Goal: Use online tool/utility: Use online tool/utility

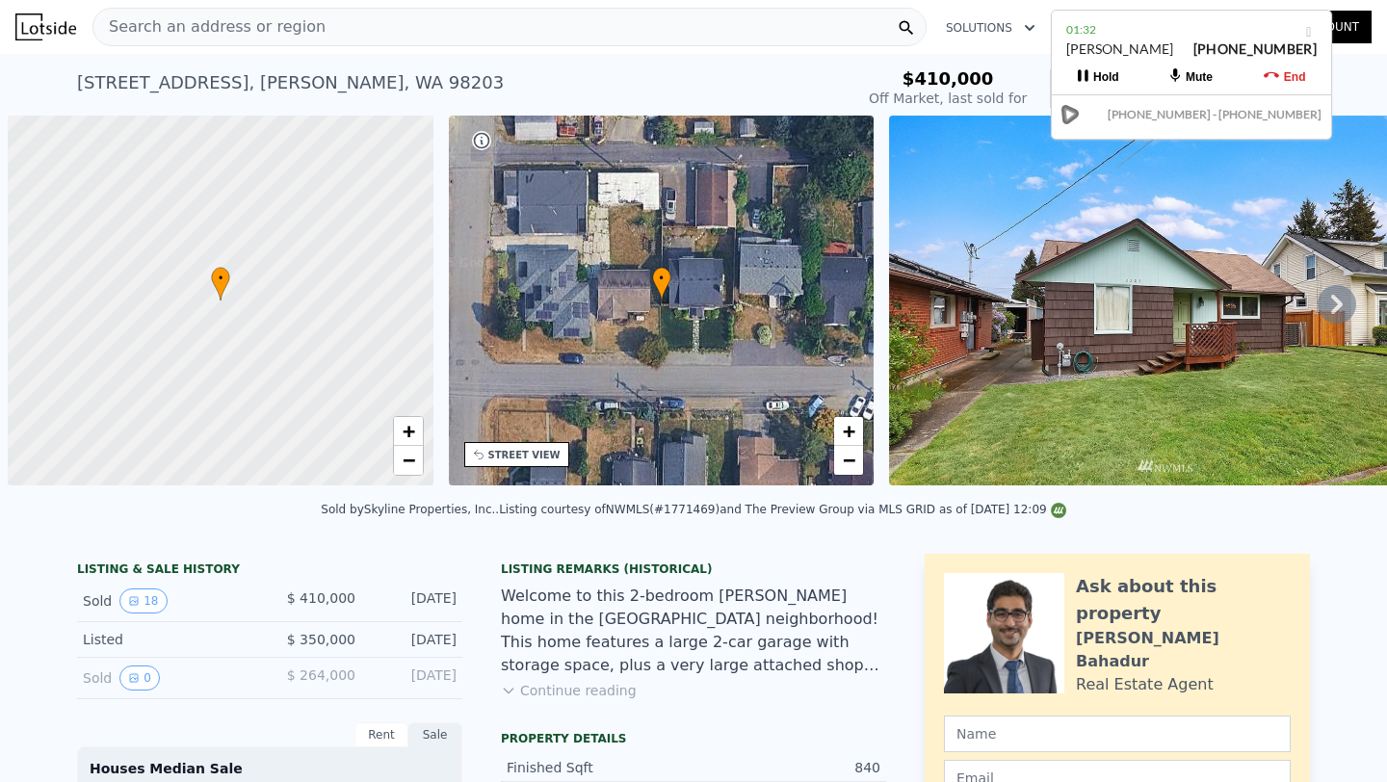
scroll to position [0, 8]
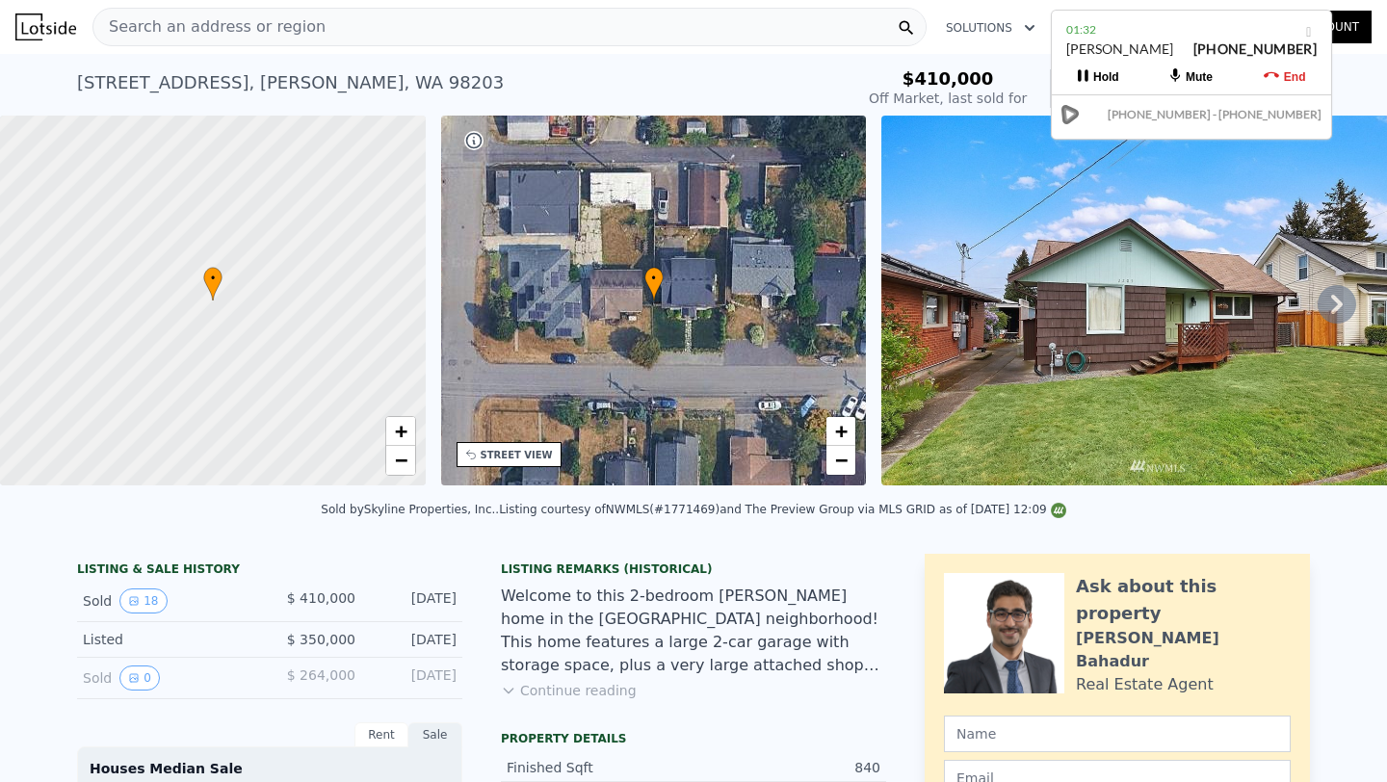
click at [334, 33] on div "Search an address or region" at bounding box center [509, 27] width 834 height 39
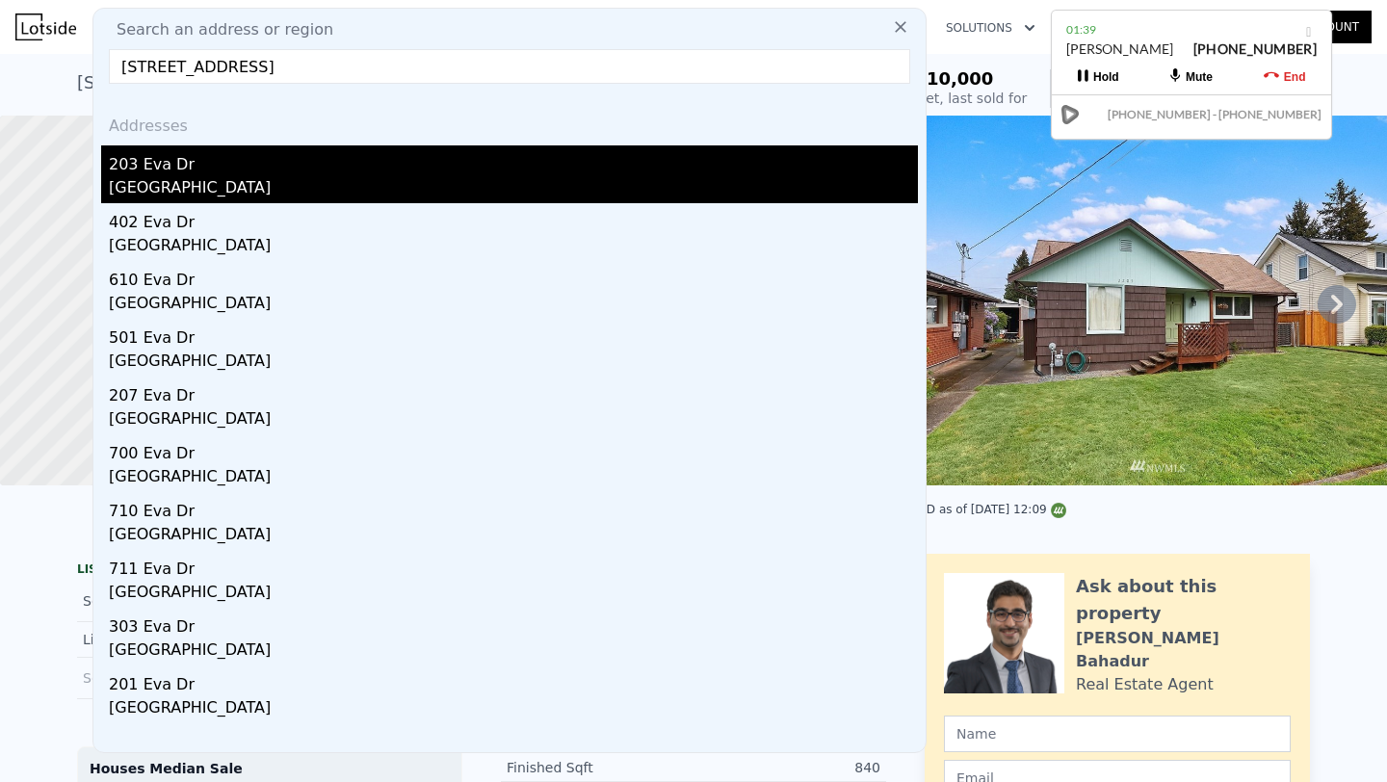
type input "[STREET_ADDRESS]"
click at [127, 172] on div "203 Eva Dr" at bounding box center [513, 160] width 809 height 31
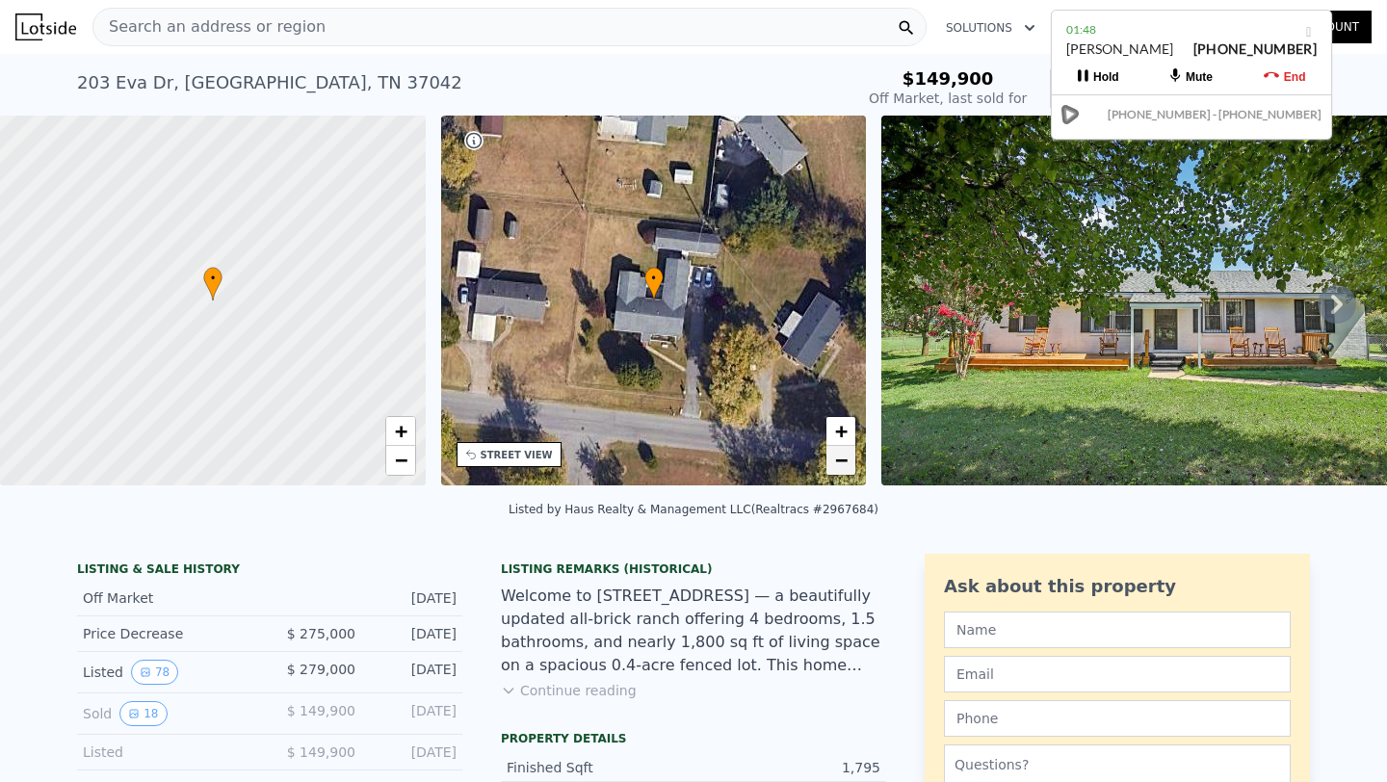
click at [849, 468] on link "−" at bounding box center [840, 460] width 29 height 29
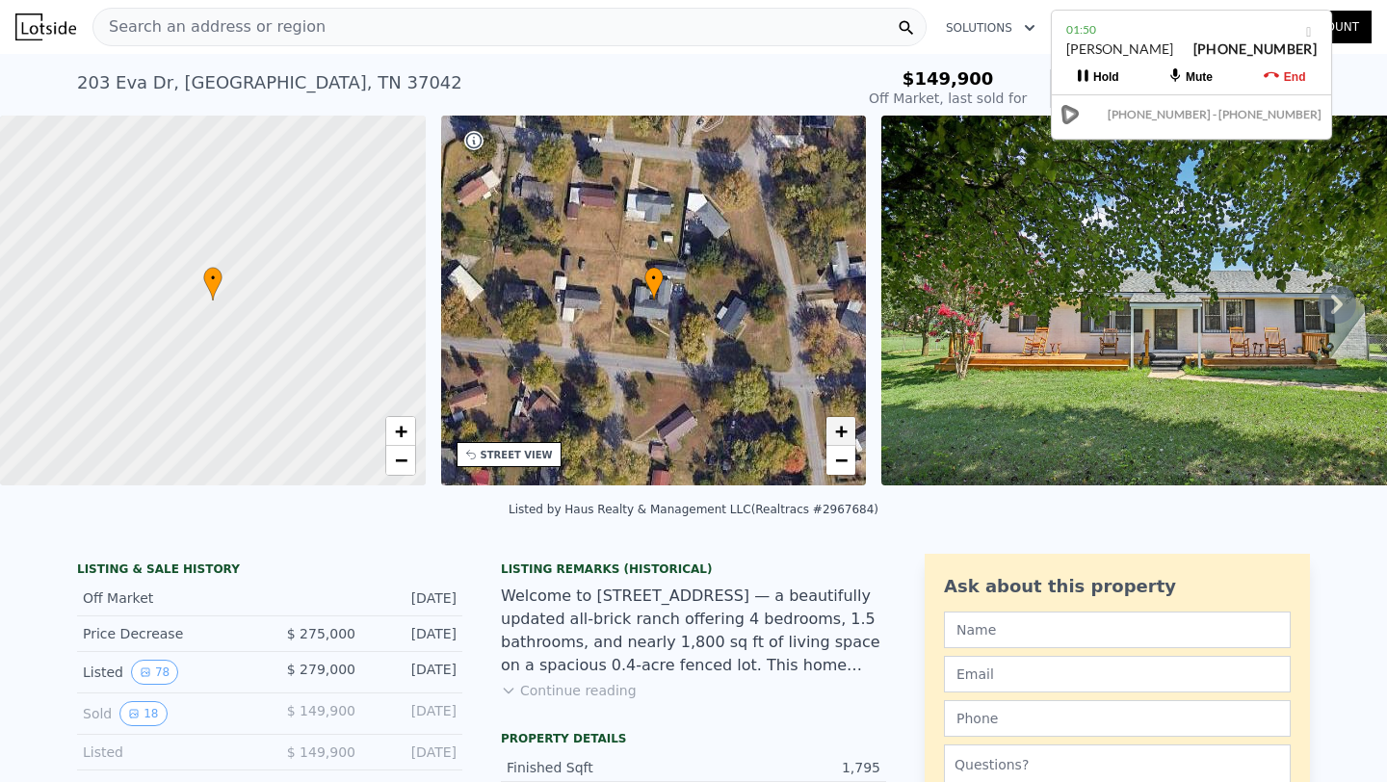
click at [843, 429] on span "+" at bounding box center [841, 431] width 13 height 24
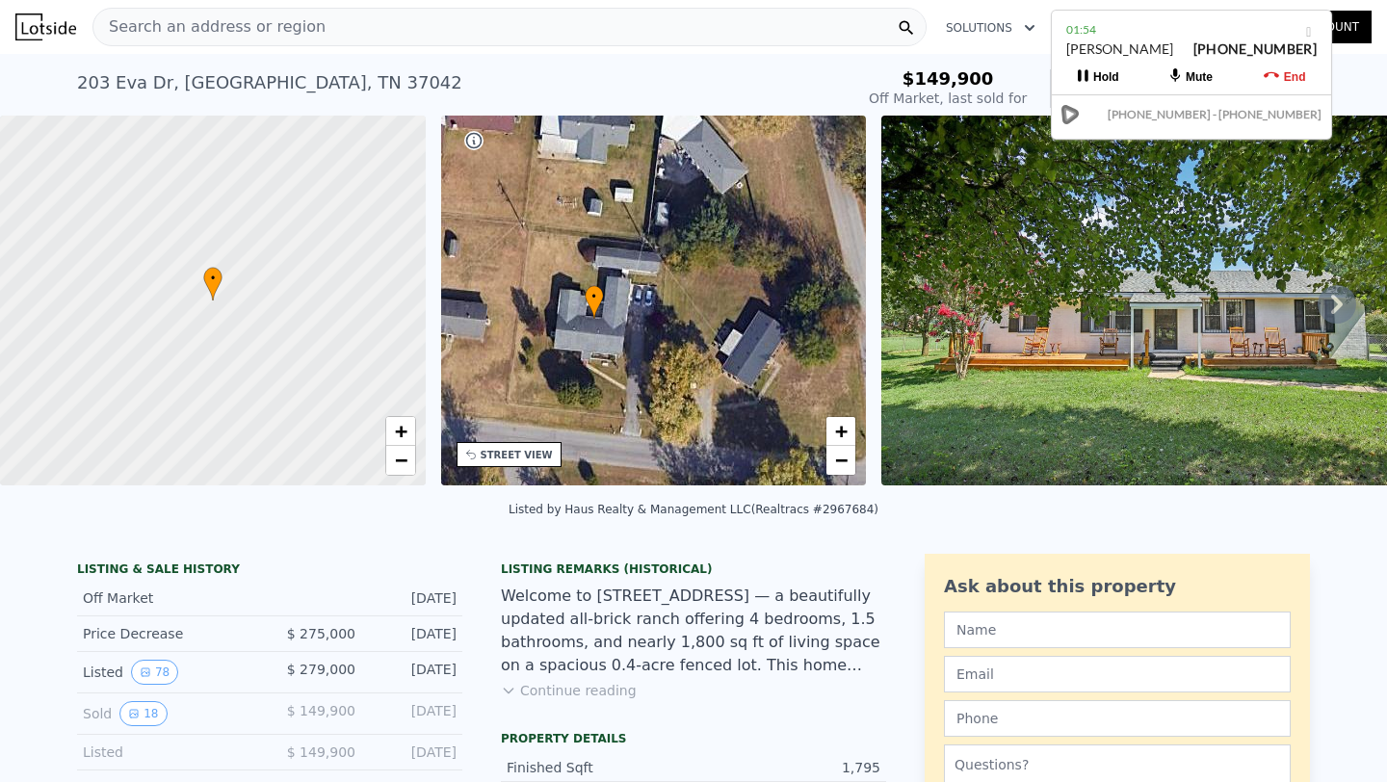
drag, startPoint x: 780, startPoint y: 351, endPoint x: 720, endPoint y: 370, distance: 62.4
click at [720, 370] on div "• + −" at bounding box center [654, 301] width 426 height 370
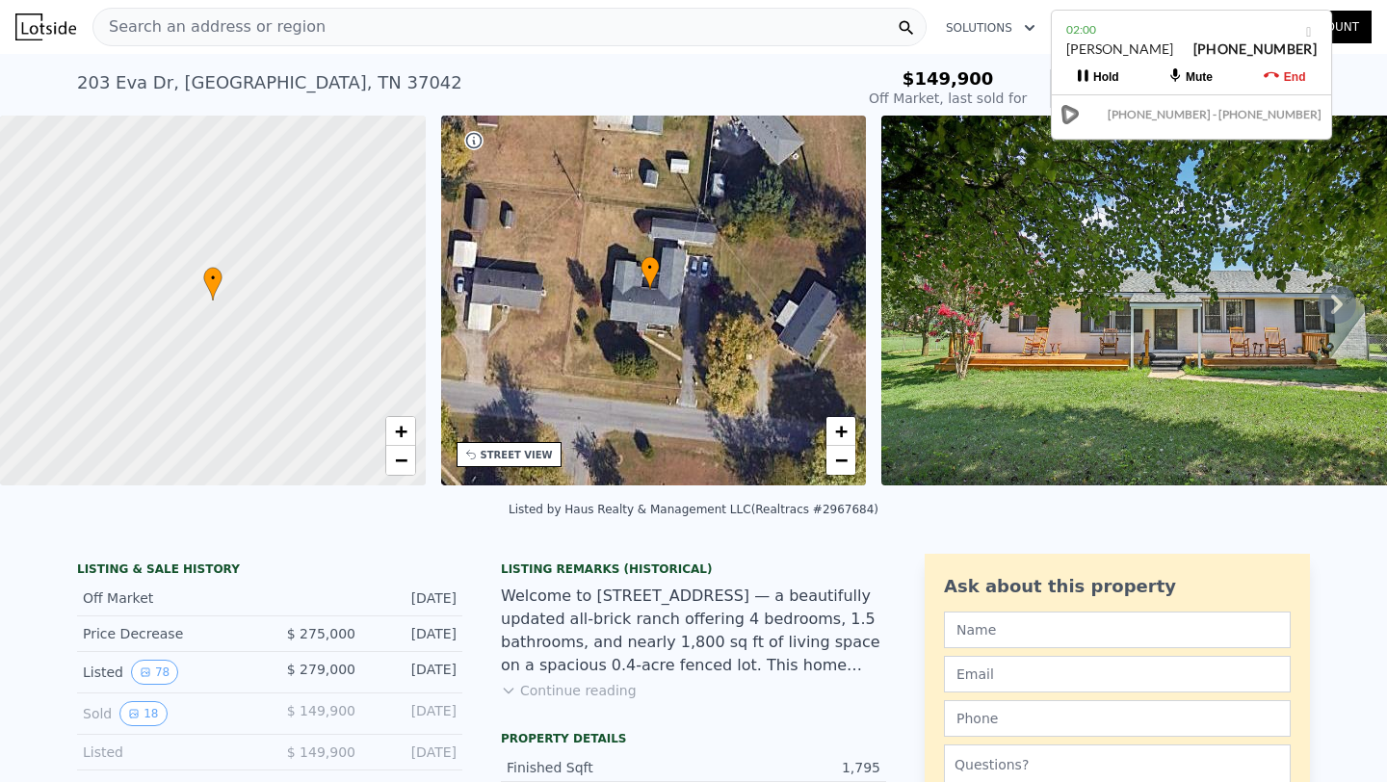
drag, startPoint x: 637, startPoint y: 366, endPoint x: 693, endPoint y: 337, distance: 62.9
click at [693, 337] on div "• + −" at bounding box center [654, 301] width 426 height 370
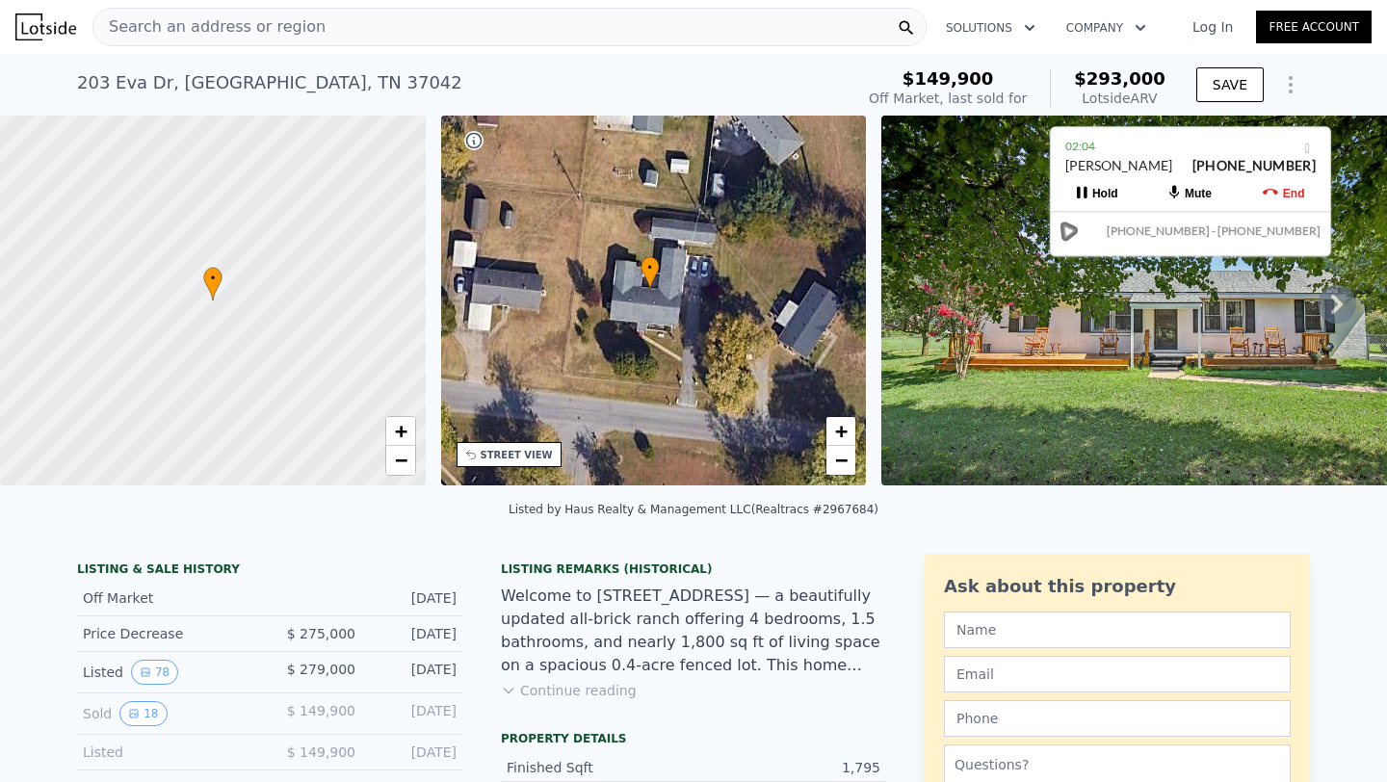
drag, startPoint x: 1161, startPoint y: 43, endPoint x: 1160, endPoint y: 161, distance: 117.5
click at [1160, 161] on div "[PERSON_NAME] [PHONE_NUMBER]" at bounding box center [1190, 174] width 250 height 37
click at [845, 463] on span "−" at bounding box center [841, 460] width 13 height 24
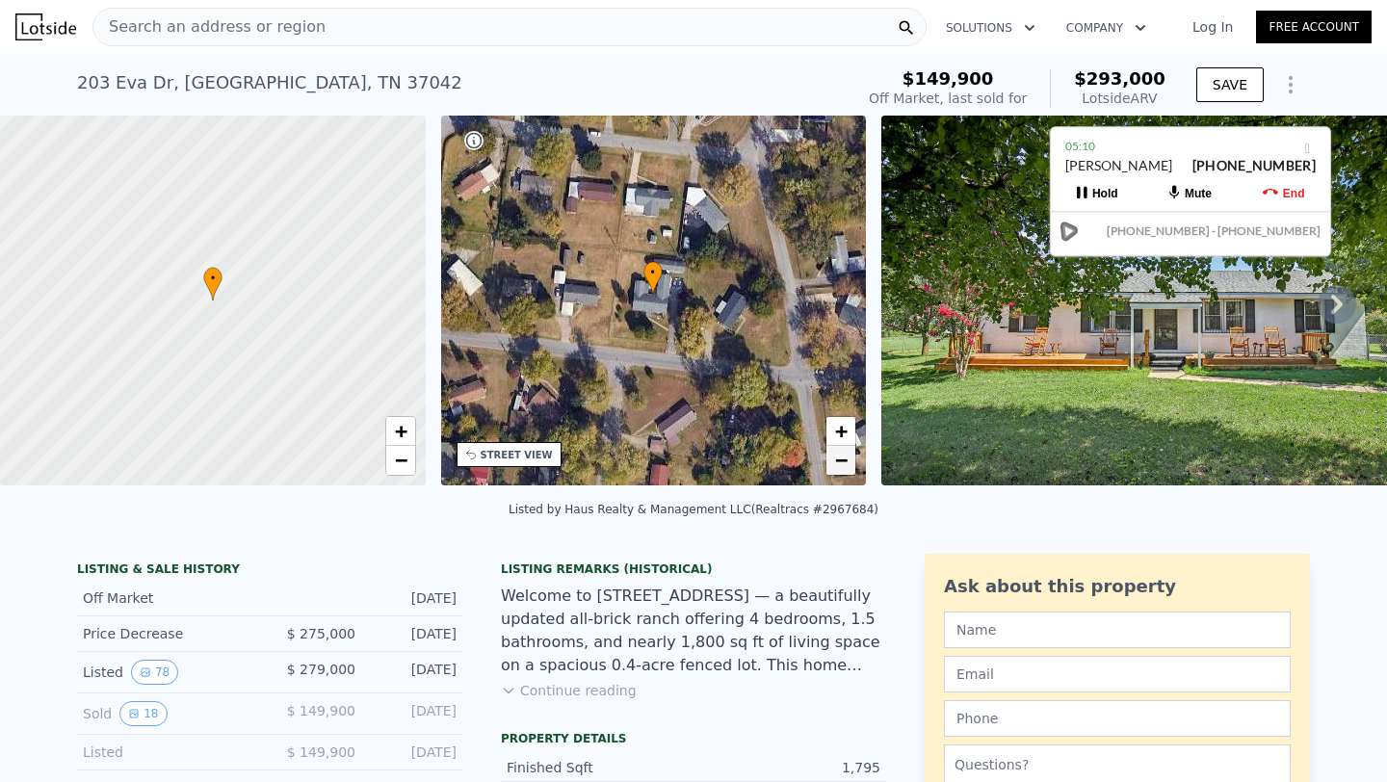
click at [845, 463] on span "−" at bounding box center [841, 460] width 13 height 24
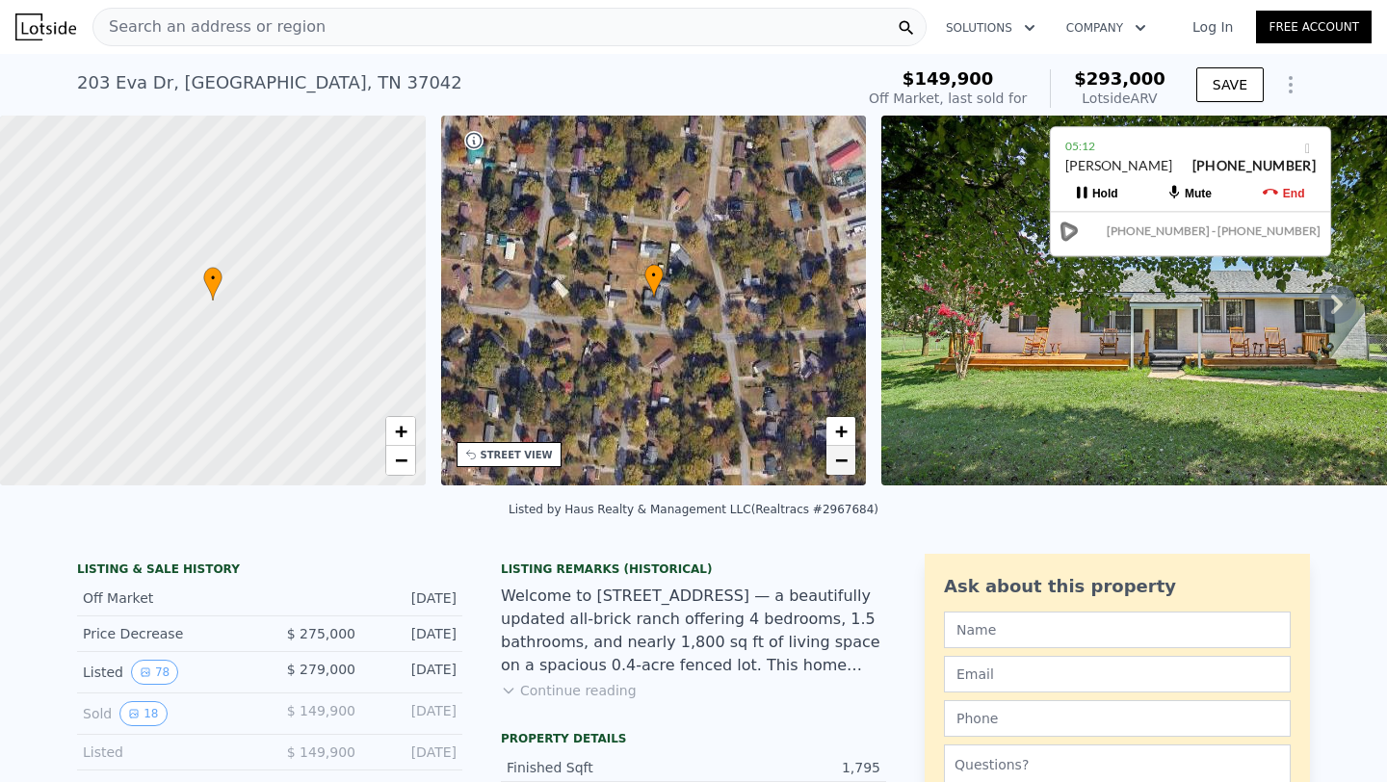
click at [845, 463] on span "−" at bounding box center [841, 460] width 13 height 24
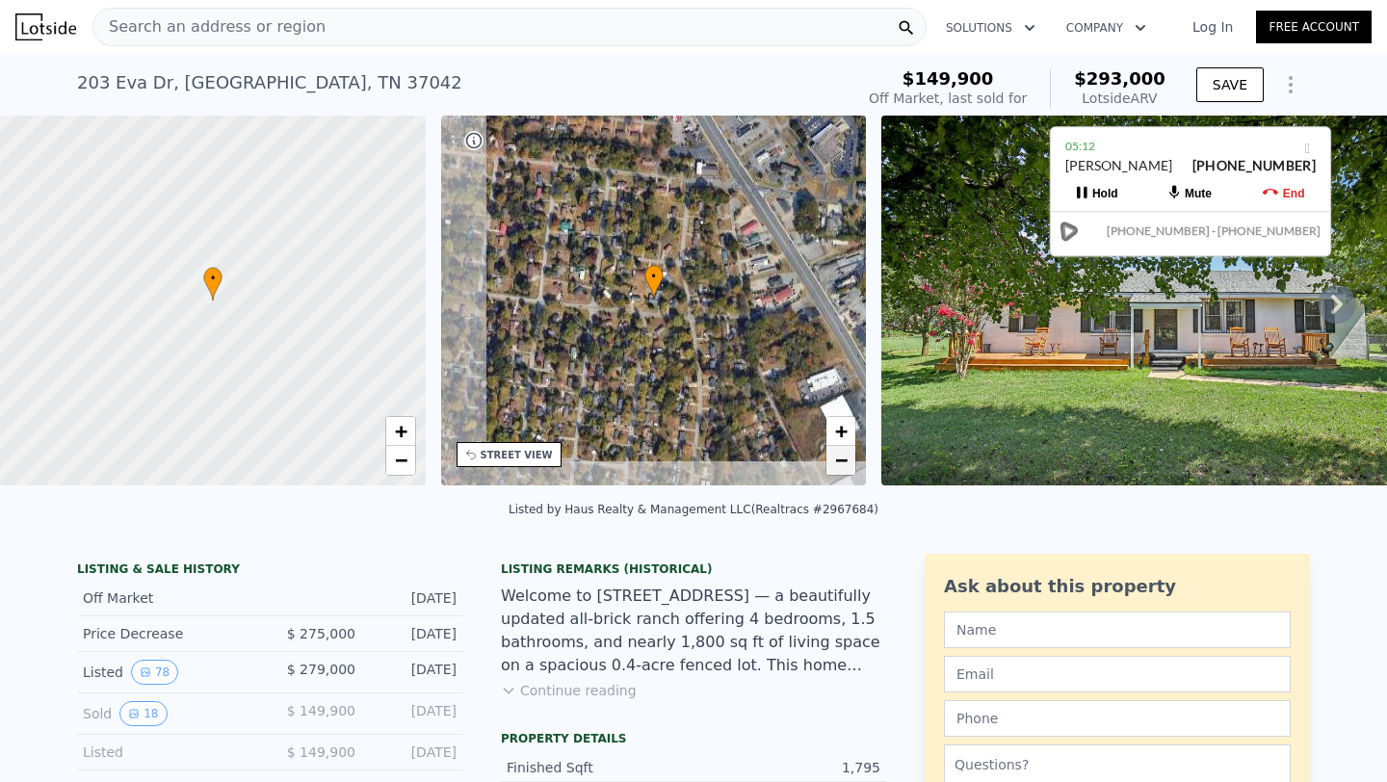
click at [845, 463] on span "−" at bounding box center [841, 460] width 13 height 24
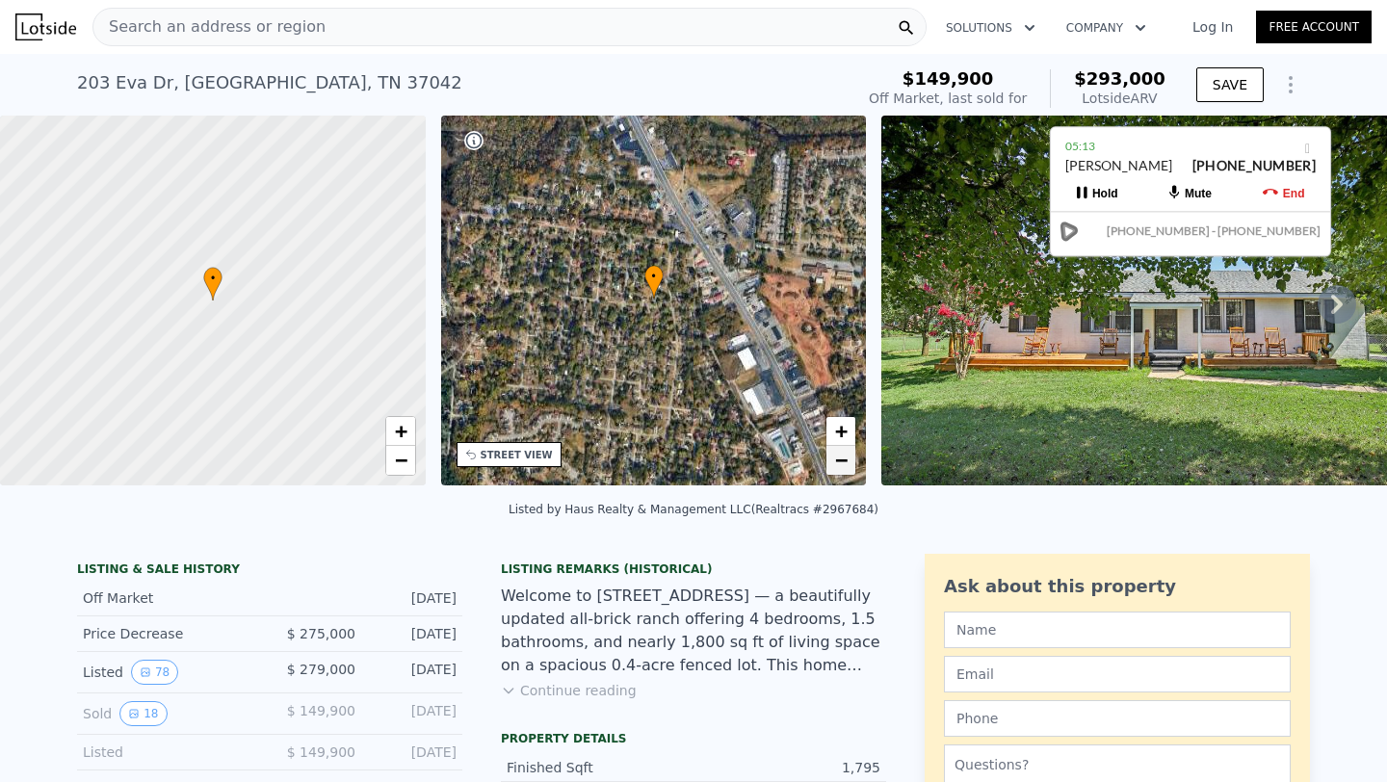
click at [845, 463] on span "−" at bounding box center [841, 460] width 13 height 24
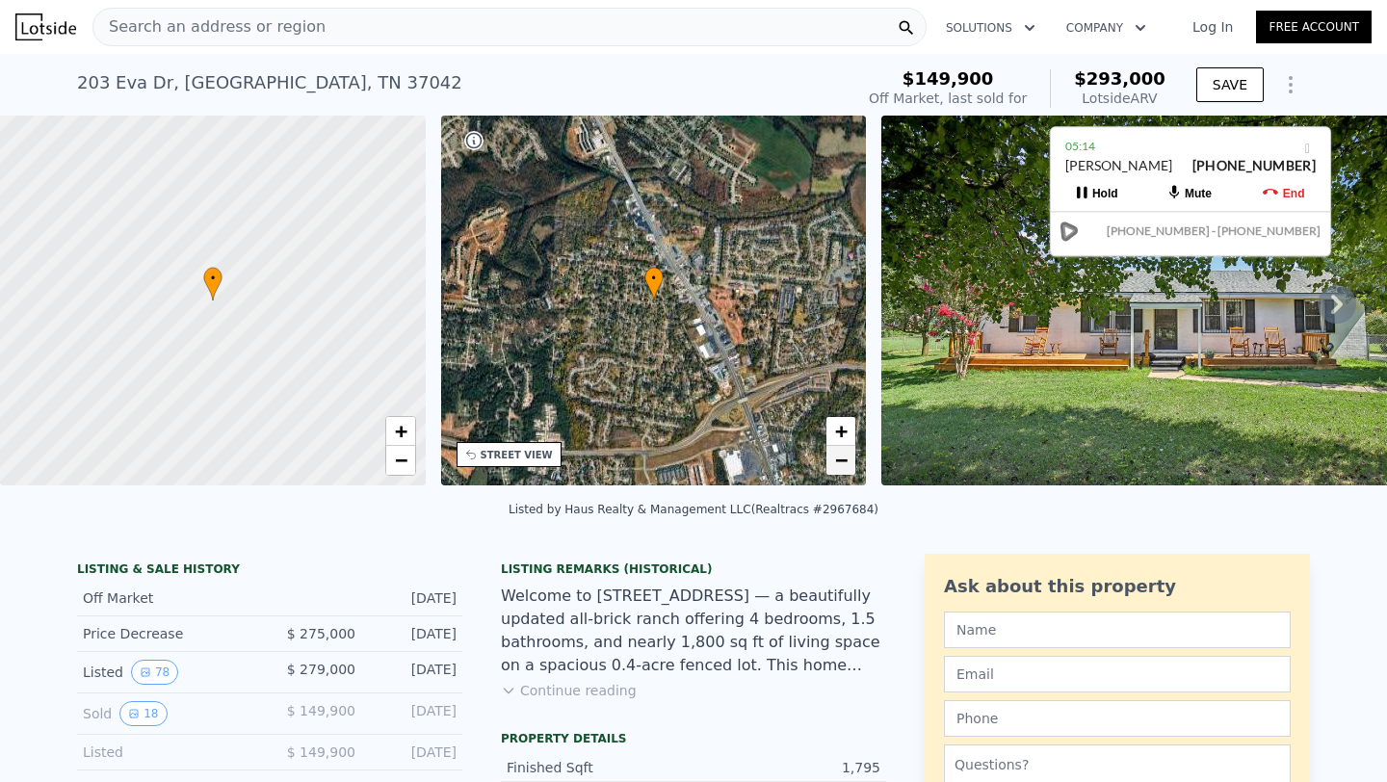
click at [845, 463] on span "−" at bounding box center [841, 460] width 13 height 24
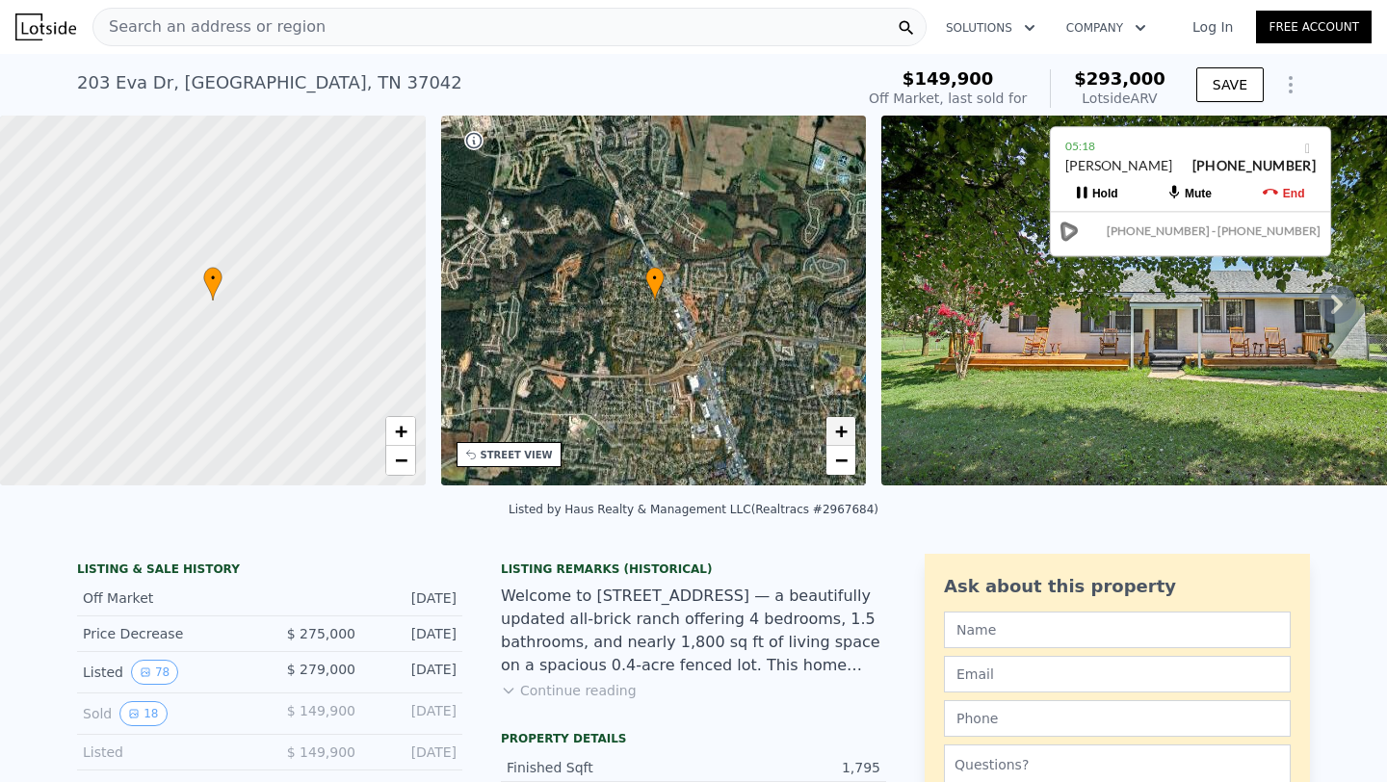
click at [850, 436] on link "+" at bounding box center [840, 431] width 29 height 29
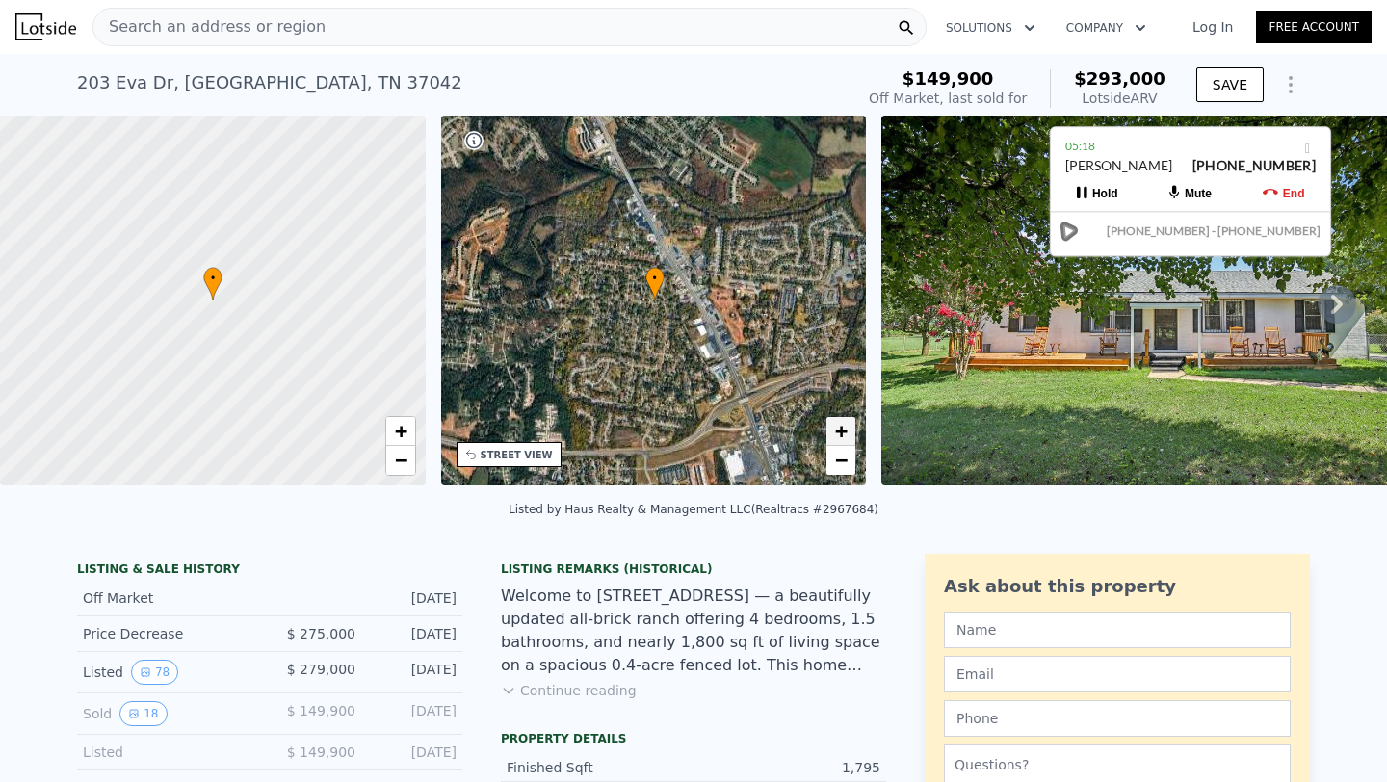
click at [850, 436] on link "+" at bounding box center [840, 431] width 29 height 29
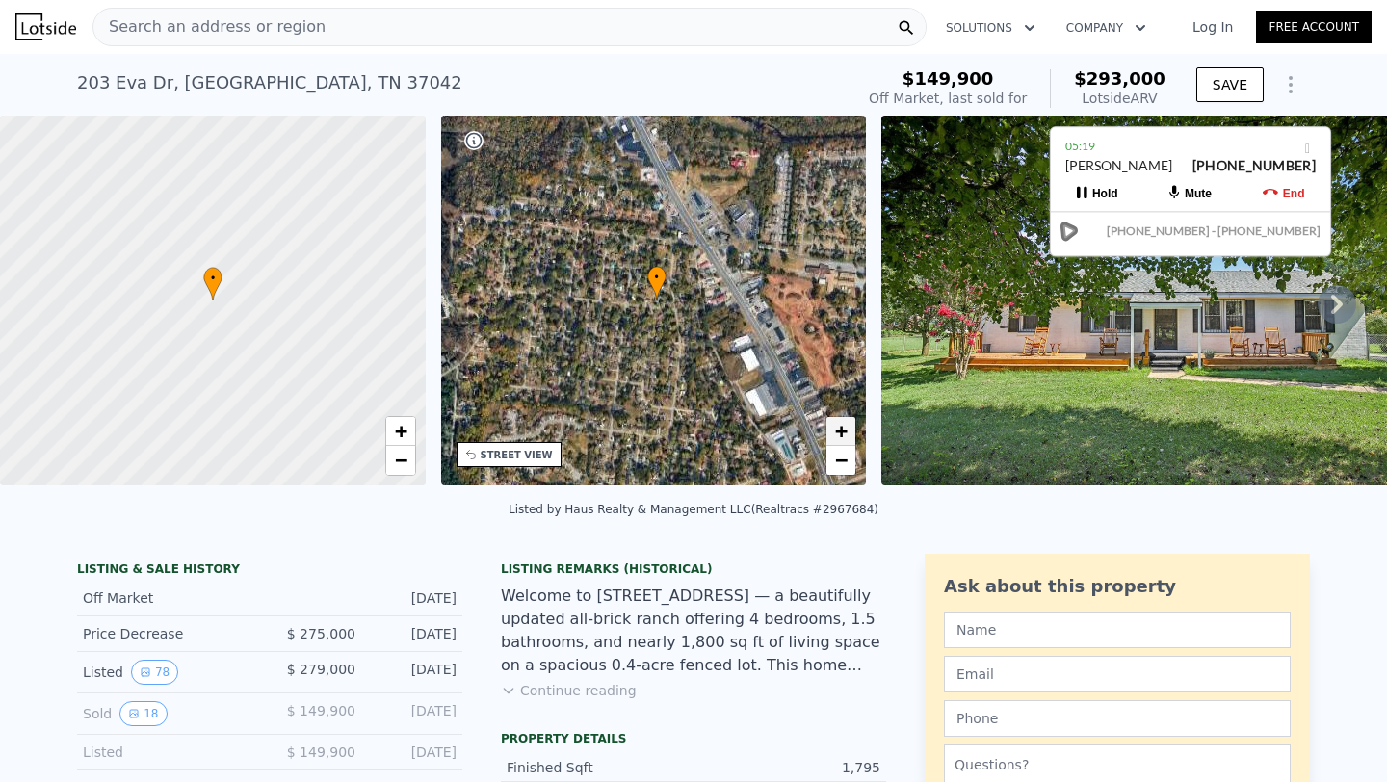
click at [850, 436] on link "+" at bounding box center [840, 431] width 29 height 29
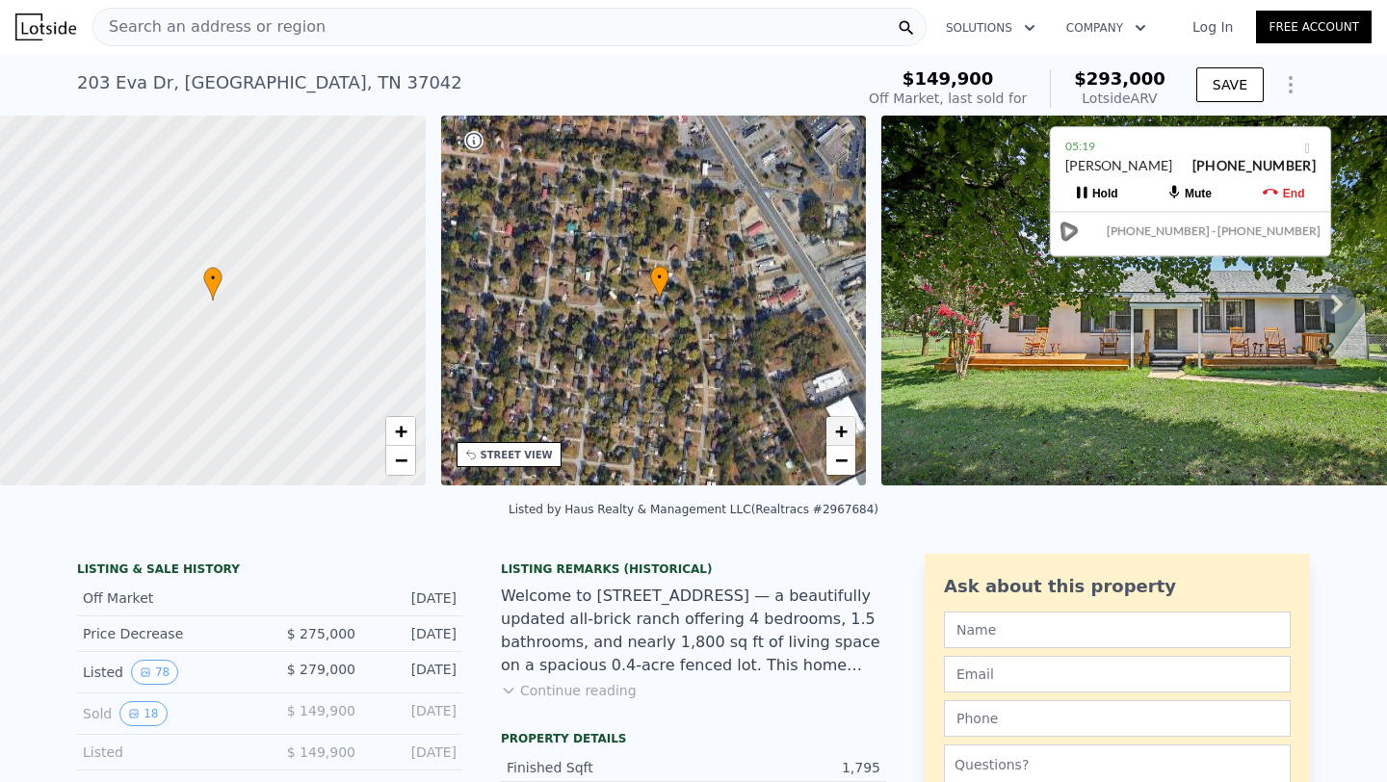
click at [850, 436] on link "+" at bounding box center [840, 431] width 29 height 29
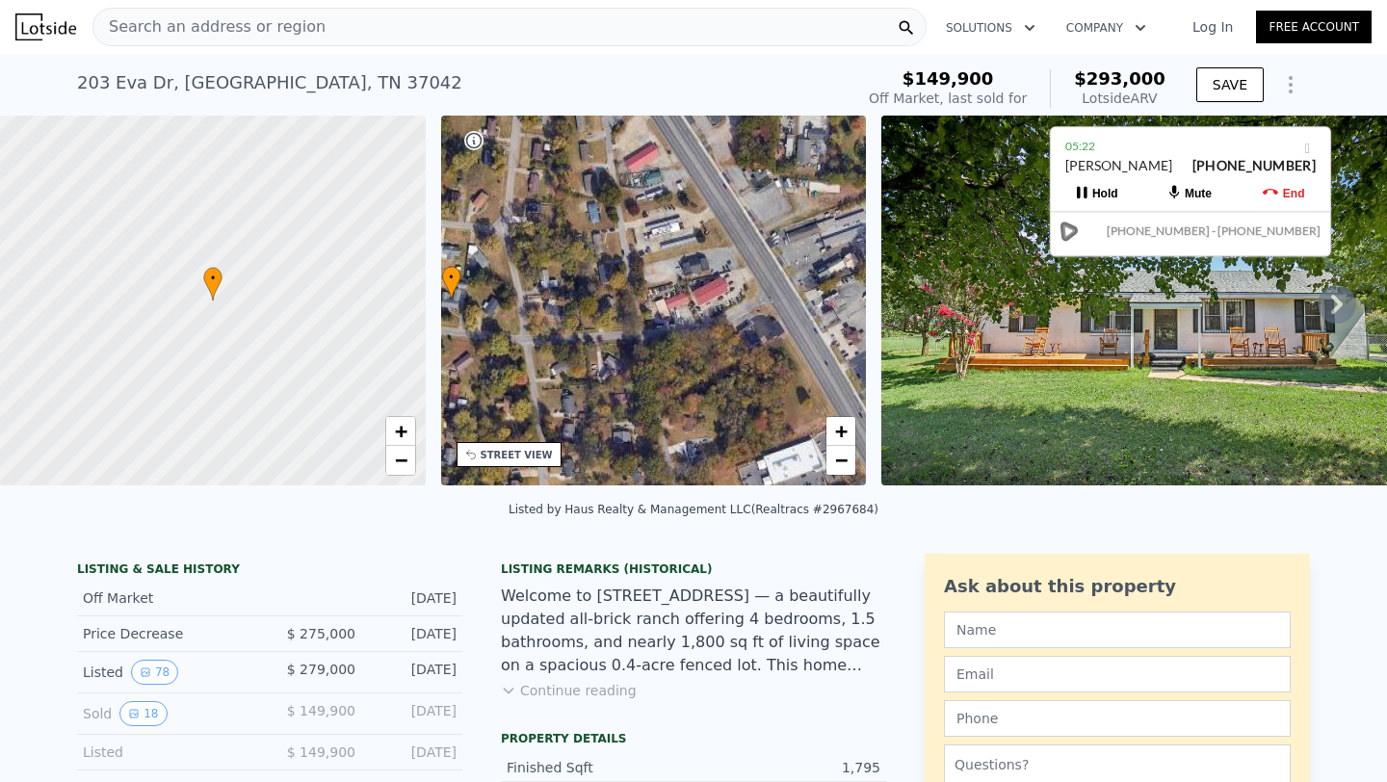
drag, startPoint x: 759, startPoint y: 374, endPoint x: 545, endPoint y: 375, distance: 213.8
click at [545, 375] on div "• + −" at bounding box center [654, 301] width 426 height 370
click at [845, 419] on span "+" at bounding box center [841, 431] width 13 height 24
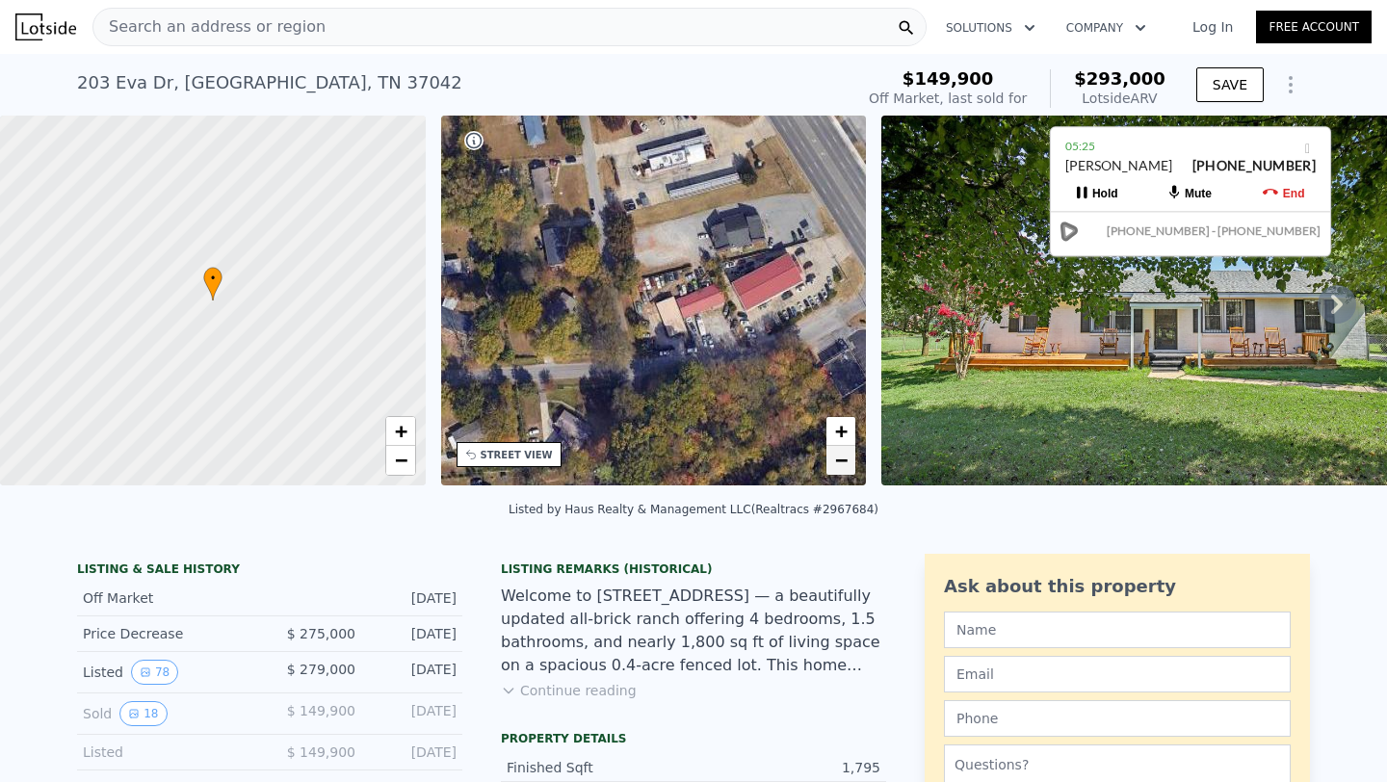
click at [836, 455] on span "−" at bounding box center [841, 460] width 13 height 24
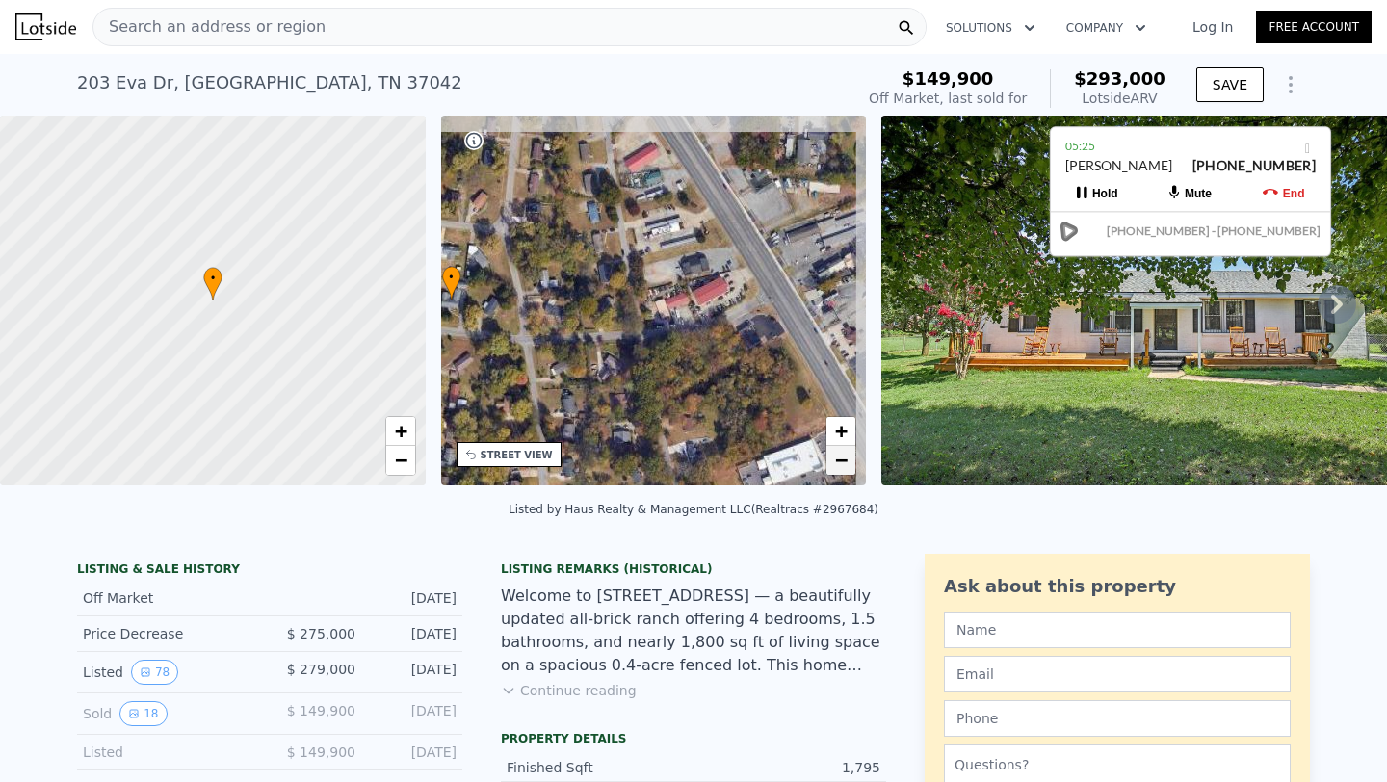
click at [836, 455] on span "−" at bounding box center [841, 460] width 13 height 24
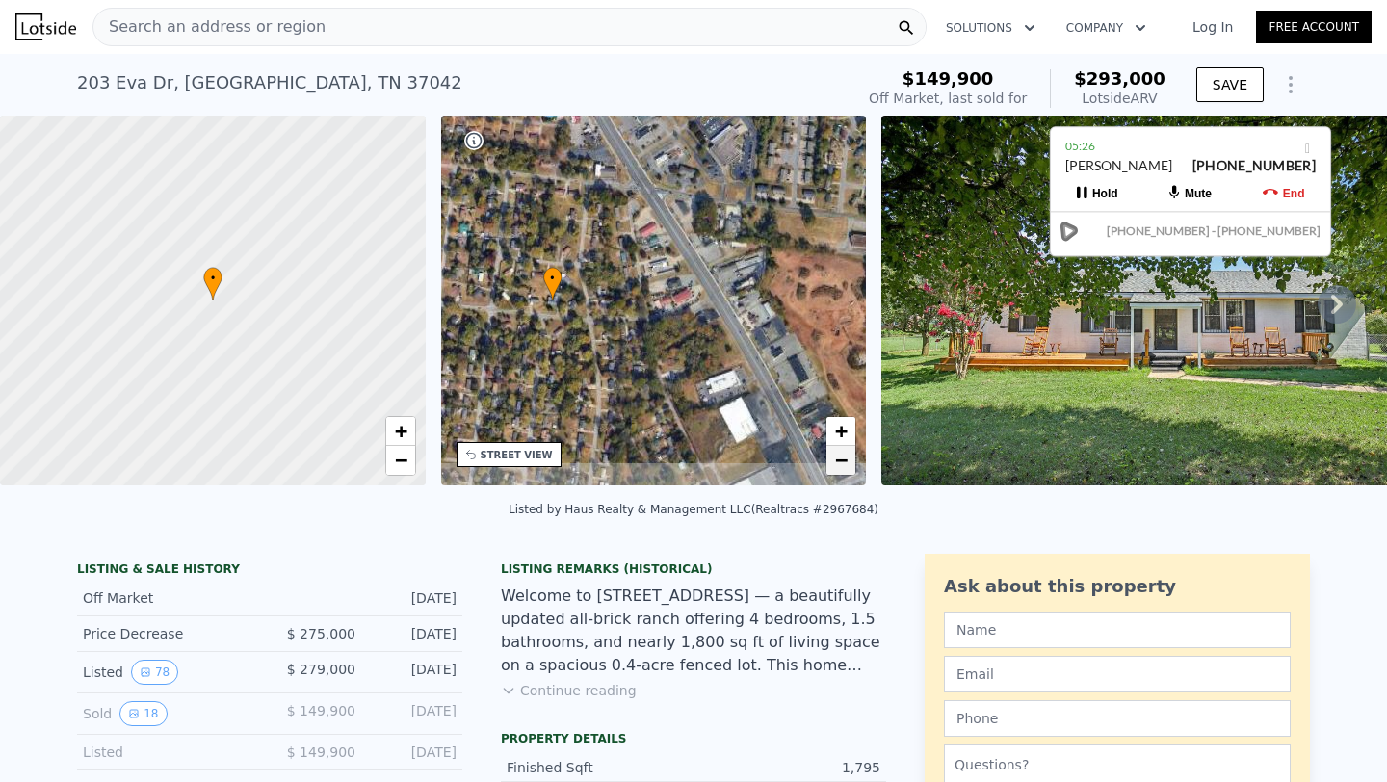
click at [836, 455] on span "−" at bounding box center [841, 460] width 13 height 24
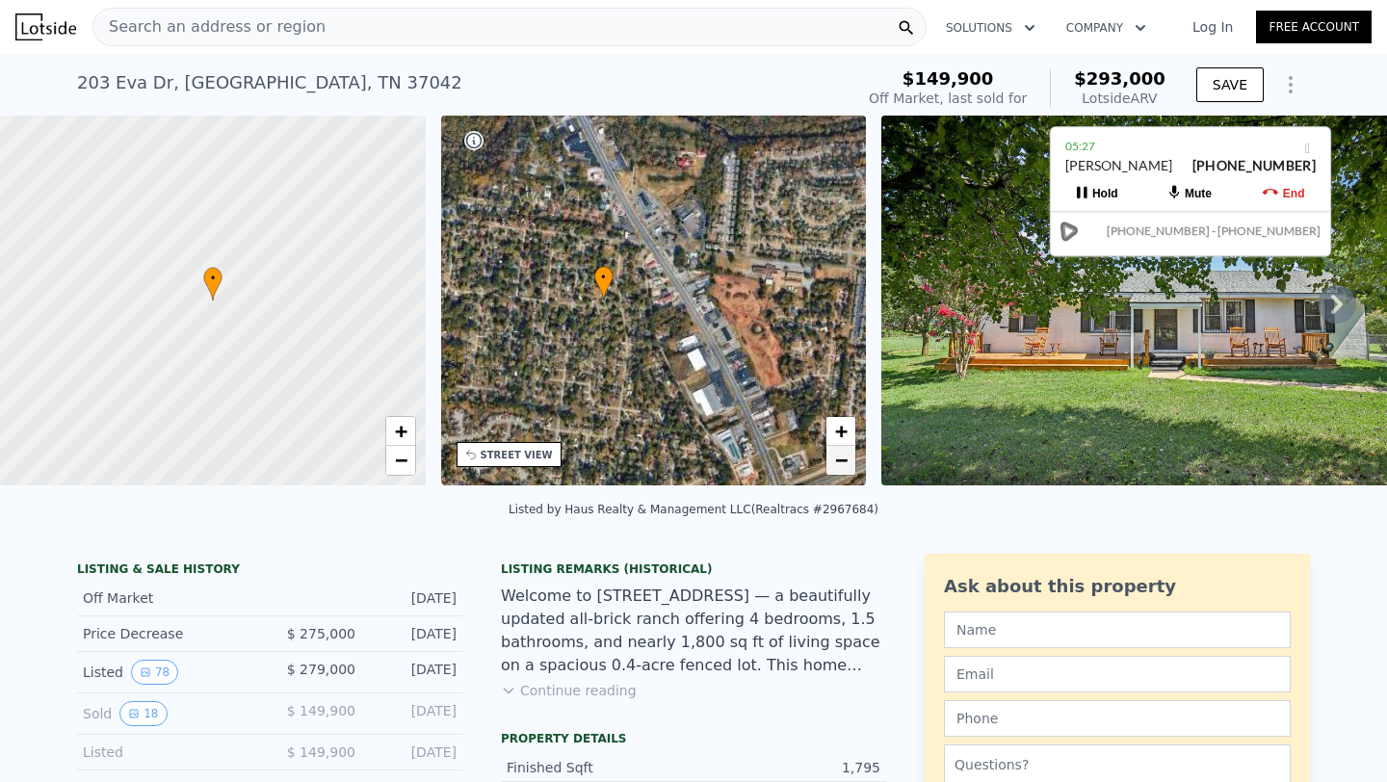
click at [836, 455] on span "−" at bounding box center [841, 460] width 13 height 24
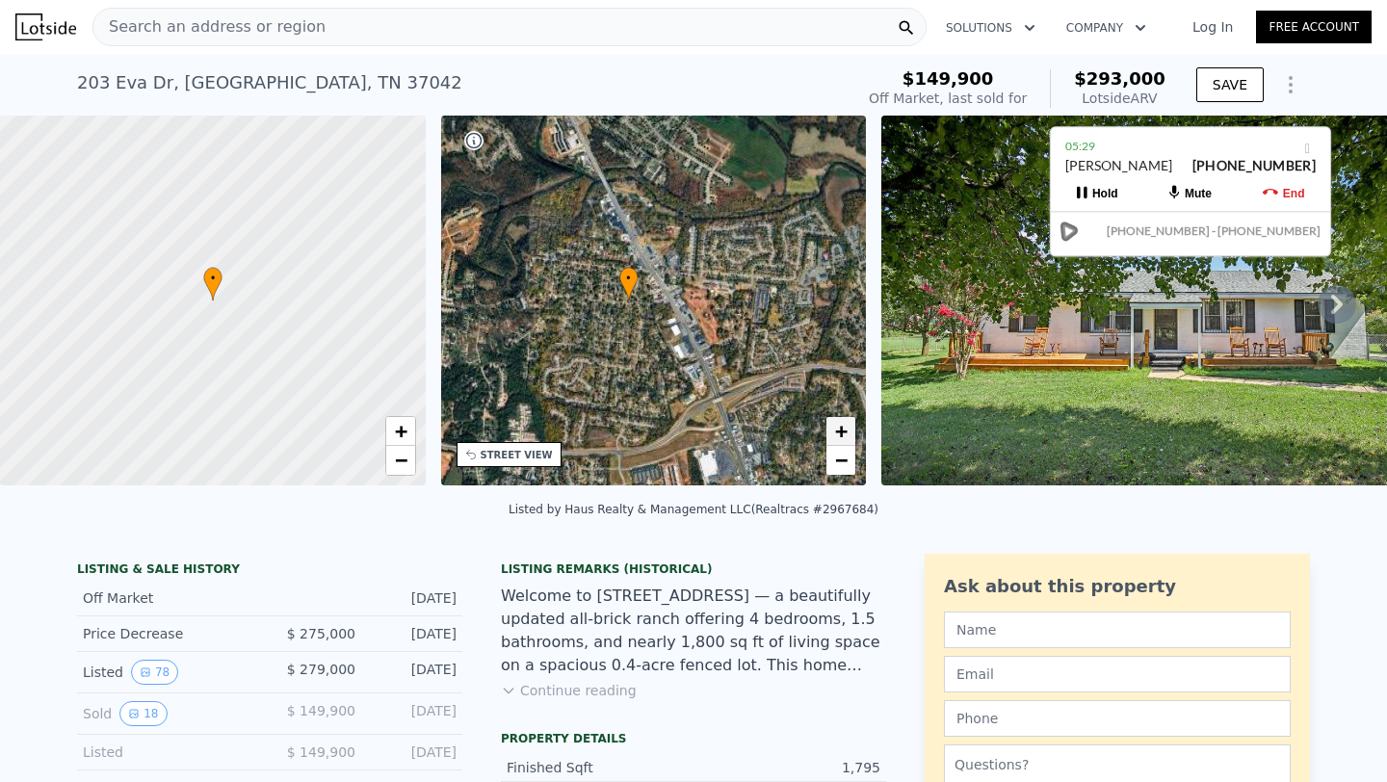
click at [845, 430] on span "+" at bounding box center [841, 431] width 13 height 24
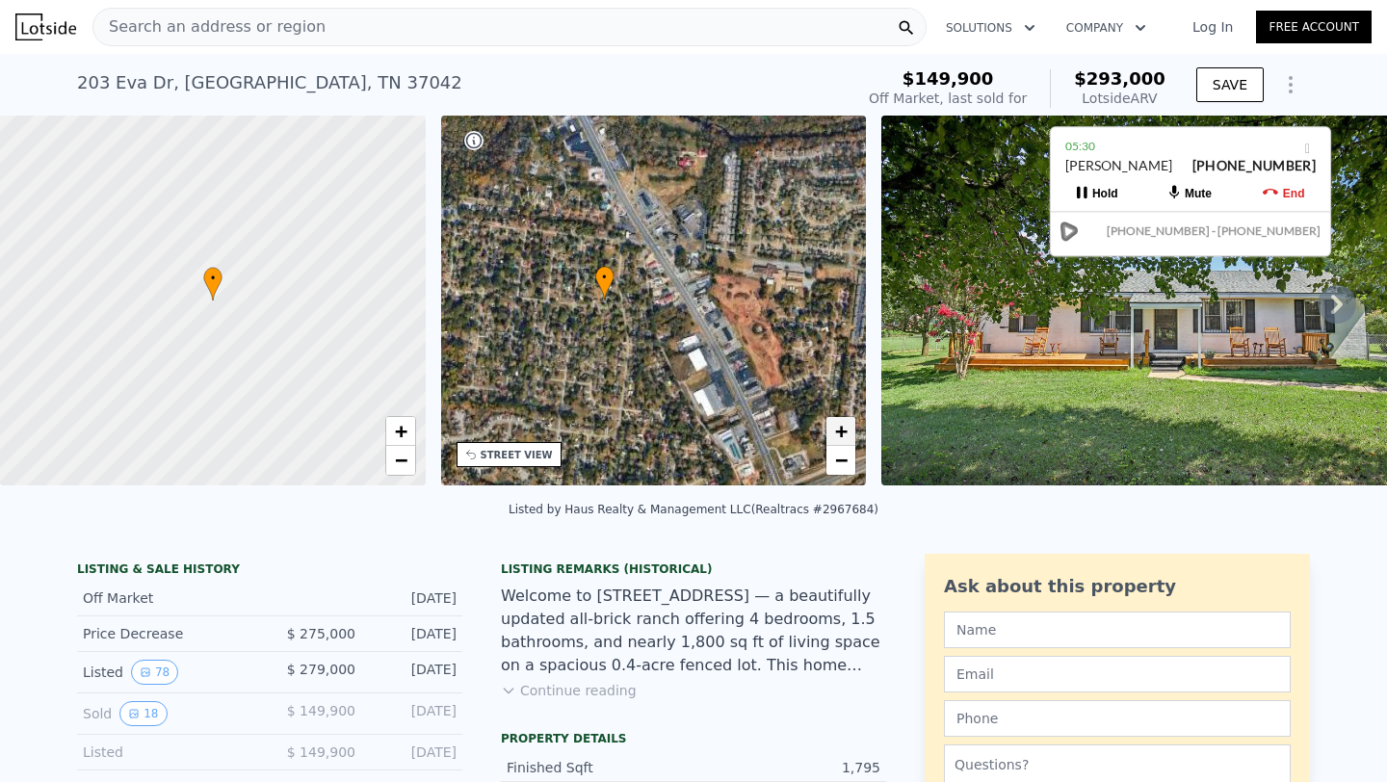
click at [845, 430] on span "+" at bounding box center [841, 431] width 13 height 24
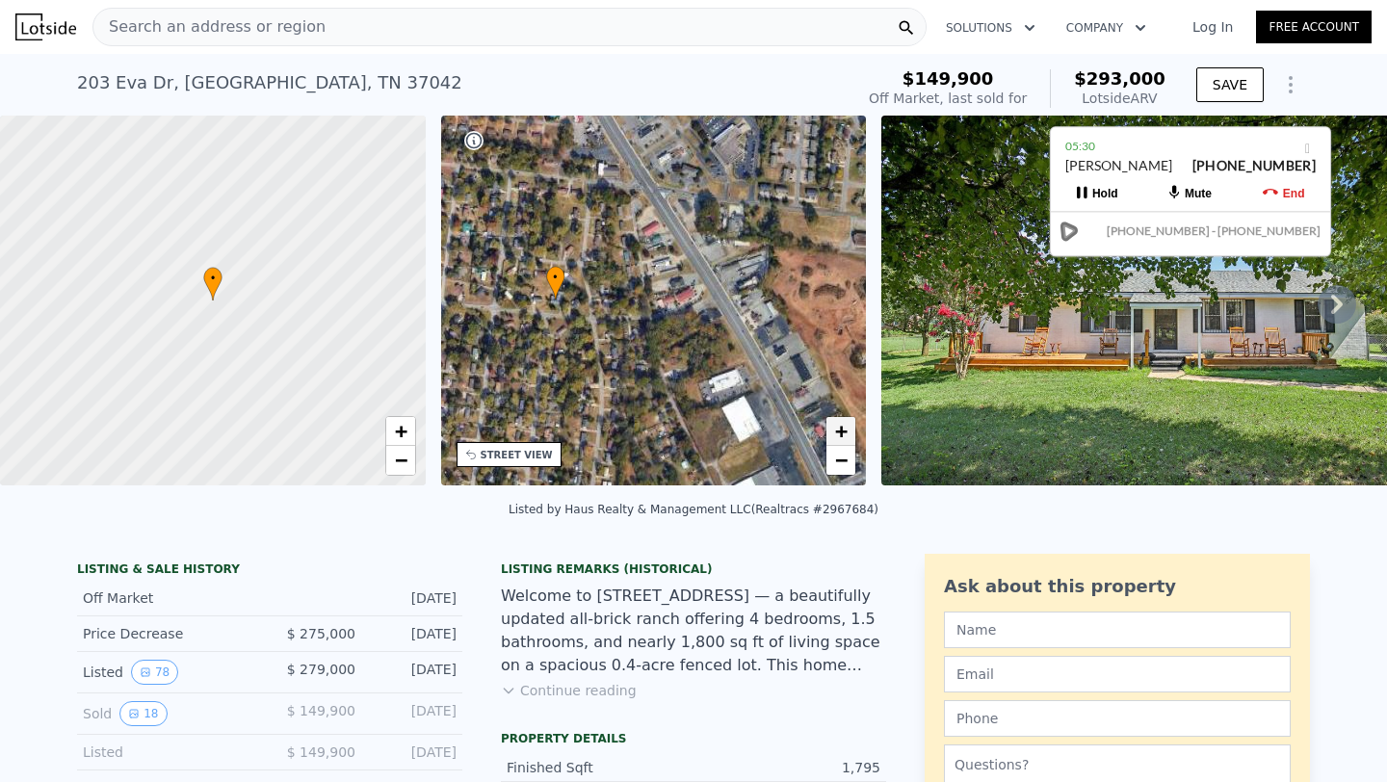
click at [845, 430] on span "+" at bounding box center [841, 431] width 13 height 24
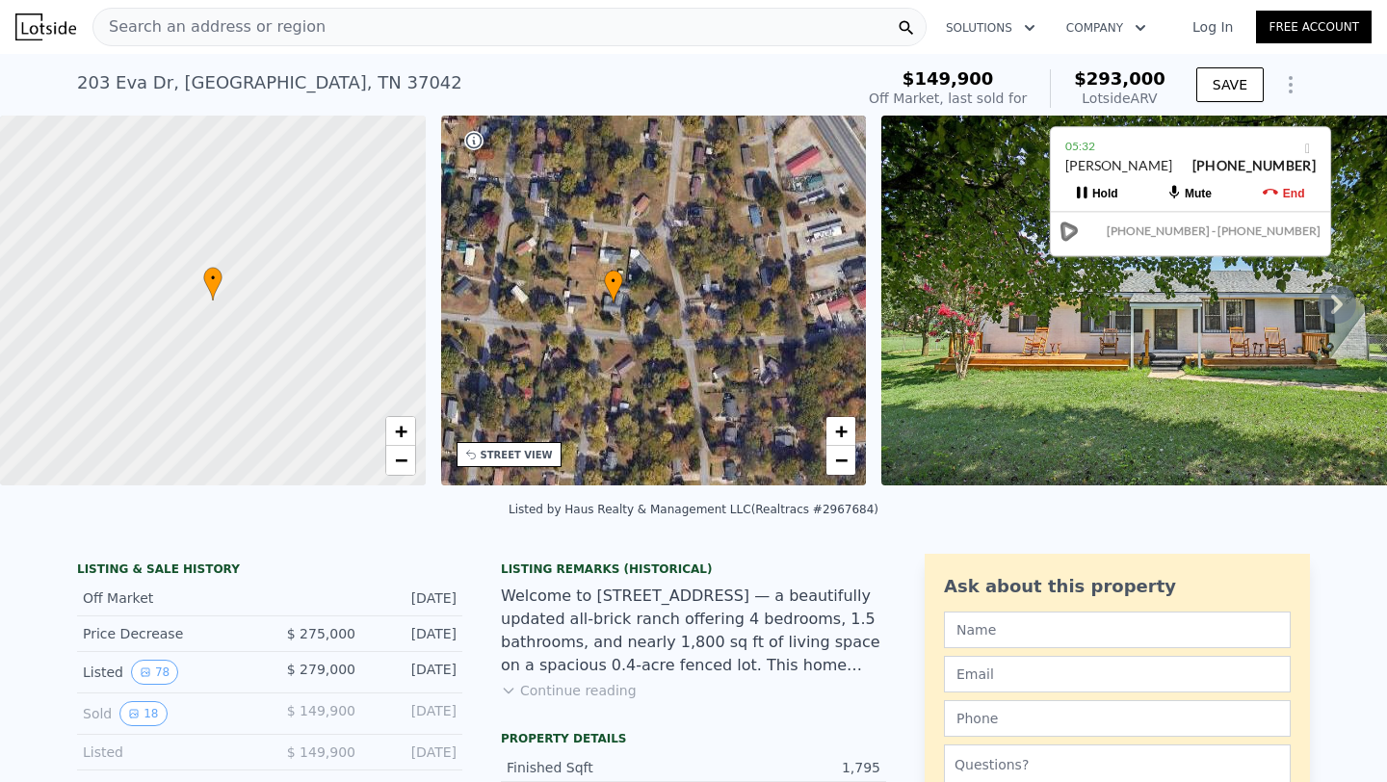
drag, startPoint x: 606, startPoint y: 344, endPoint x: 762, endPoint y: 349, distance: 156.1
click at [762, 349] on div "• + −" at bounding box center [654, 301] width 426 height 370
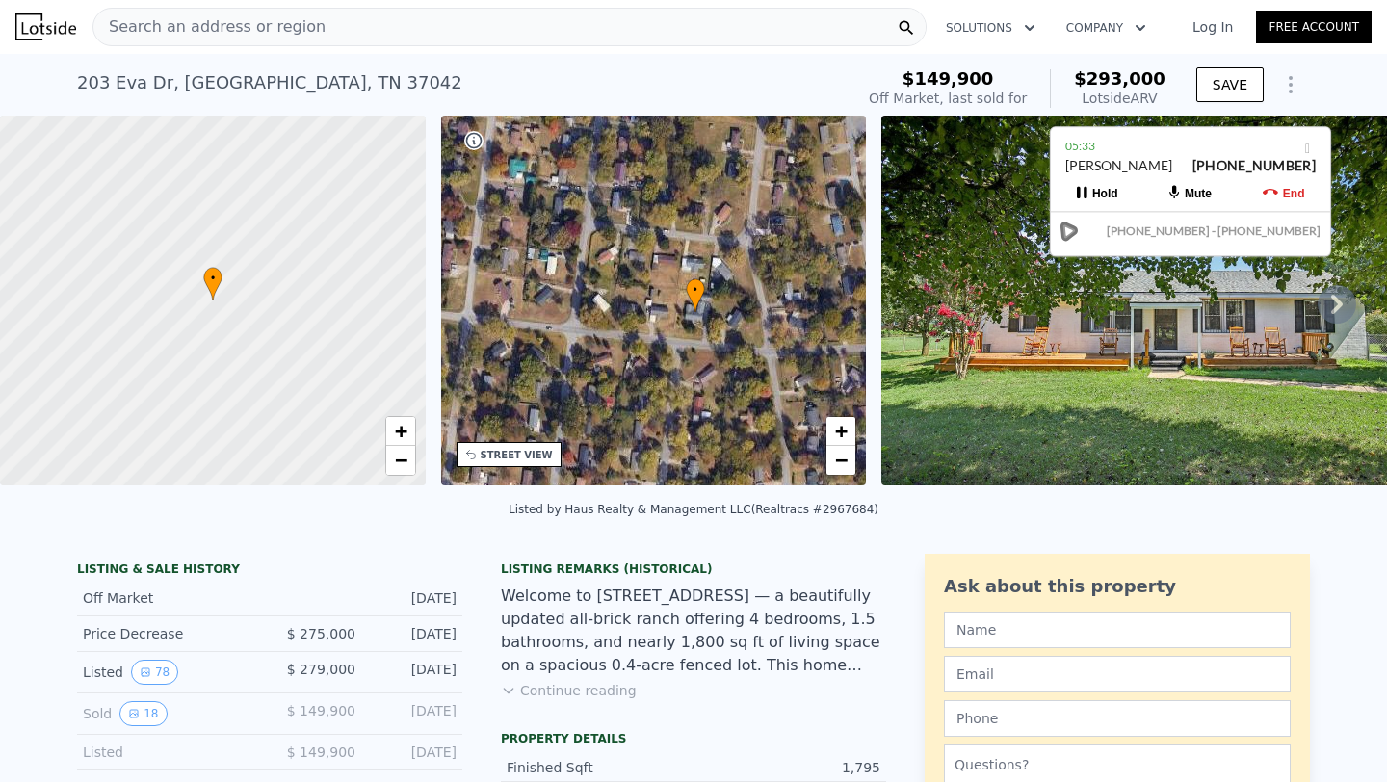
drag, startPoint x: 655, startPoint y: 349, endPoint x: 737, endPoint y: 357, distance: 82.3
click at [737, 357] on div "• + −" at bounding box center [654, 301] width 426 height 370
click at [845, 430] on span "+" at bounding box center [841, 431] width 13 height 24
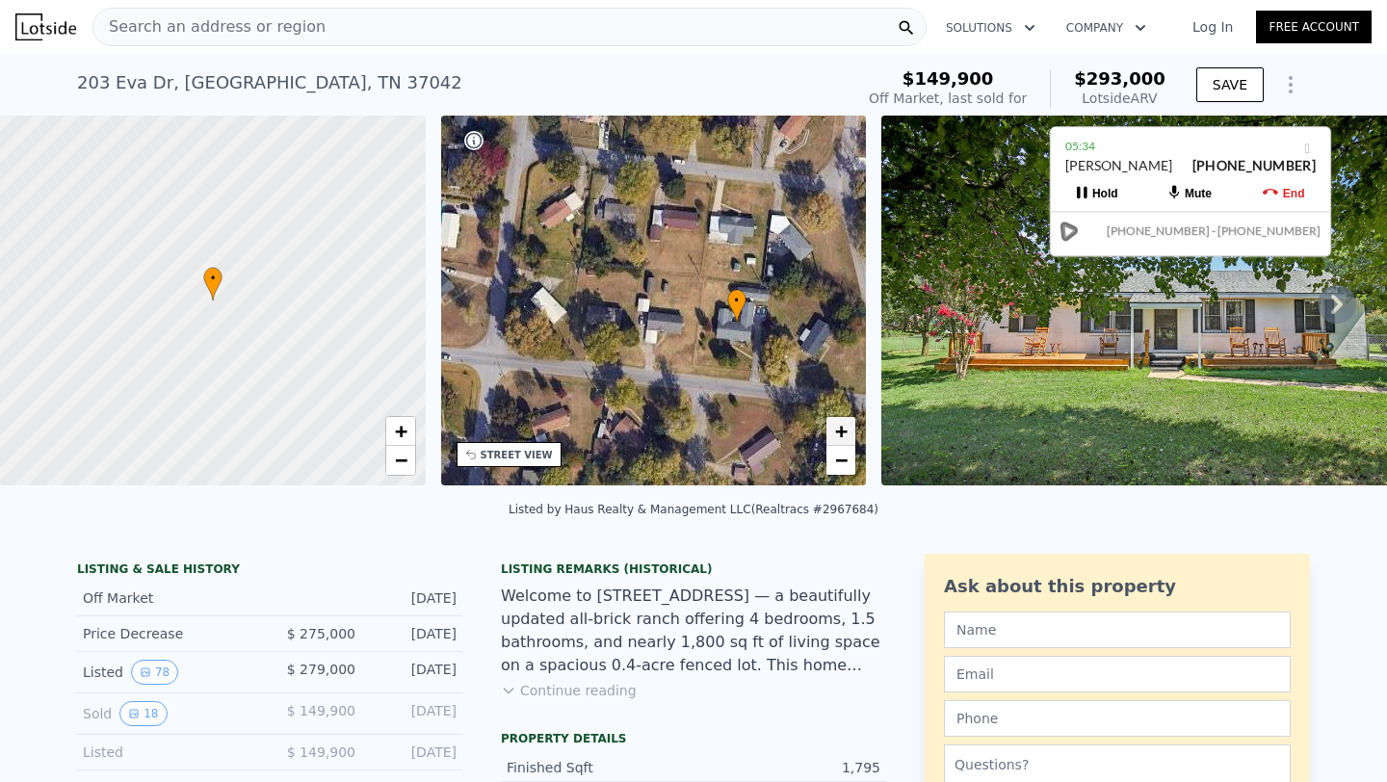
click at [845, 430] on span "+" at bounding box center [841, 431] width 13 height 24
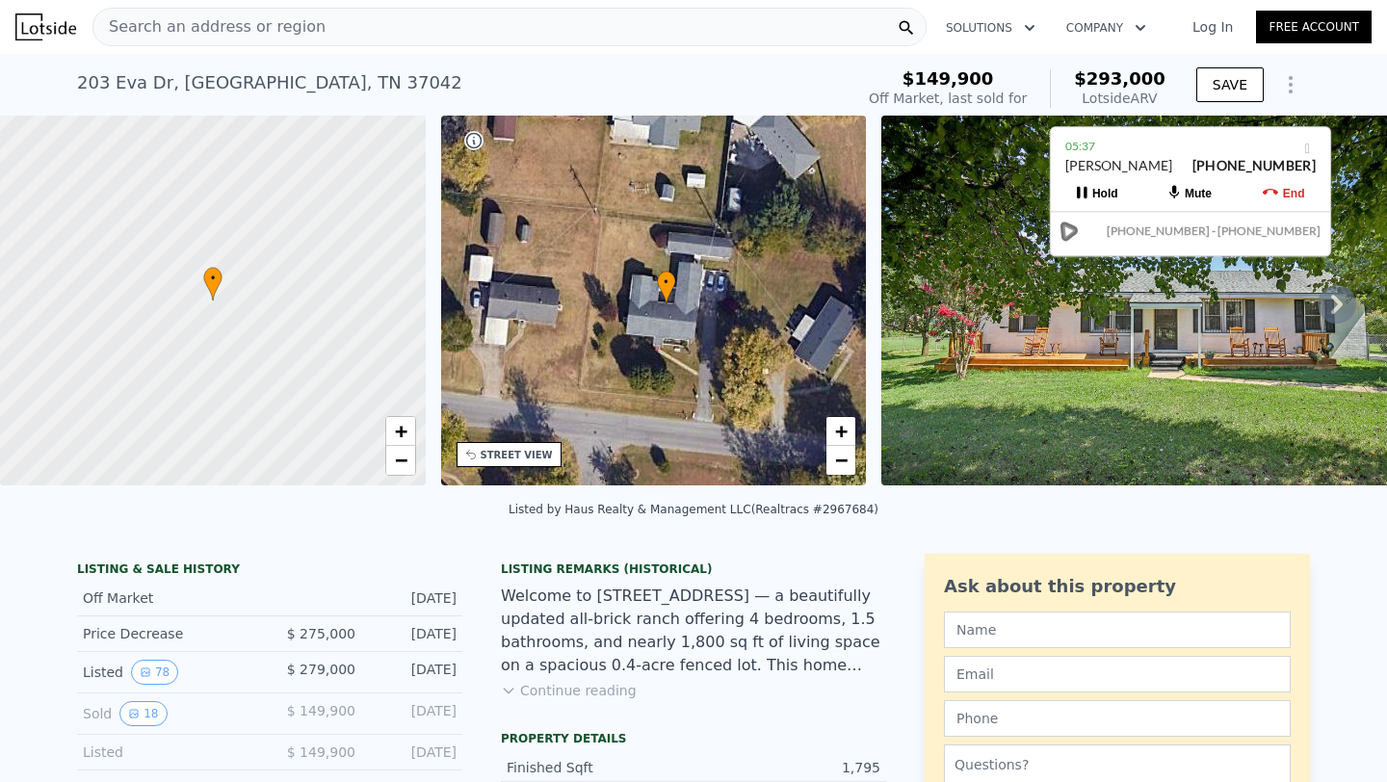
drag, startPoint x: 726, startPoint y: 414, endPoint x: 574, endPoint y: 373, distance: 157.7
click at [574, 373] on div "• + −" at bounding box center [654, 301] width 426 height 370
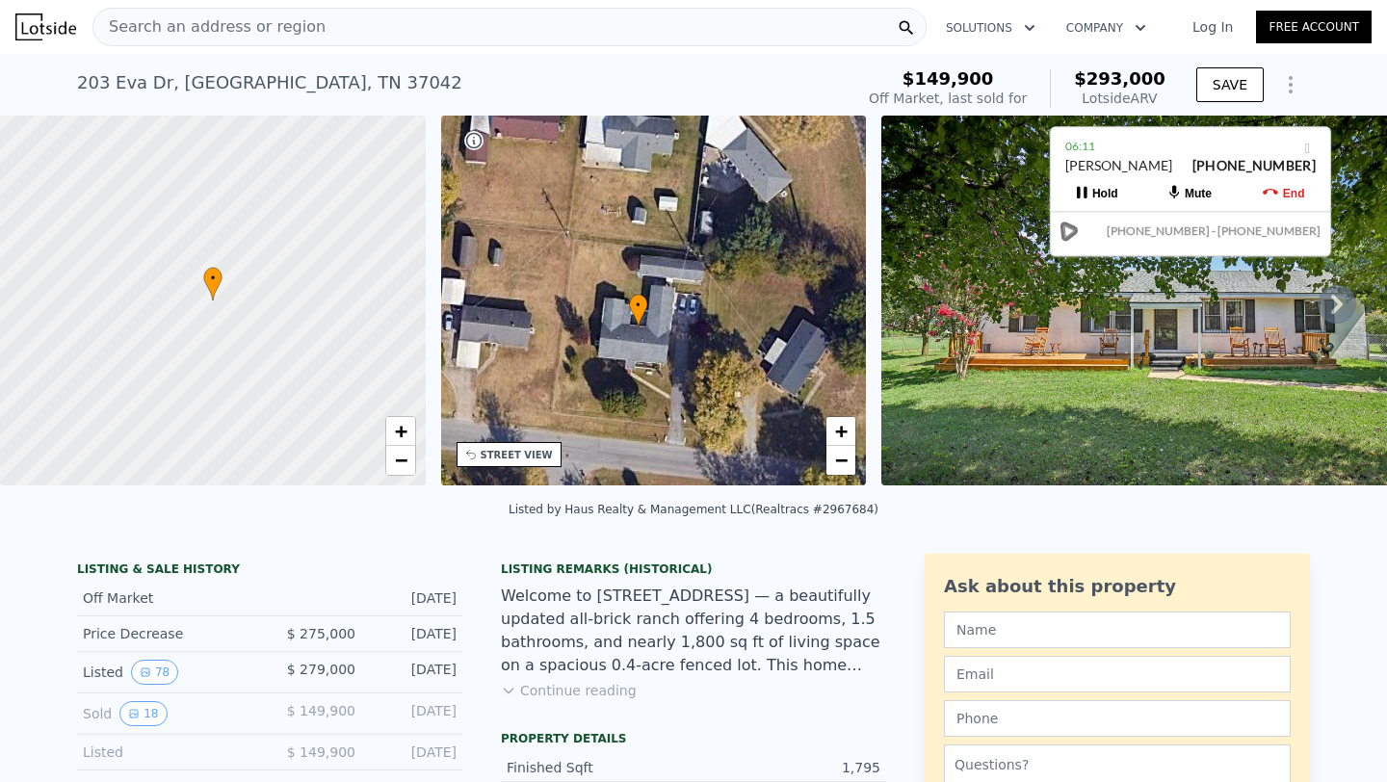
drag, startPoint x: 686, startPoint y: 387, endPoint x: 658, endPoint y: 410, distance: 36.2
click at [658, 410] on div "• + −" at bounding box center [654, 301] width 426 height 370
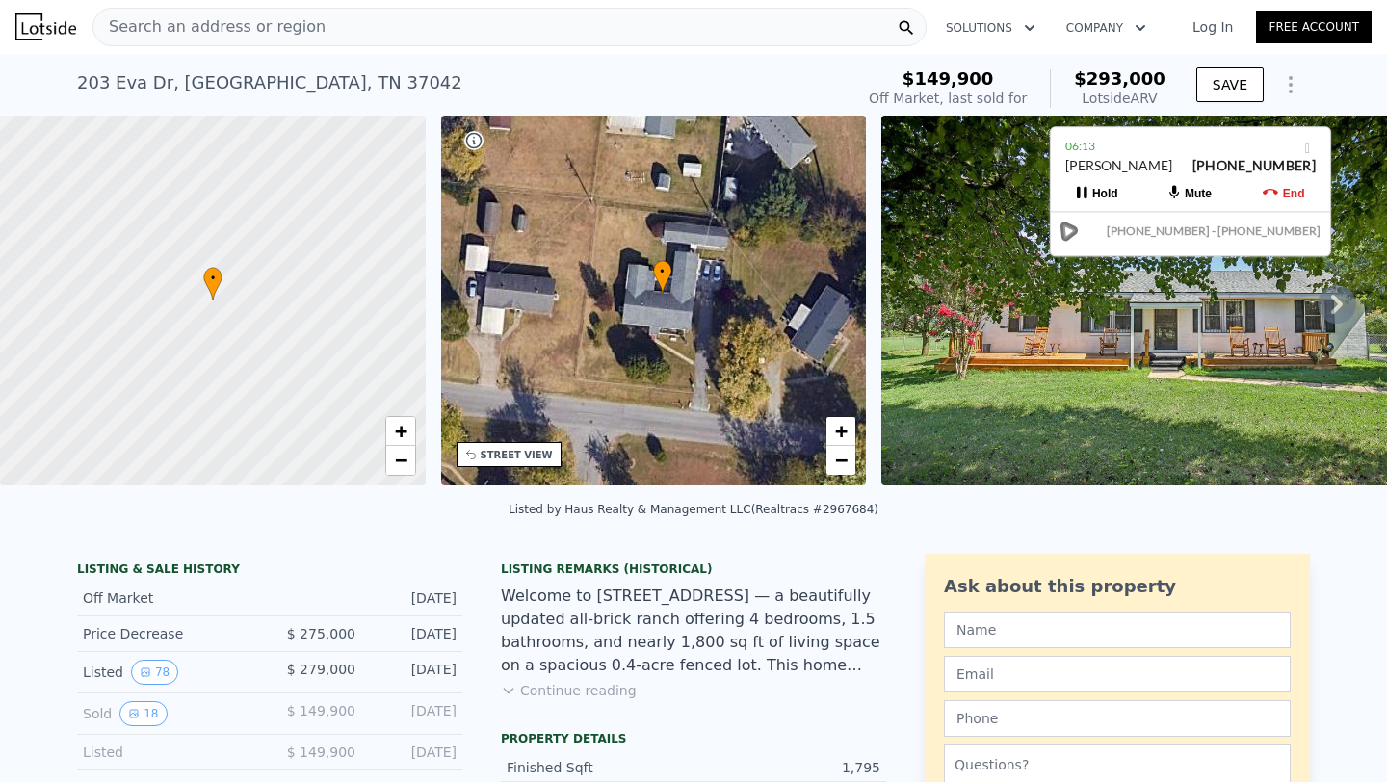
drag, startPoint x: 639, startPoint y: 324, endPoint x: 663, endPoint y: 290, distance: 41.4
click at [663, 290] on icon at bounding box center [661, 277] width 19 height 34
click at [845, 442] on span "+" at bounding box center [841, 431] width 13 height 24
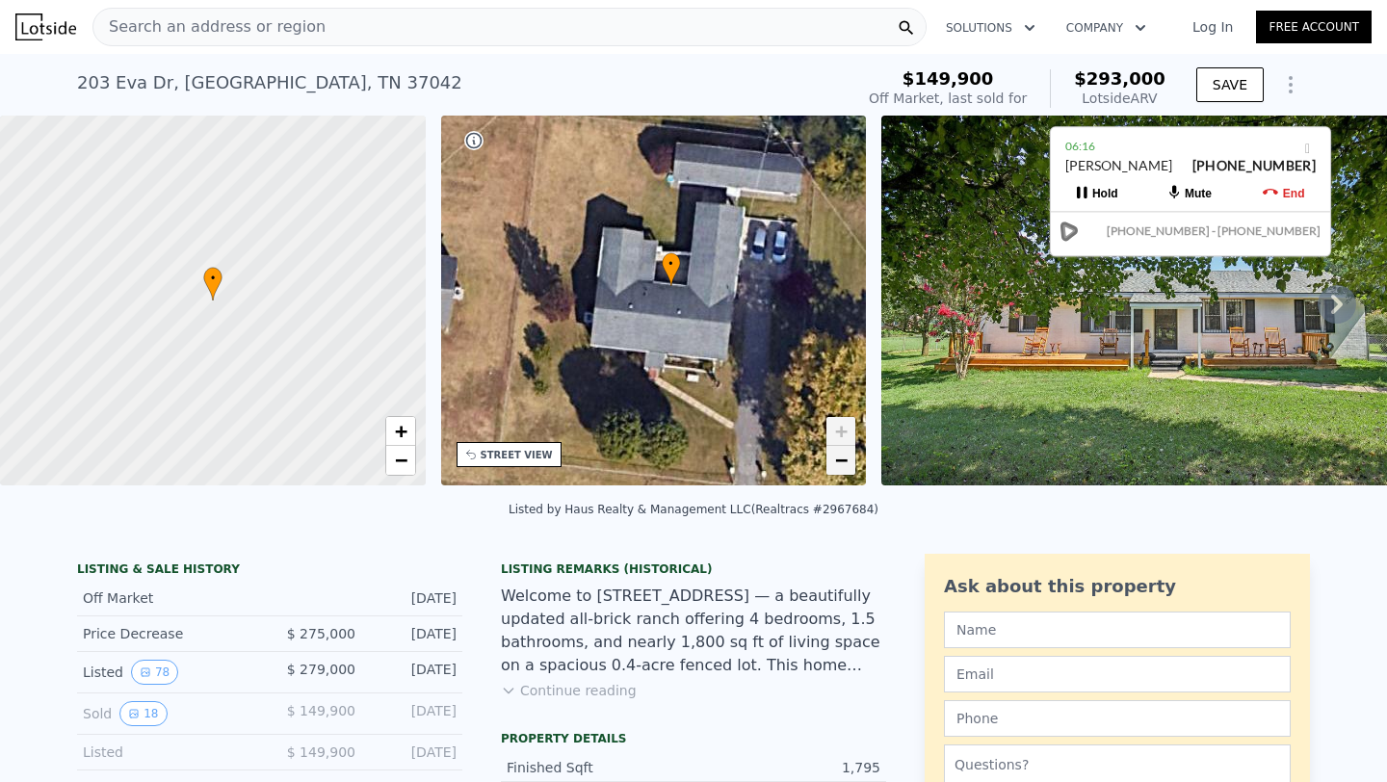
click at [845, 455] on span "−" at bounding box center [841, 460] width 13 height 24
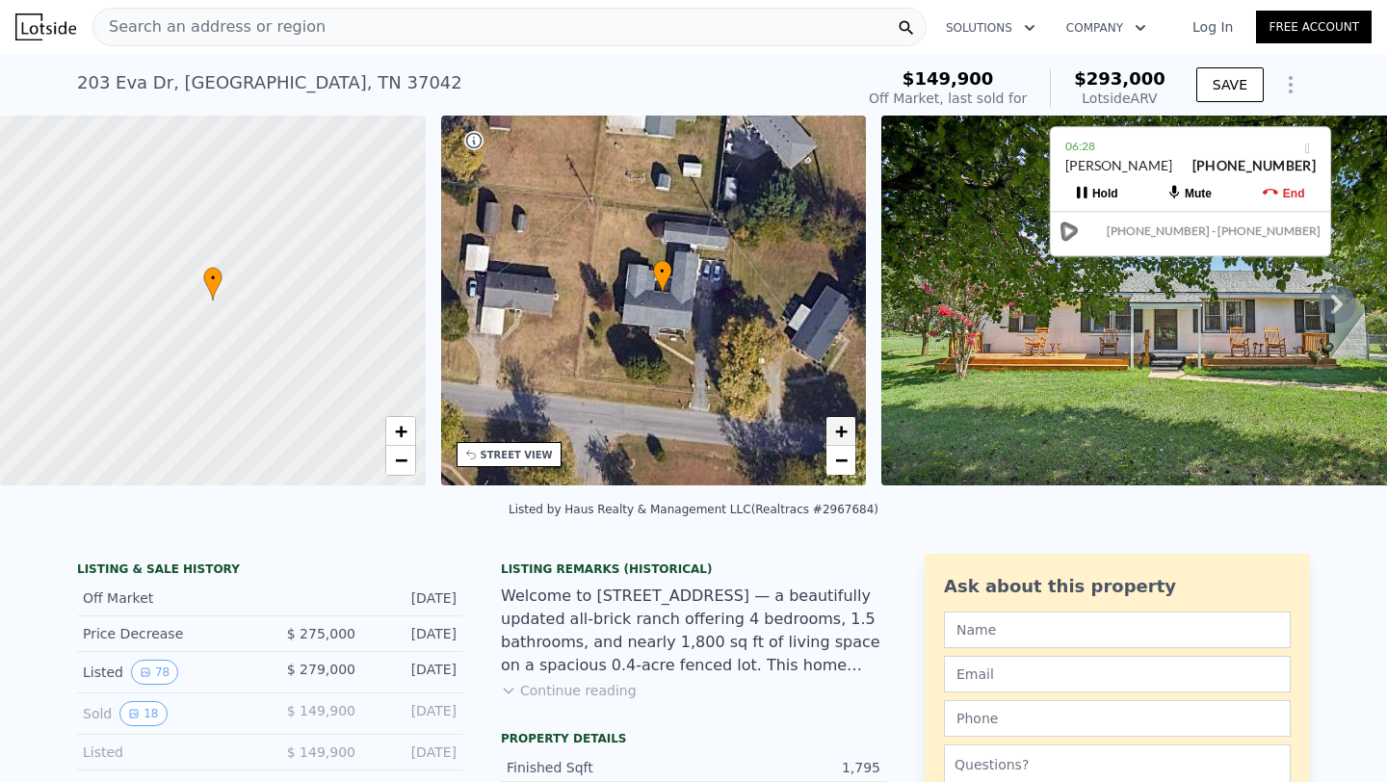
click at [846, 422] on span "+" at bounding box center [841, 431] width 13 height 24
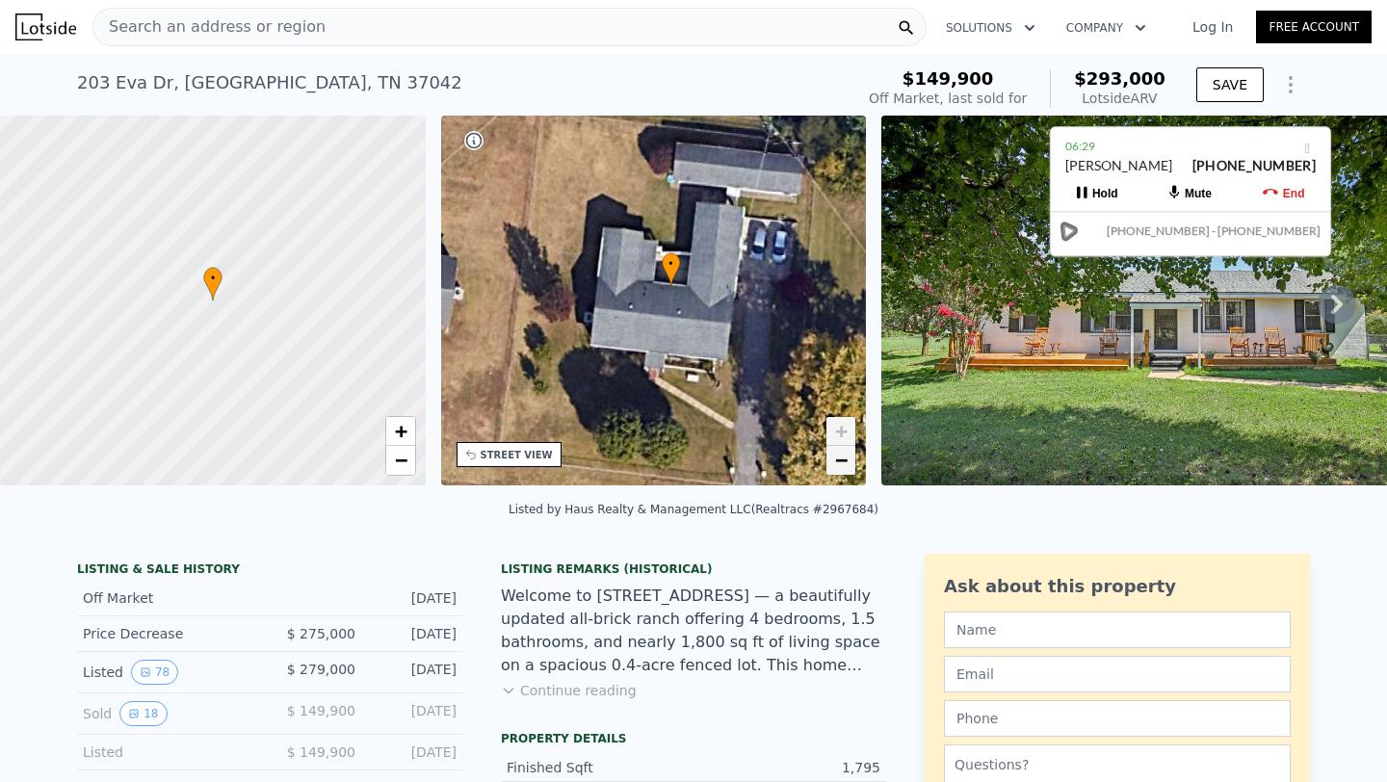
click at [840, 465] on span "−" at bounding box center [841, 460] width 13 height 24
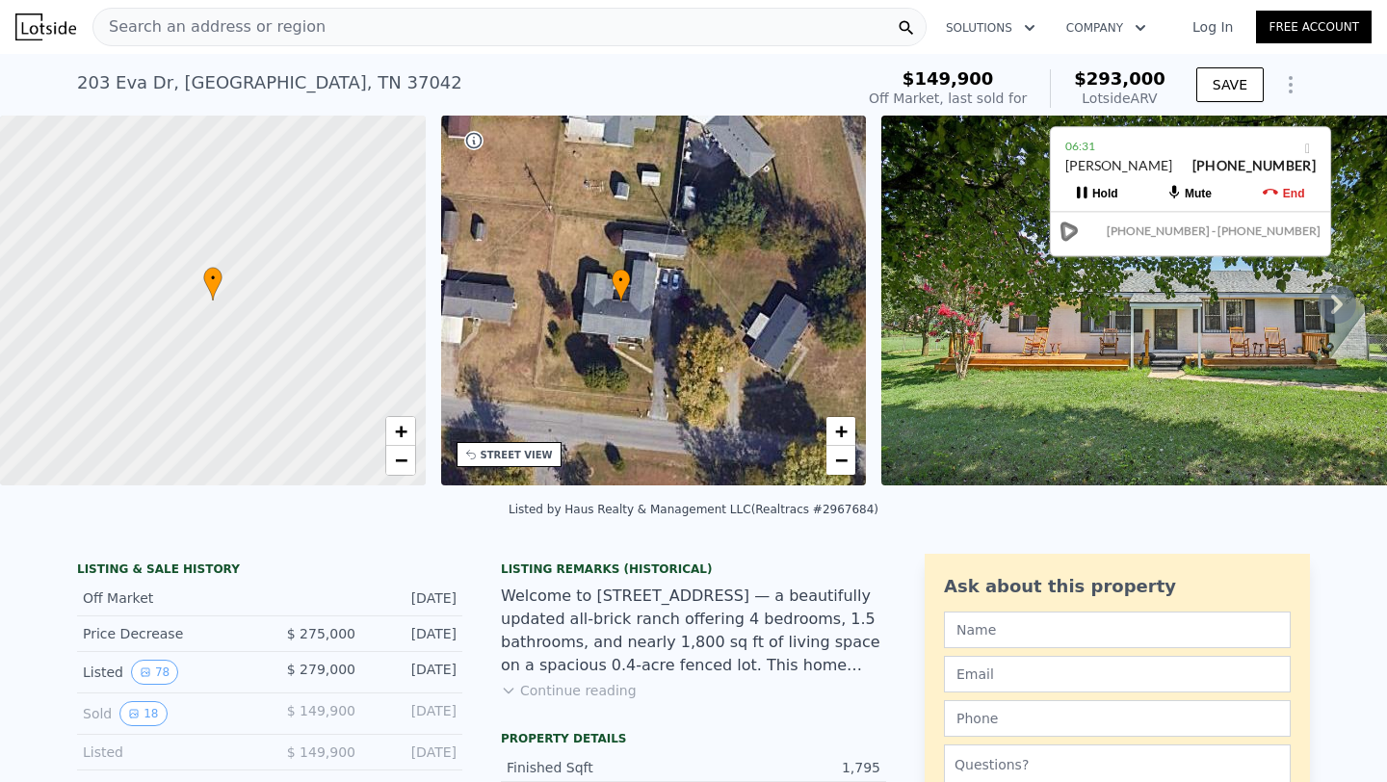
drag, startPoint x: 775, startPoint y: 315, endPoint x: 734, endPoint y: 324, distance: 42.3
click at [734, 324] on div "• + −" at bounding box center [654, 301] width 426 height 370
click at [844, 435] on span "+" at bounding box center [841, 431] width 13 height 24
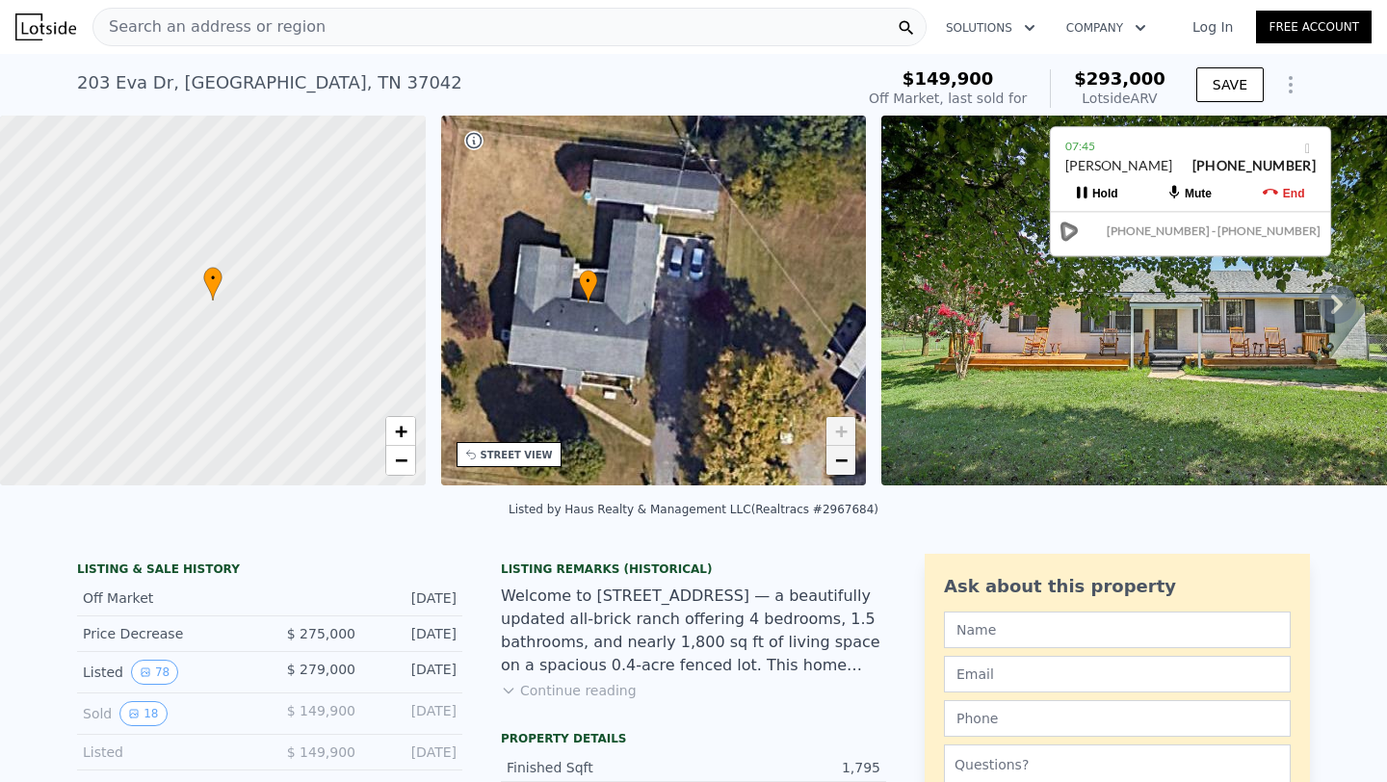
click at [846, 458] on span "−" at bounding box center [841, 460] width 13 height 24
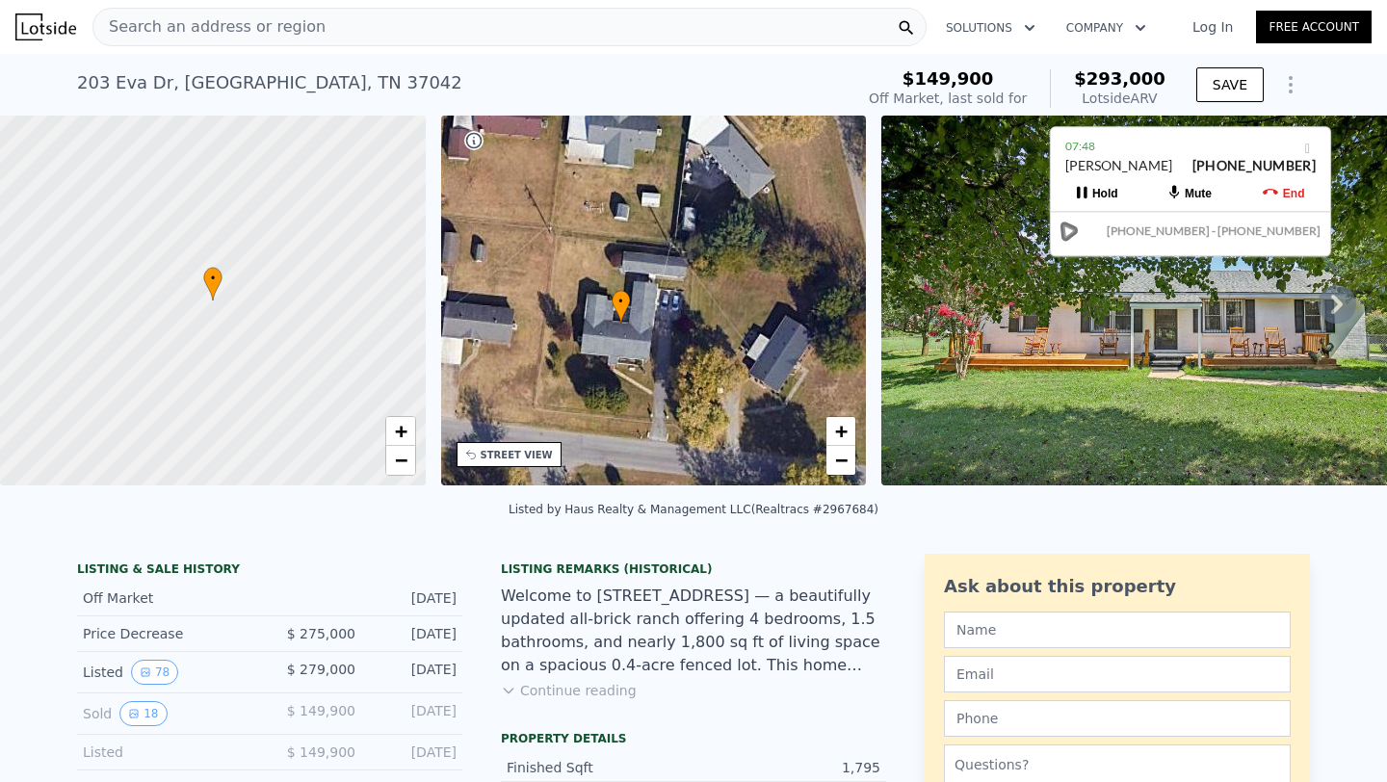
drag, startPoint x: 669, startPoint y: 335, endPoint x: 669, endPoint y: 356, distance: 21.2
click at [669, 356] on div "• + −" at bounding box center [654, 301] width 426 height 370
click at [838, 455] on span "−" at bounding box center [841, 460] width 13 height 24
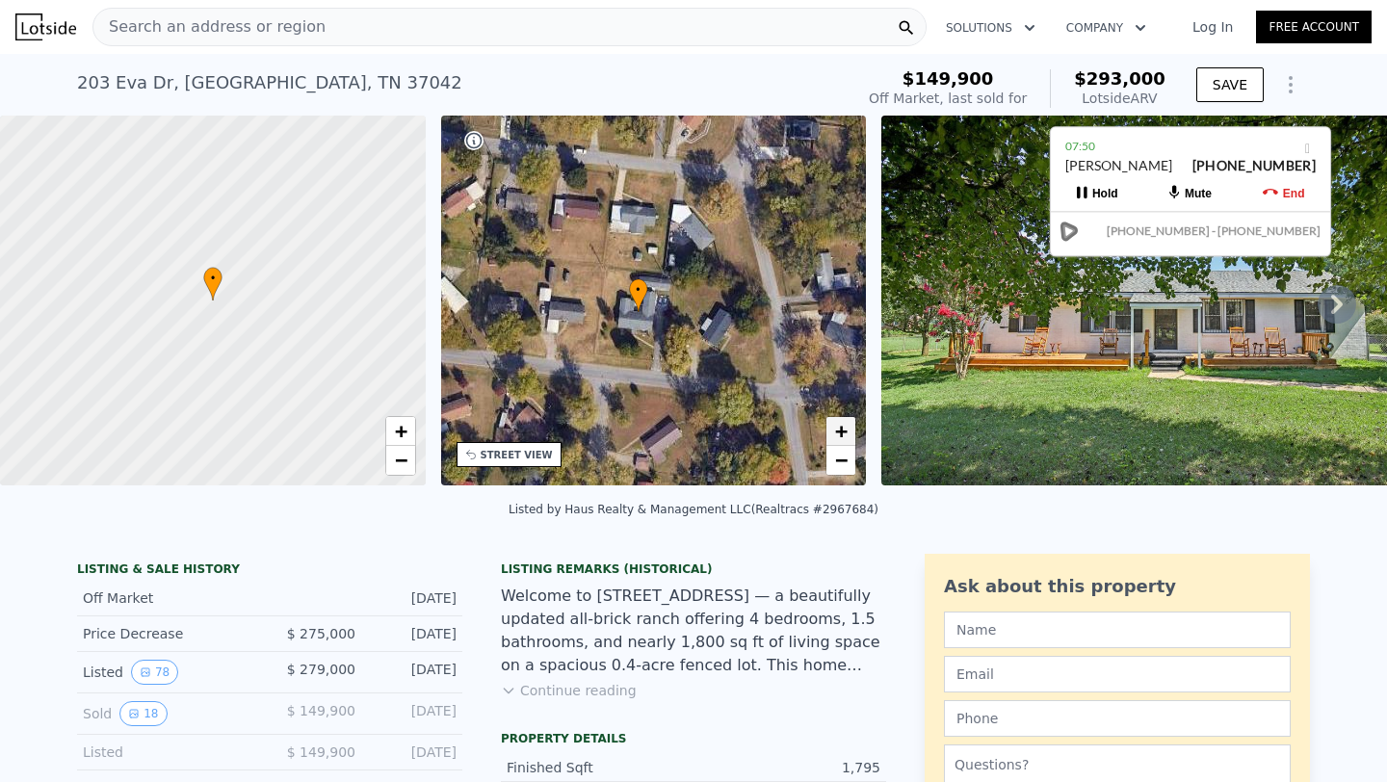
click at [839, 435] on span "+" at bounding box center [841, 431] width 13 height 24
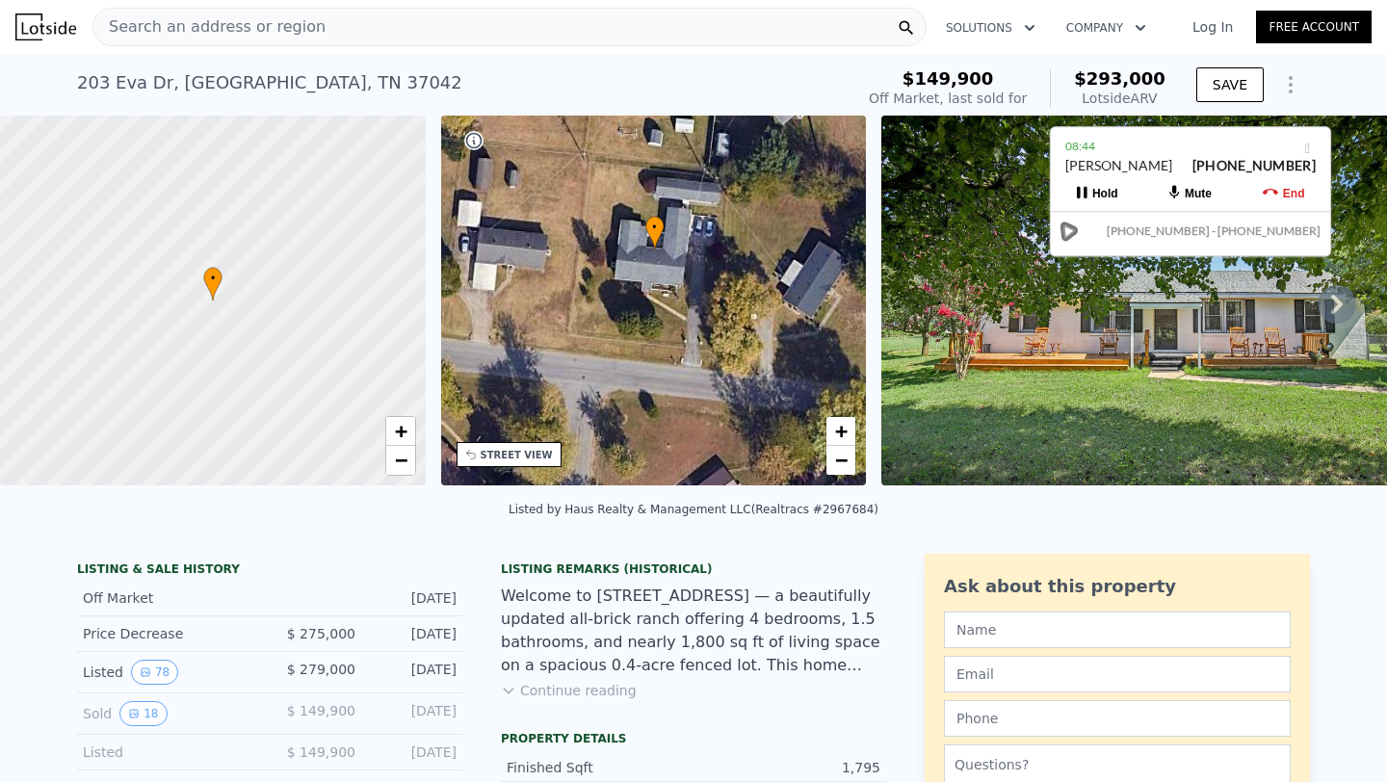
drag, startPoint x: 601, startPoint y: 275, endPoint x: 634, endPoint y: 200, distance: 81.9
click at [634, 200] on div "• + −" at bounding box center [654, 301] width 426 height 370
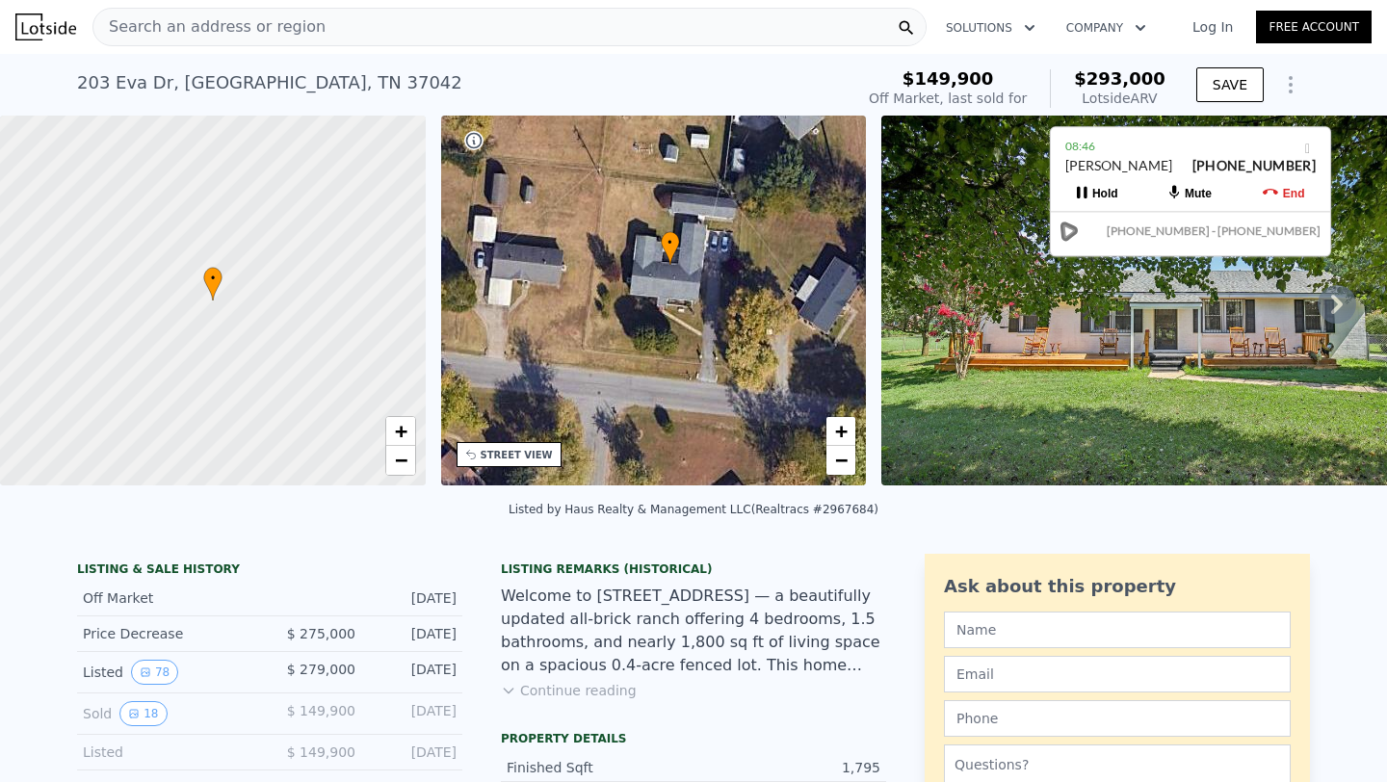
drag, startPoint x: 780, startPoint y: 312, endPoint x: 795, endPoint y: 327, distance: 21.8
click at [795, 327] on div "• + −" at bounding box center [654, 301] width 426 height 370
click at [841, 461] on span "−" at bounding box center [841, 460] width 13 height 24
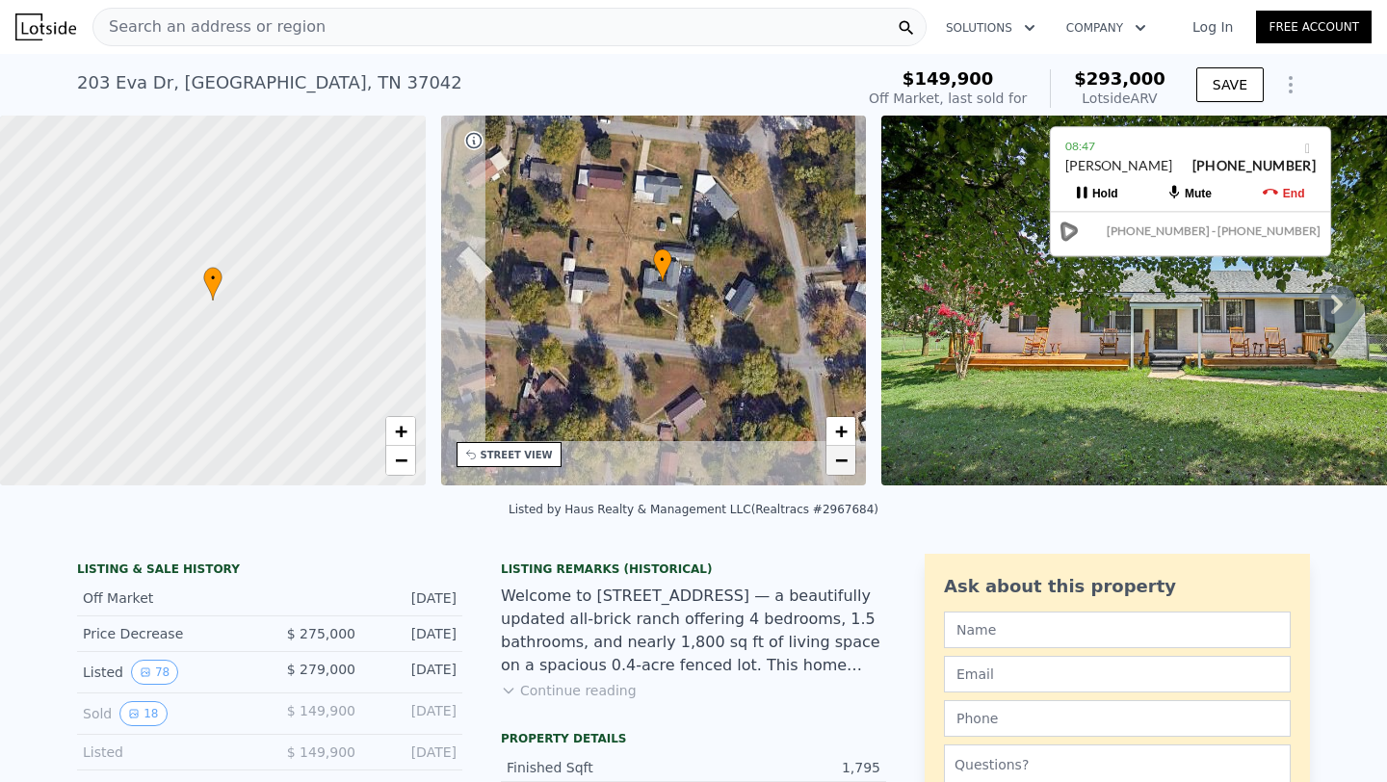
click at [841, 461] on span "−" at bounding box center [841, 460] width 13 height 24
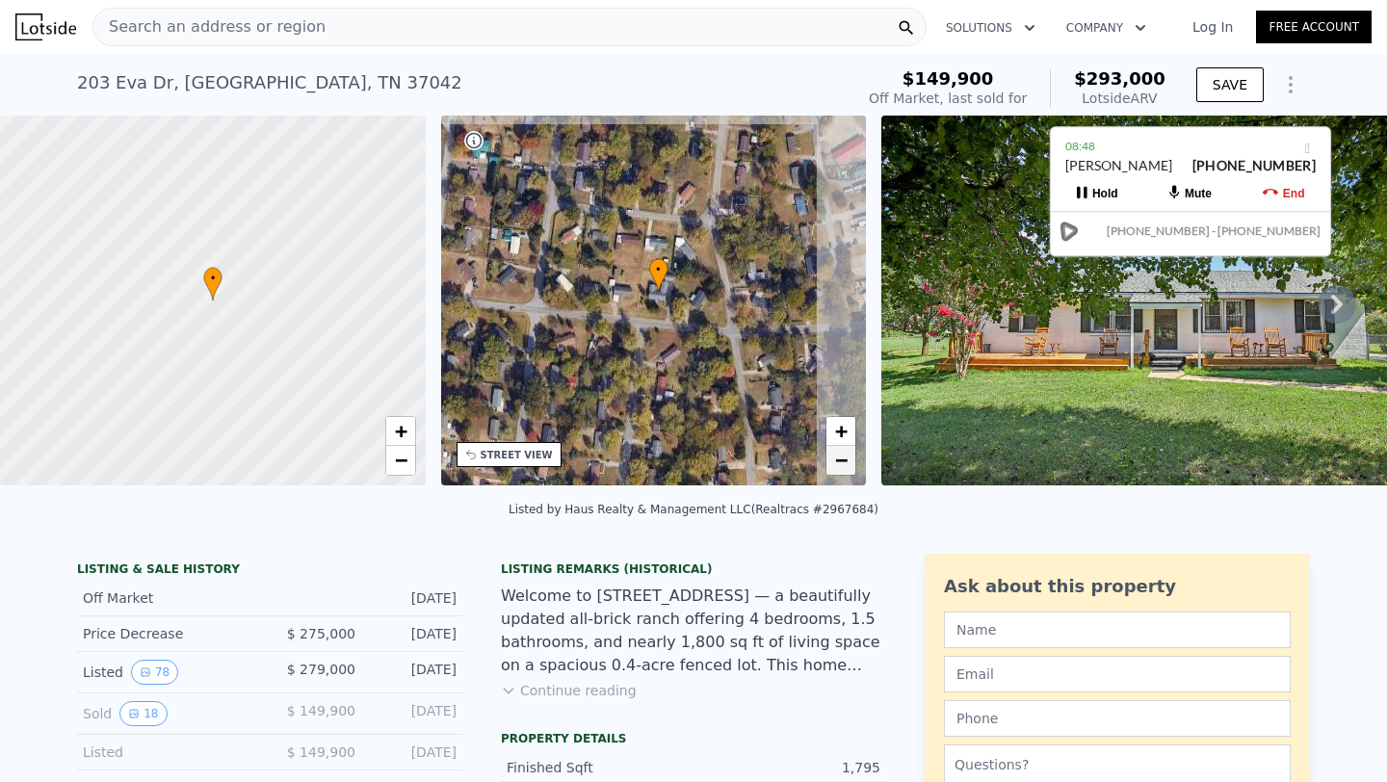
click at [841, 461] on span "−" at bounding box center [841, 460] width 13 height 24
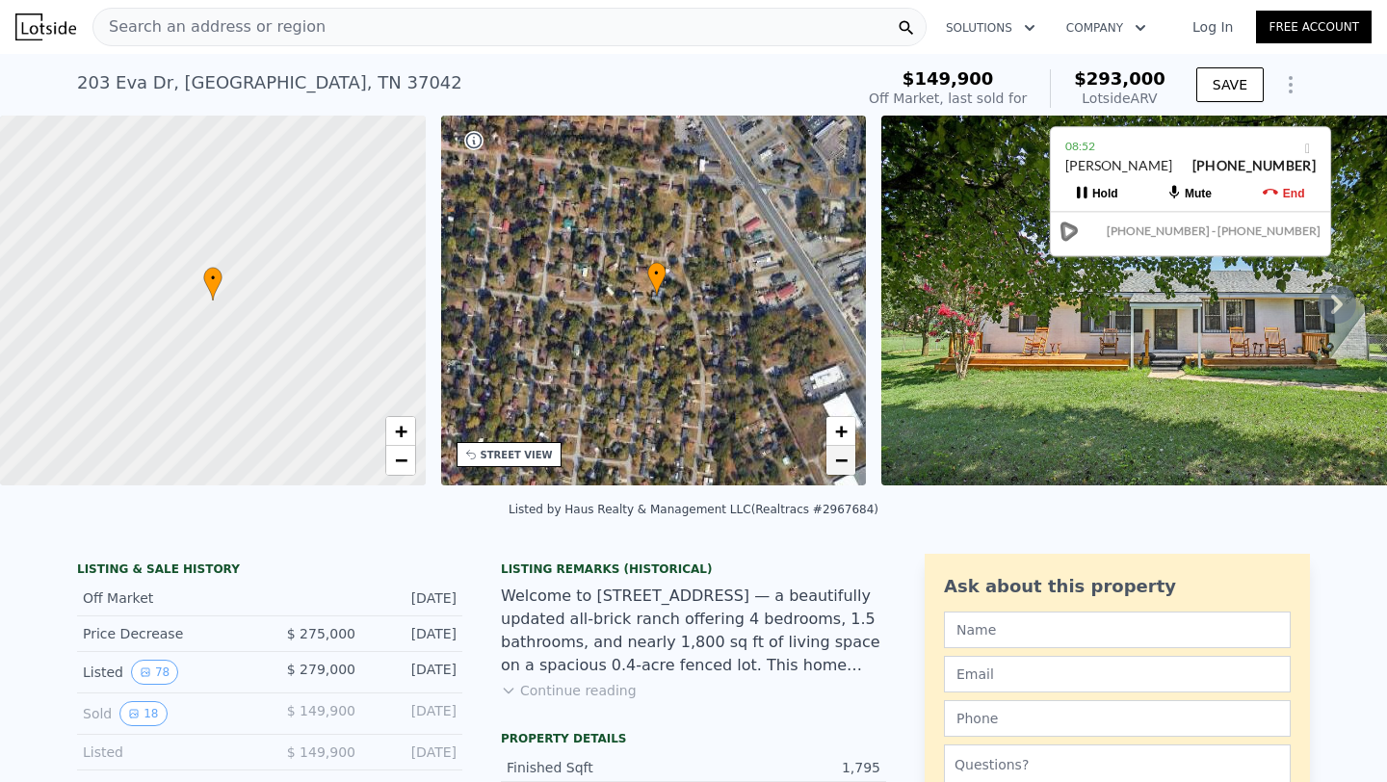
click at [844, 466] on span "−" at bounding box center [841, 460] width 13 height 24
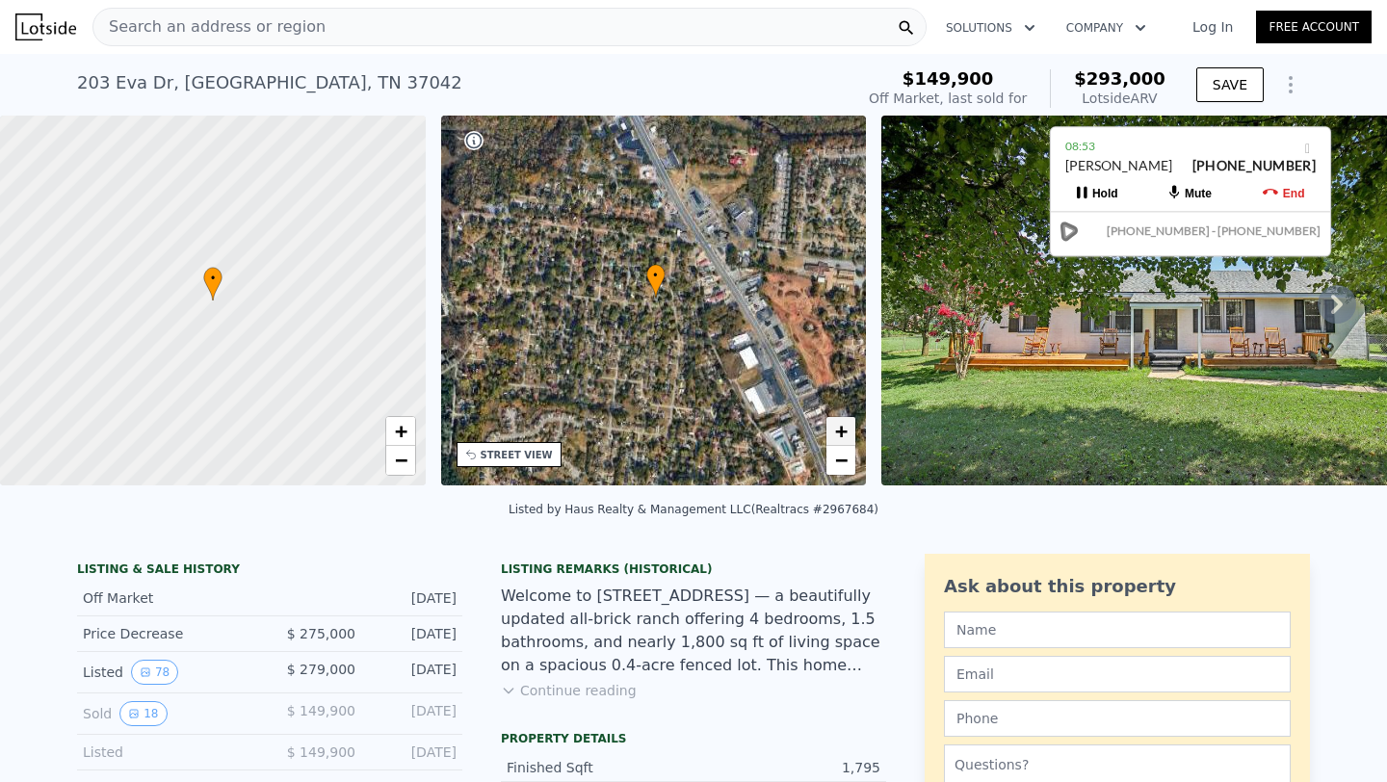
click at [844, 437] on span "+" at bounding box center [841, 431] width 13 height 24
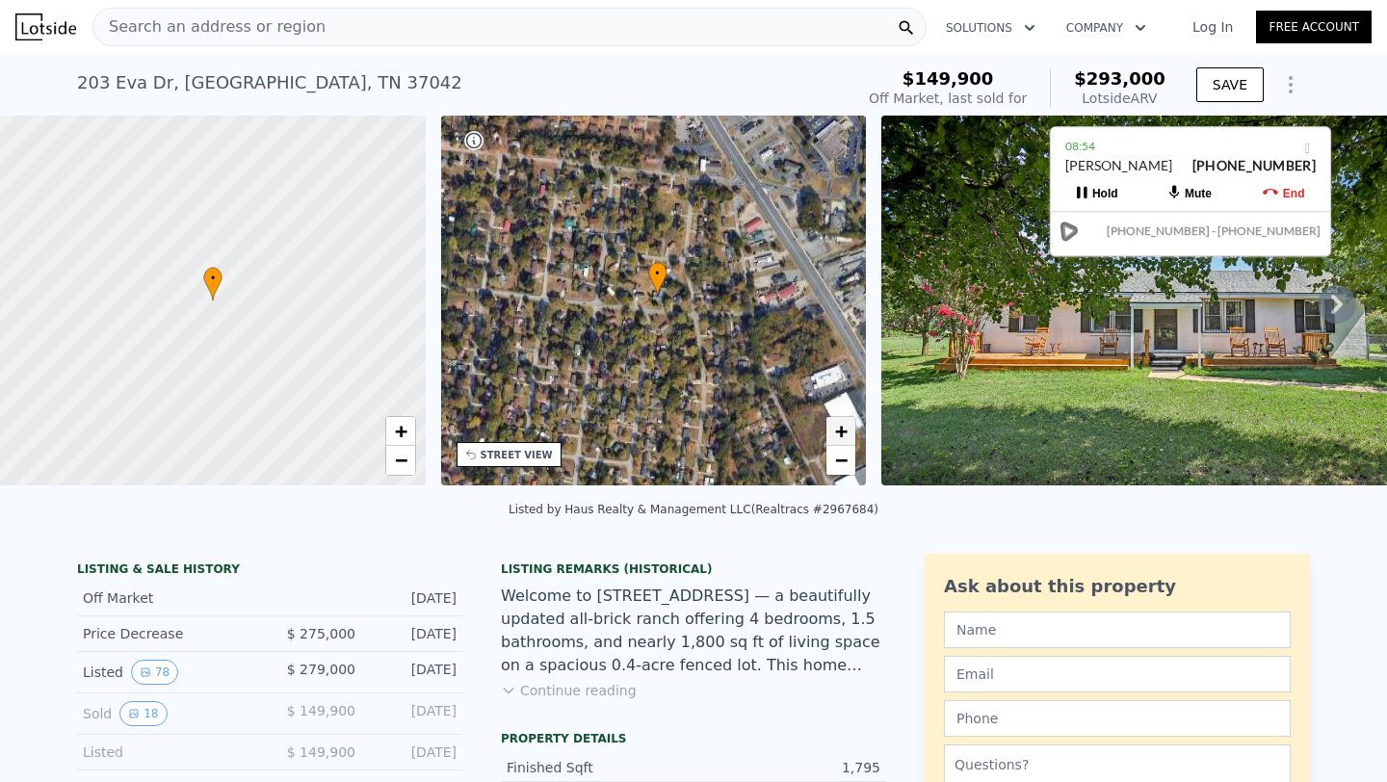
click at [844, 437] on span "+" at bounding box center [841, 431] width 13 height 24
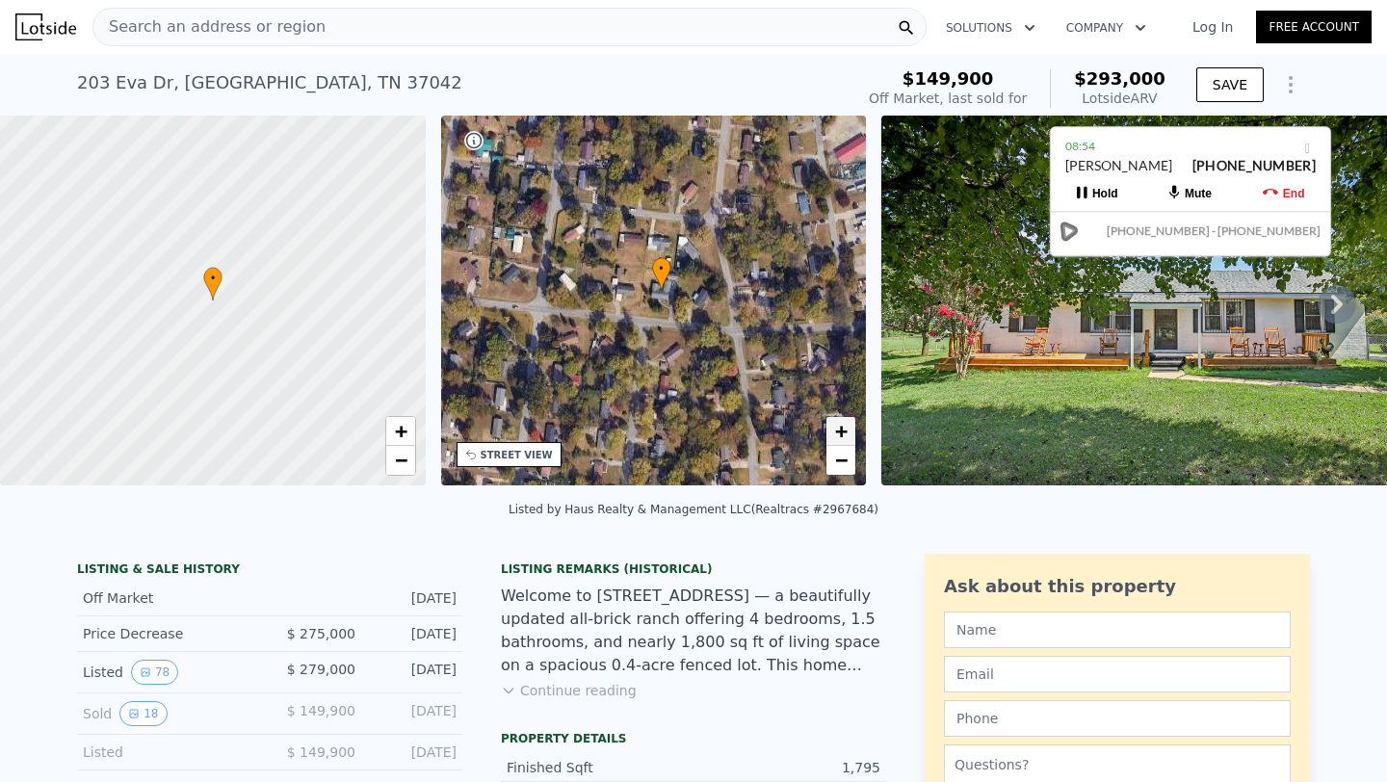
click at [844, 437] on span "+" at bounding box center [841, 431] width 13 height 24
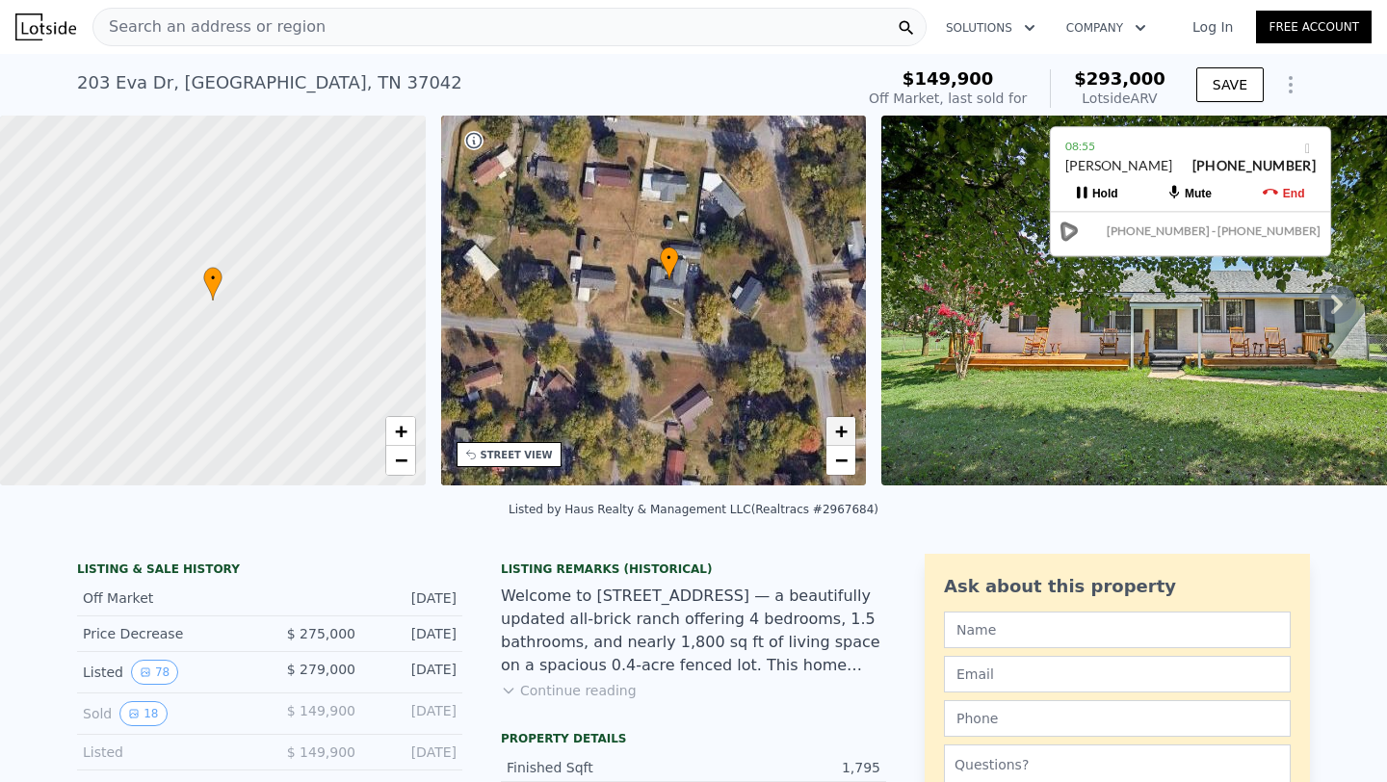
click at [844, 437] on span "+" at bounding box center [841, 431] width 13 height 24
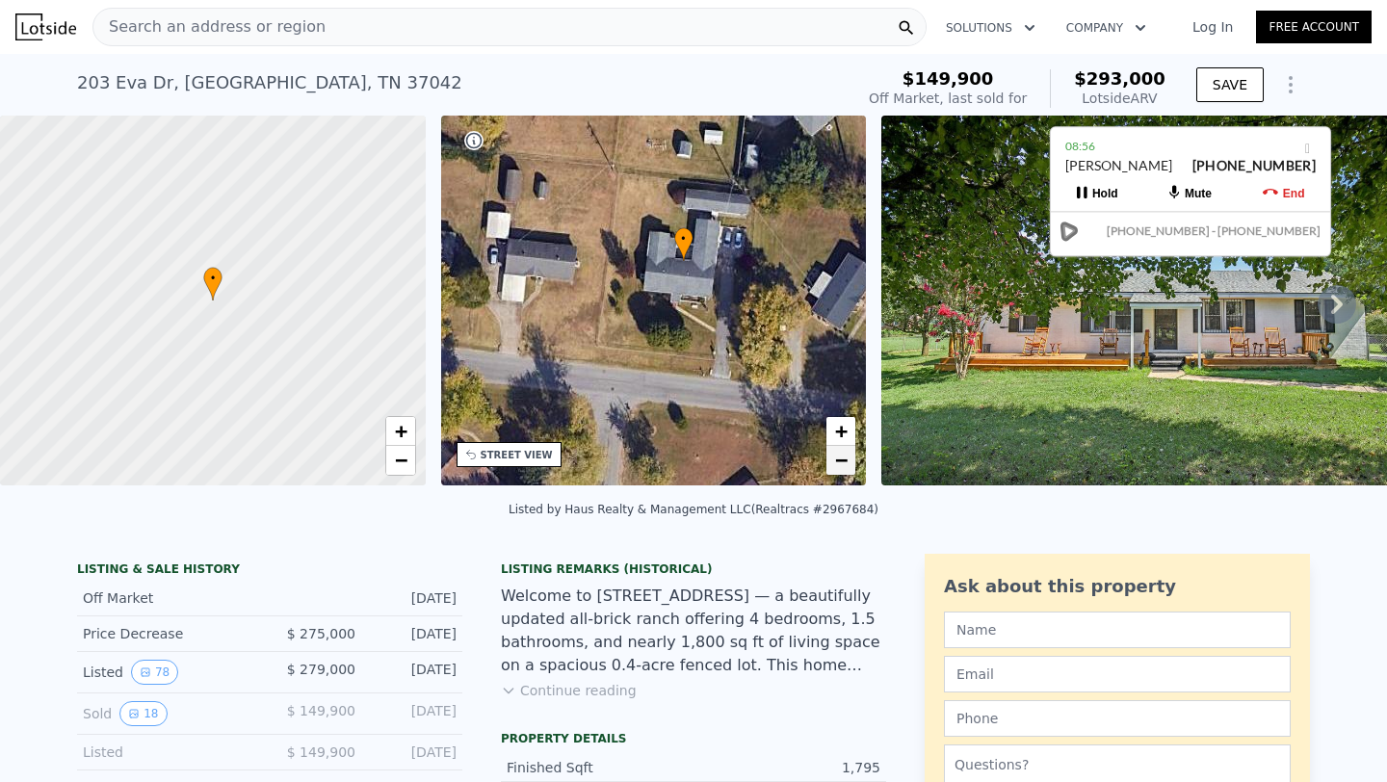
click at [845, 458] on span "−" at bounding box center [841, 460] width 13 height 24
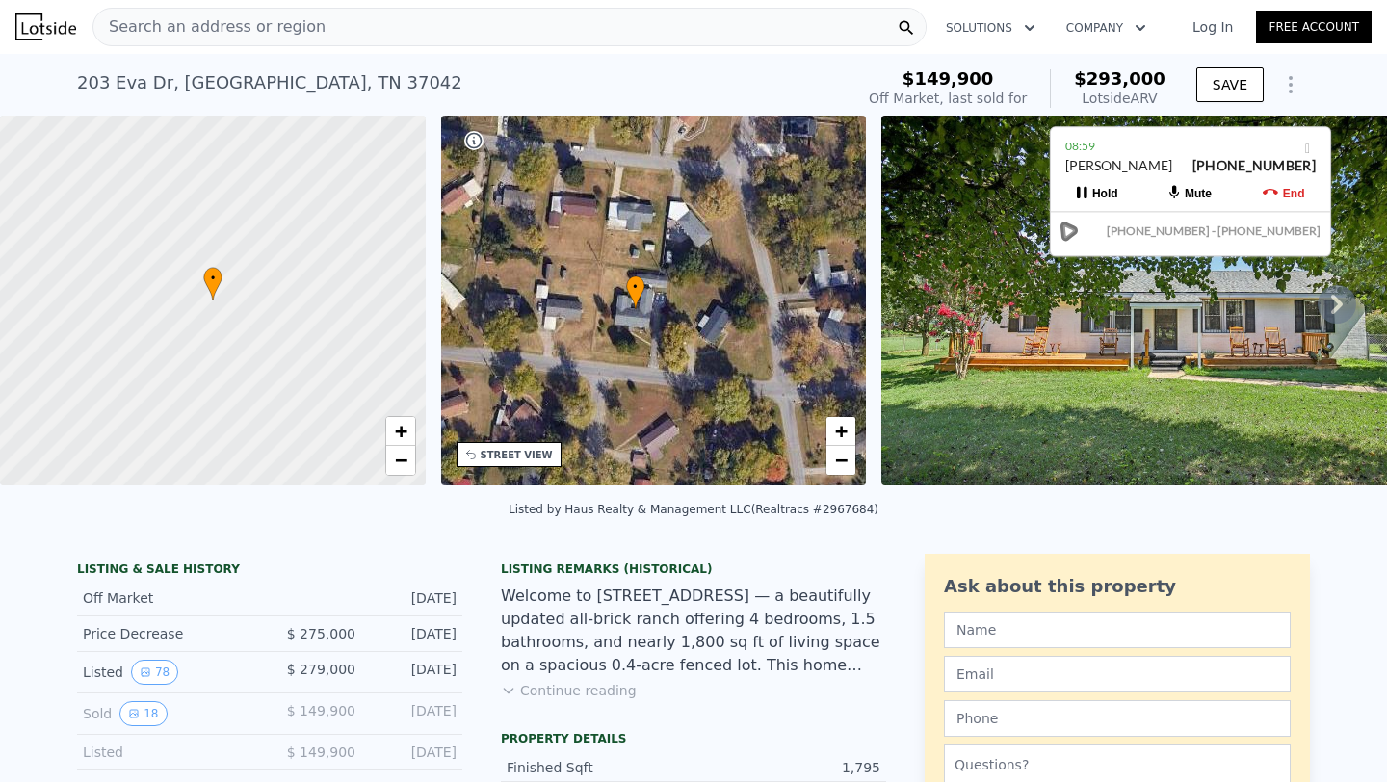
drag, startPoint x: 746, startPoint y: 311, endPoint x: 713, endPoint y: 340, distance: 44.4
click at [713, 340] on div "• + −" at bounding box center [654, 301] width 426 height 370
click at [845, 435] on span "+" at bounding box center [841, 431] width 13 height 24
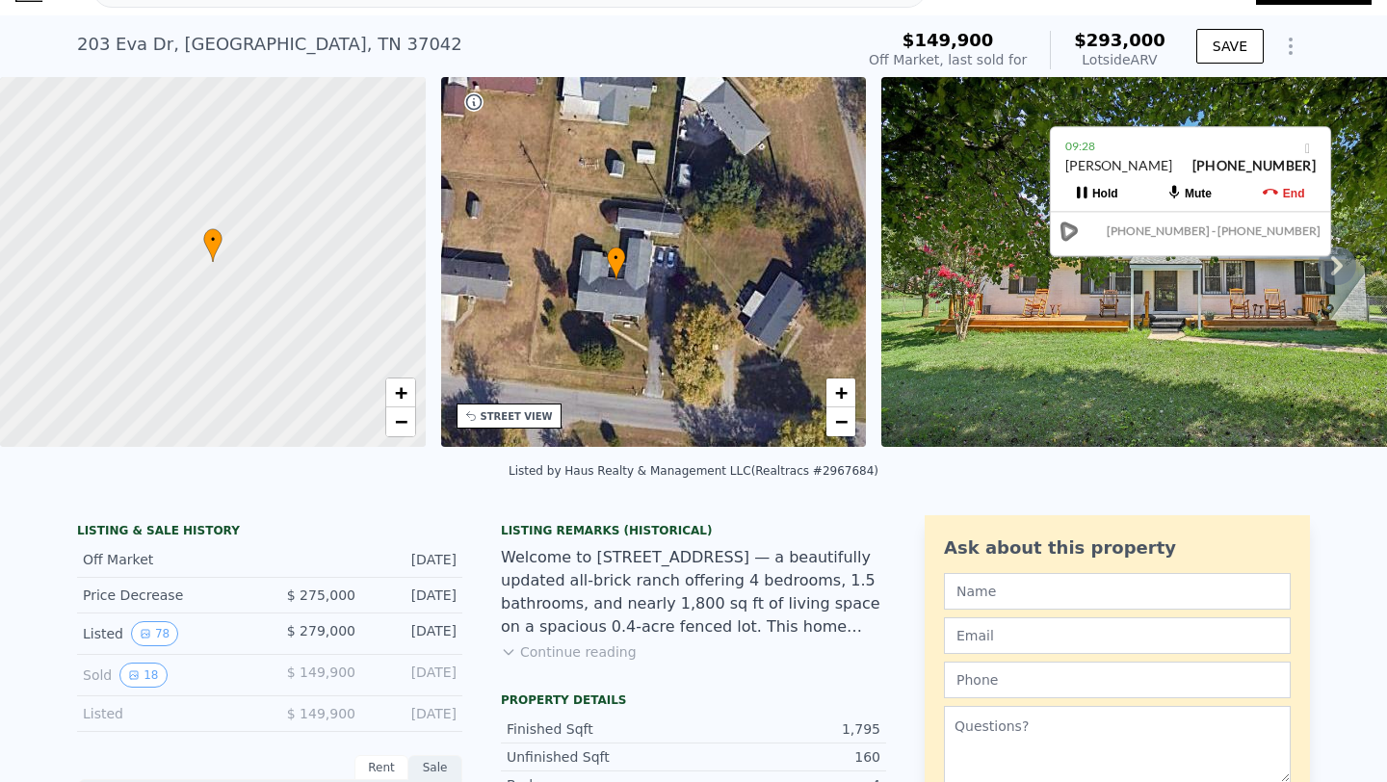
scroll to position [41, 0]
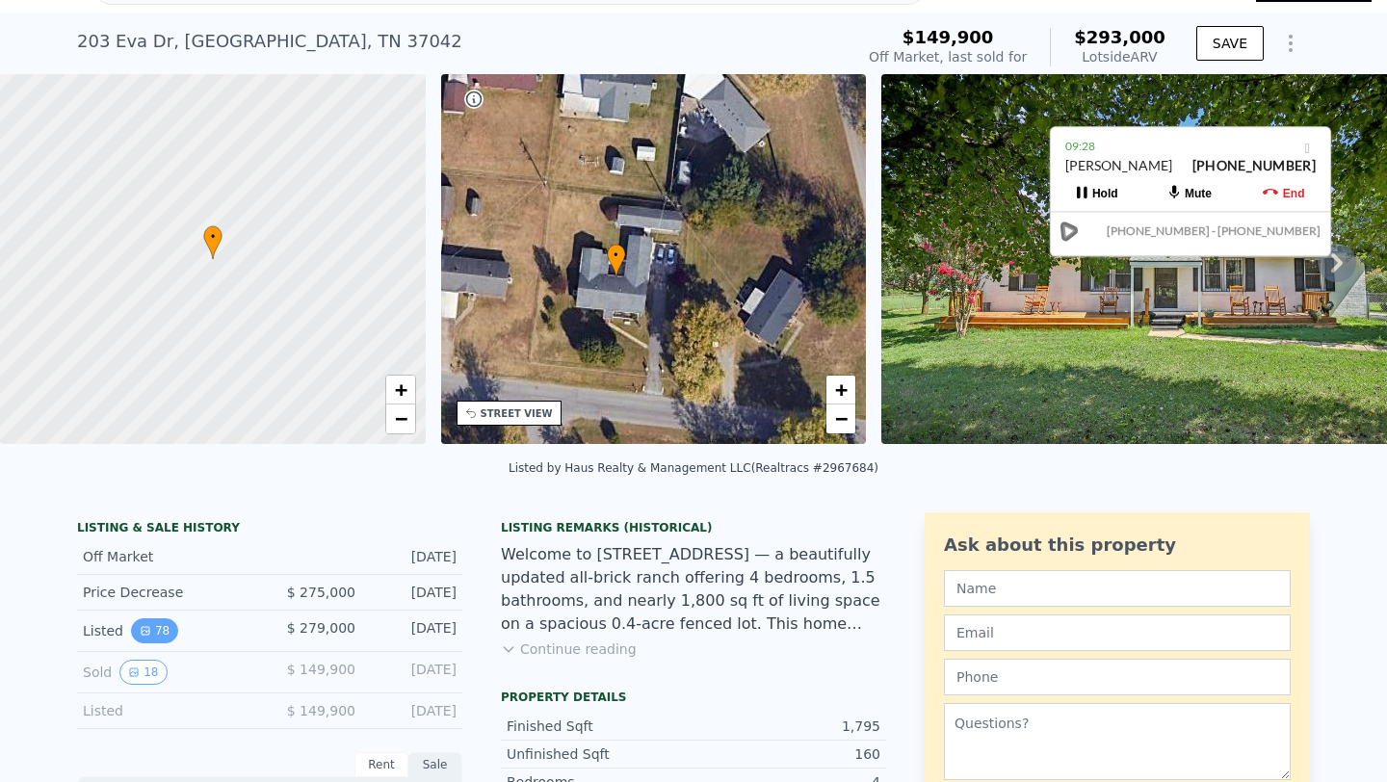
click at [138, 623] on button "78" at bounding box center [154, 630] width 47 height 25
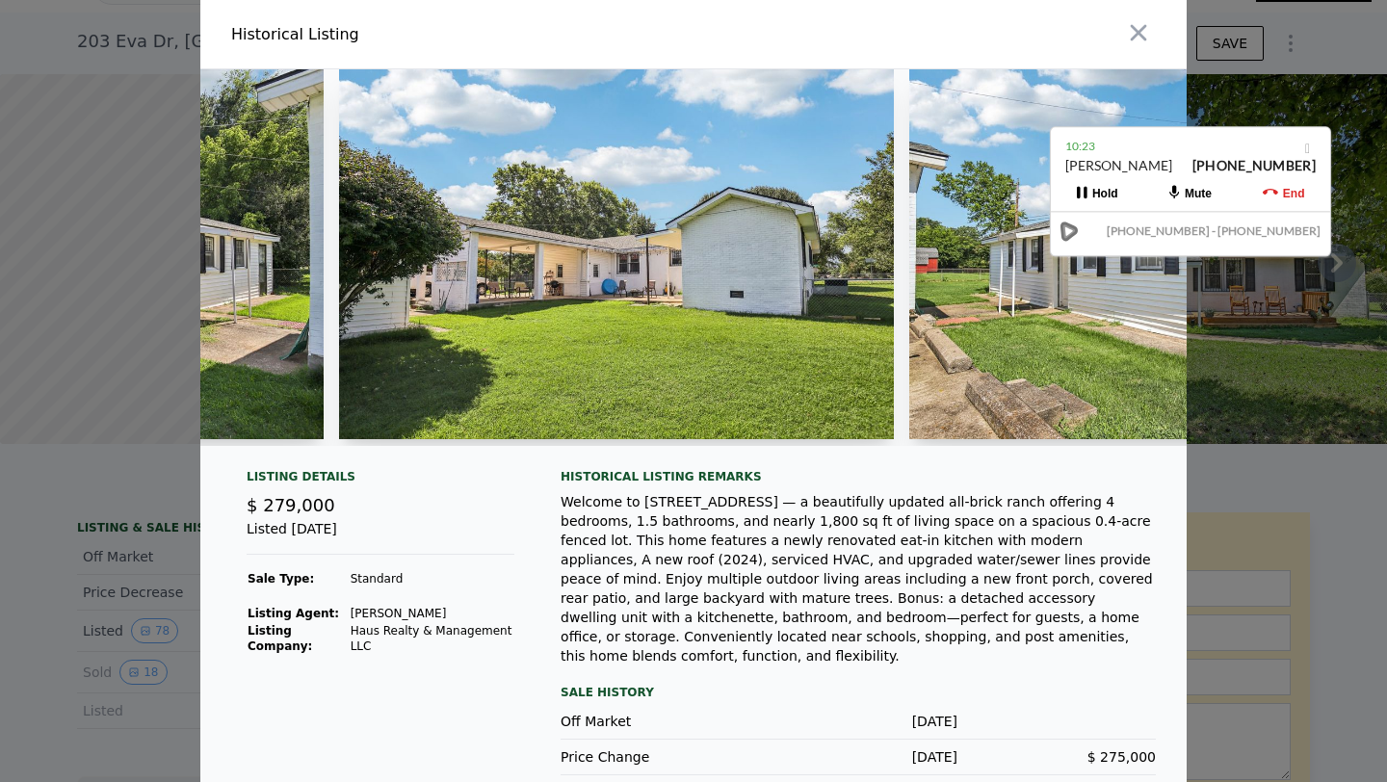
scroll to position [0, 33013]
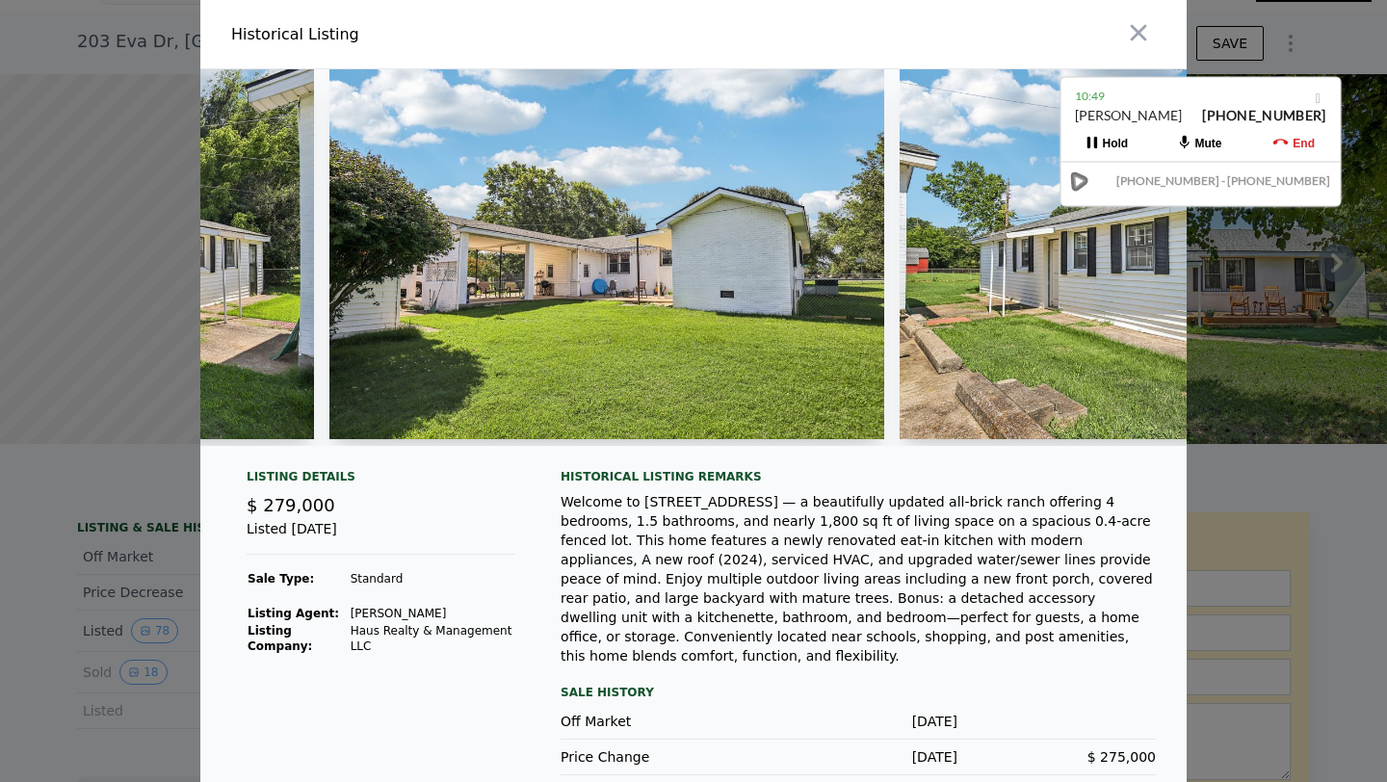
drag, startPoint x: 1176, startPoint y: 160, endPoint x: 1186, endPoint y: 110, distance: 51.2
click at [1186, 110] on div "[PERSON_NAME] [PHONE_NUMBER]" at bounding box center [1200, 124] width 250 height 37
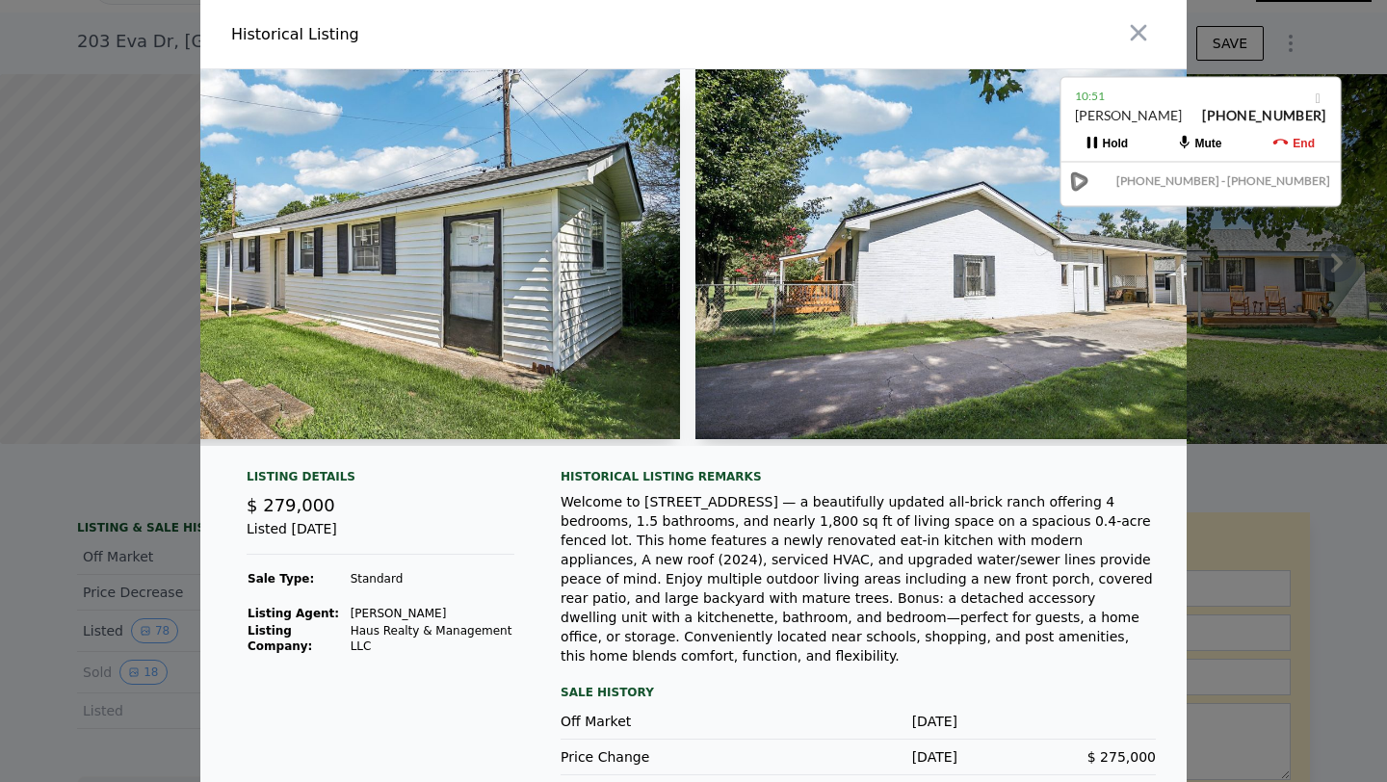
scroll to position [0, 33808]
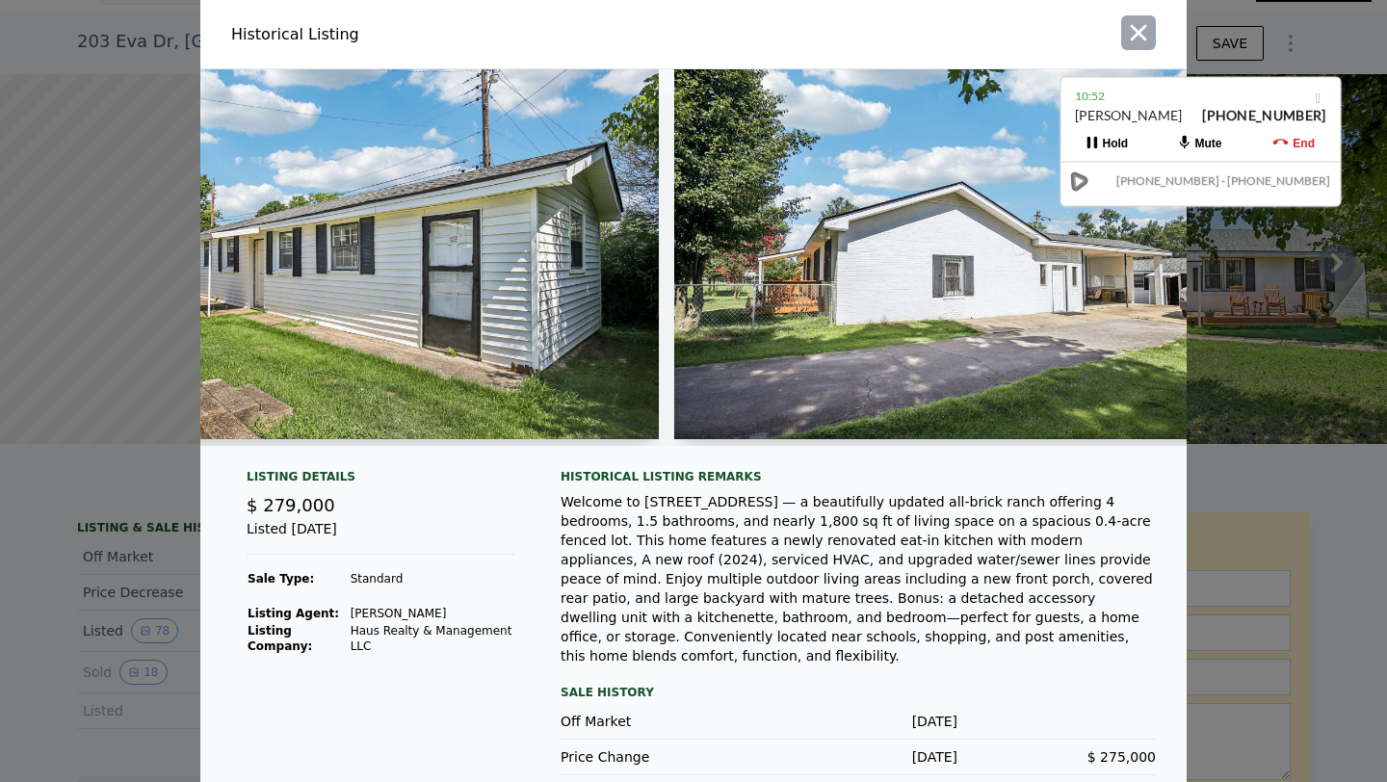
click at [1137, 22] on icon "button" at bounding box center [1138, 32] width 27 height 27
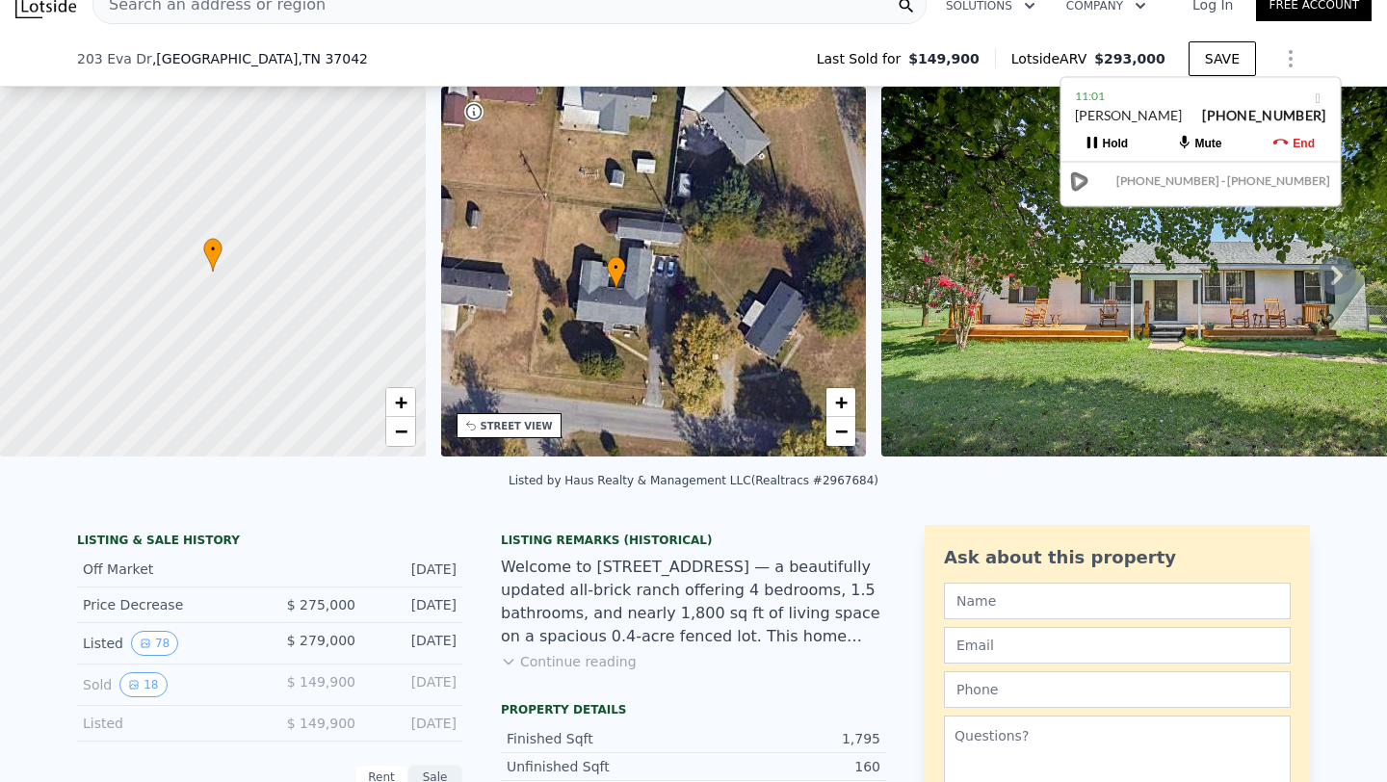
scroll to position [0, 0]
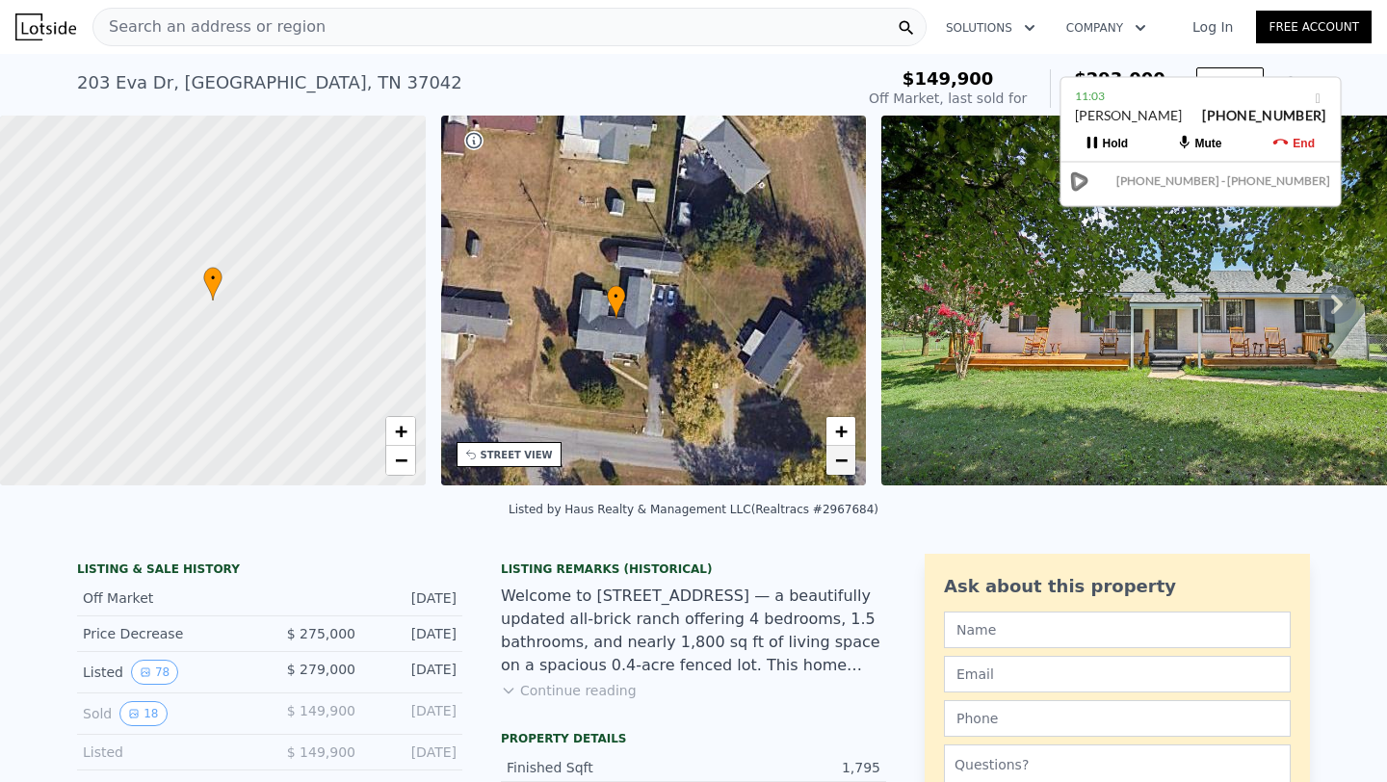
click at [848, 459] on link "−" at bounding box center [840, 460] width 29 height 29
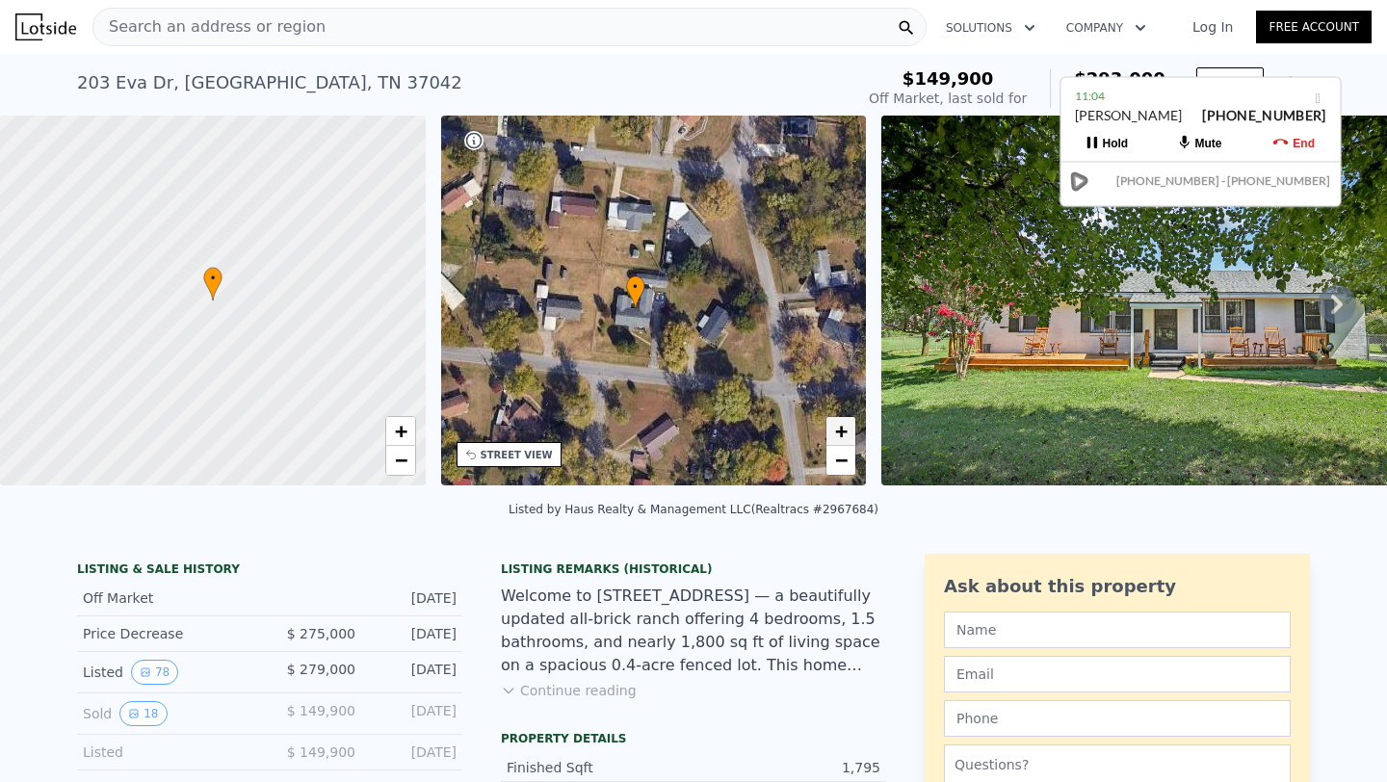
click at [846, 433] on span "+" at bounding box center [841, 431] width 13 height 24
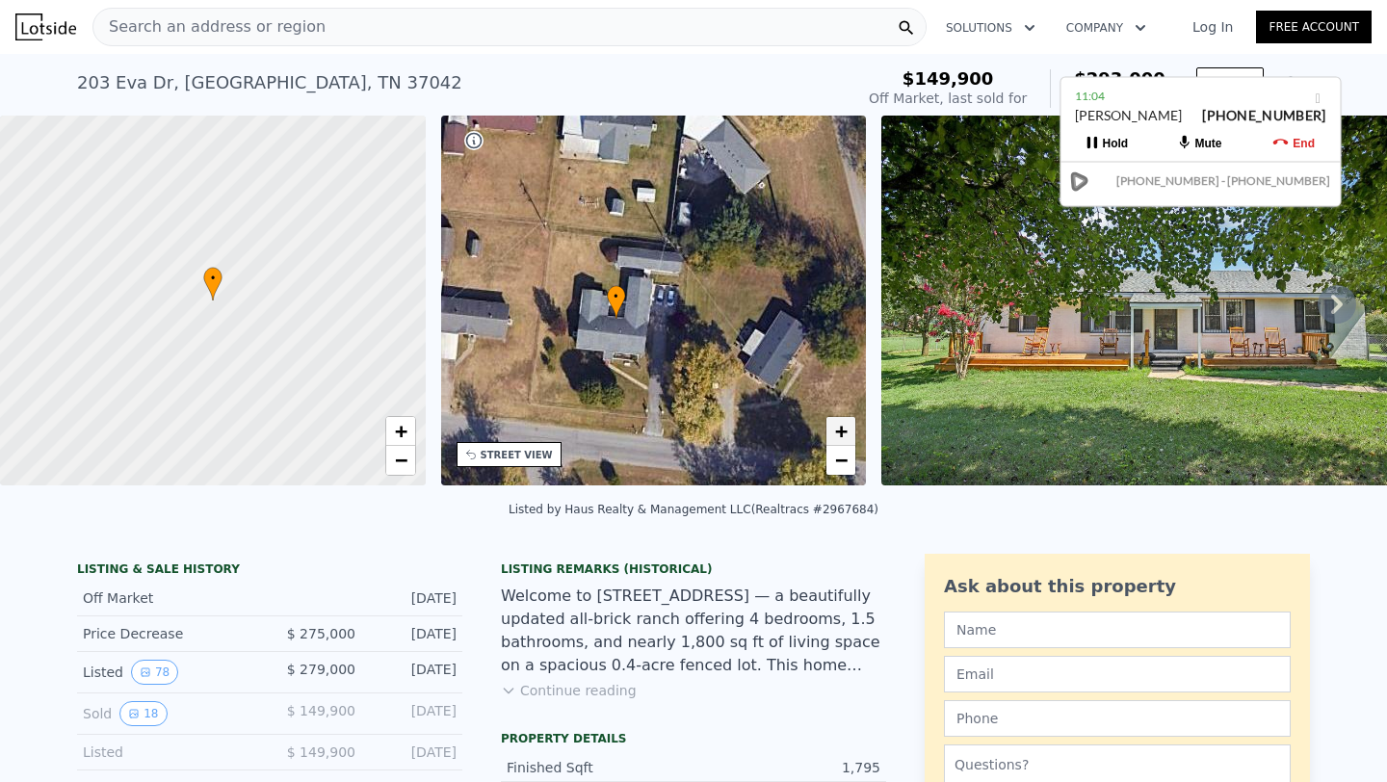
click at [846, 433] on span "+" at bounding box center [841, 431] width 13 height 24
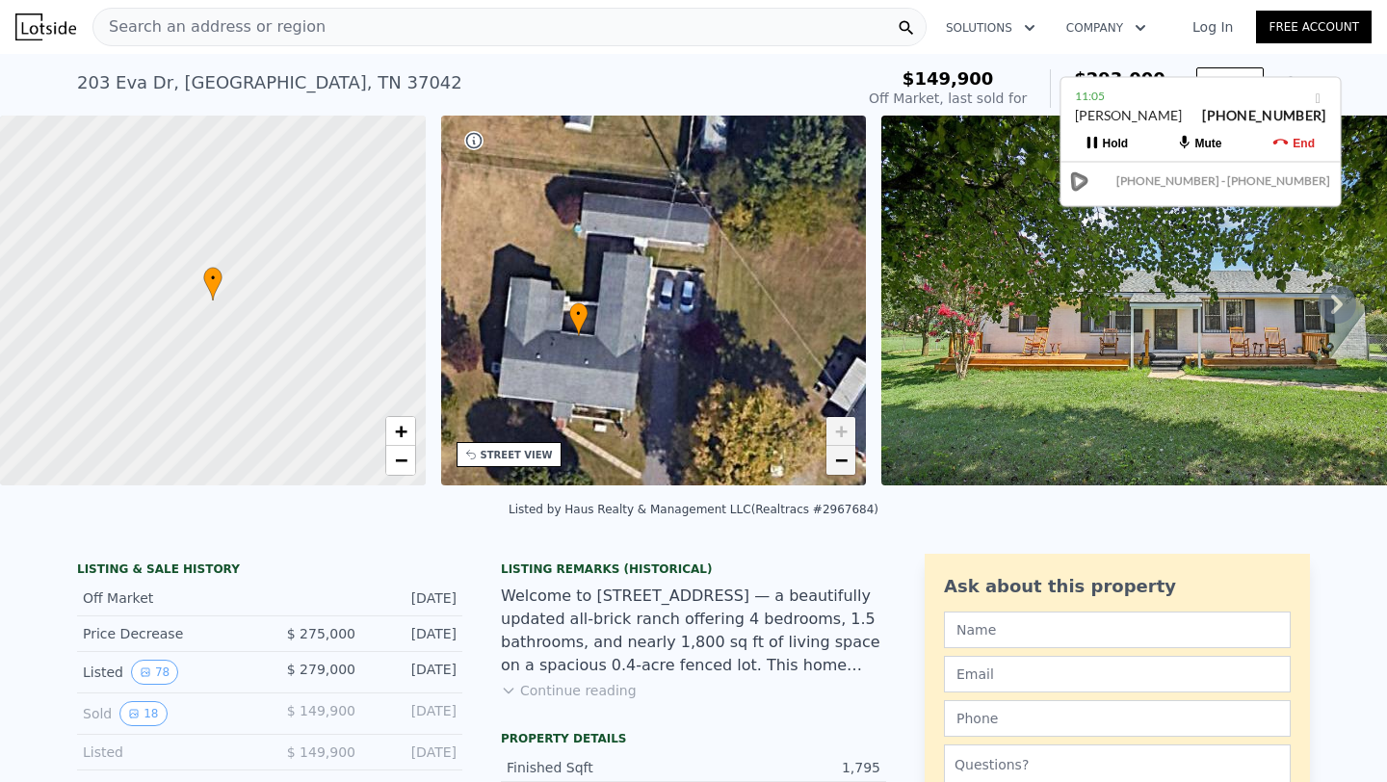
click at [845, 469] on span "−" at bounding box center [841, 460] width 13 height 24
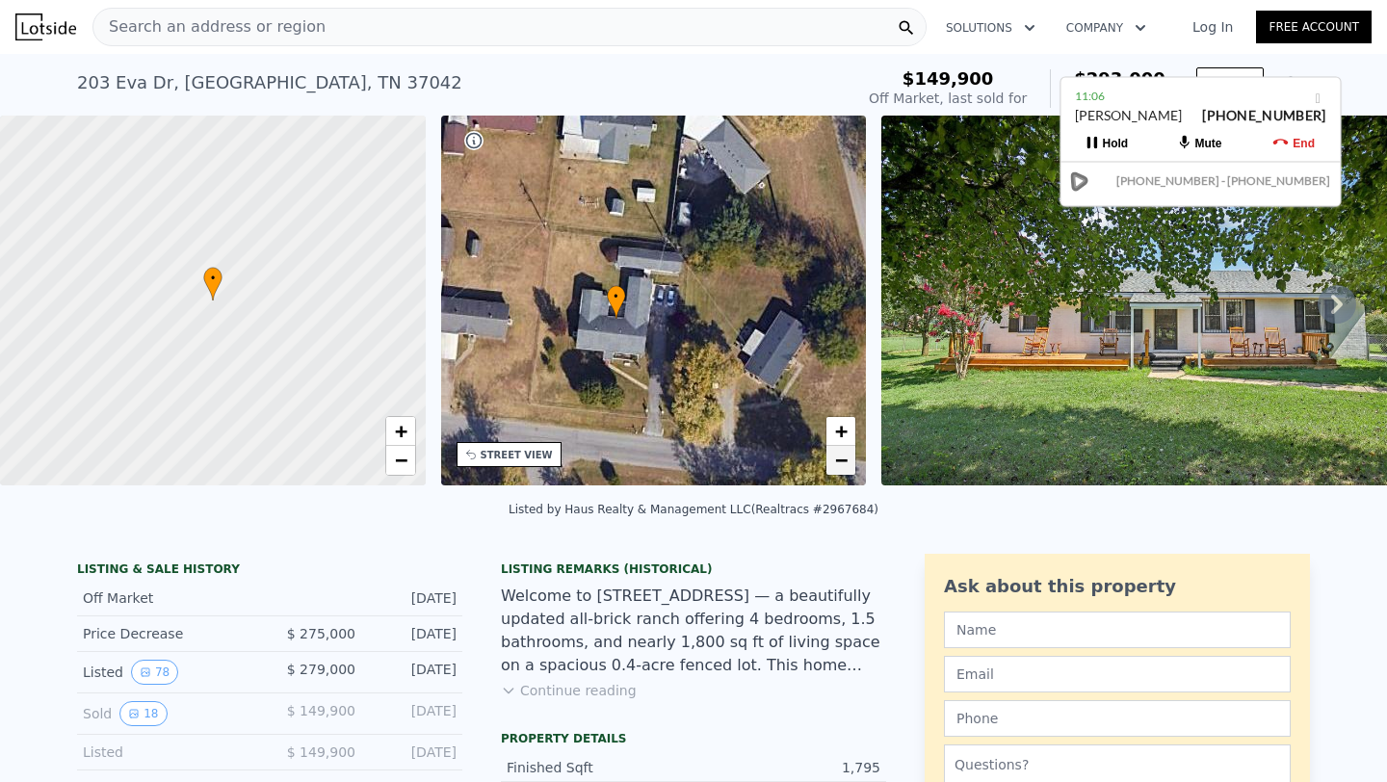
click at [845, 469] on span "−" at bounding box center [841, 460] width 13 height 24
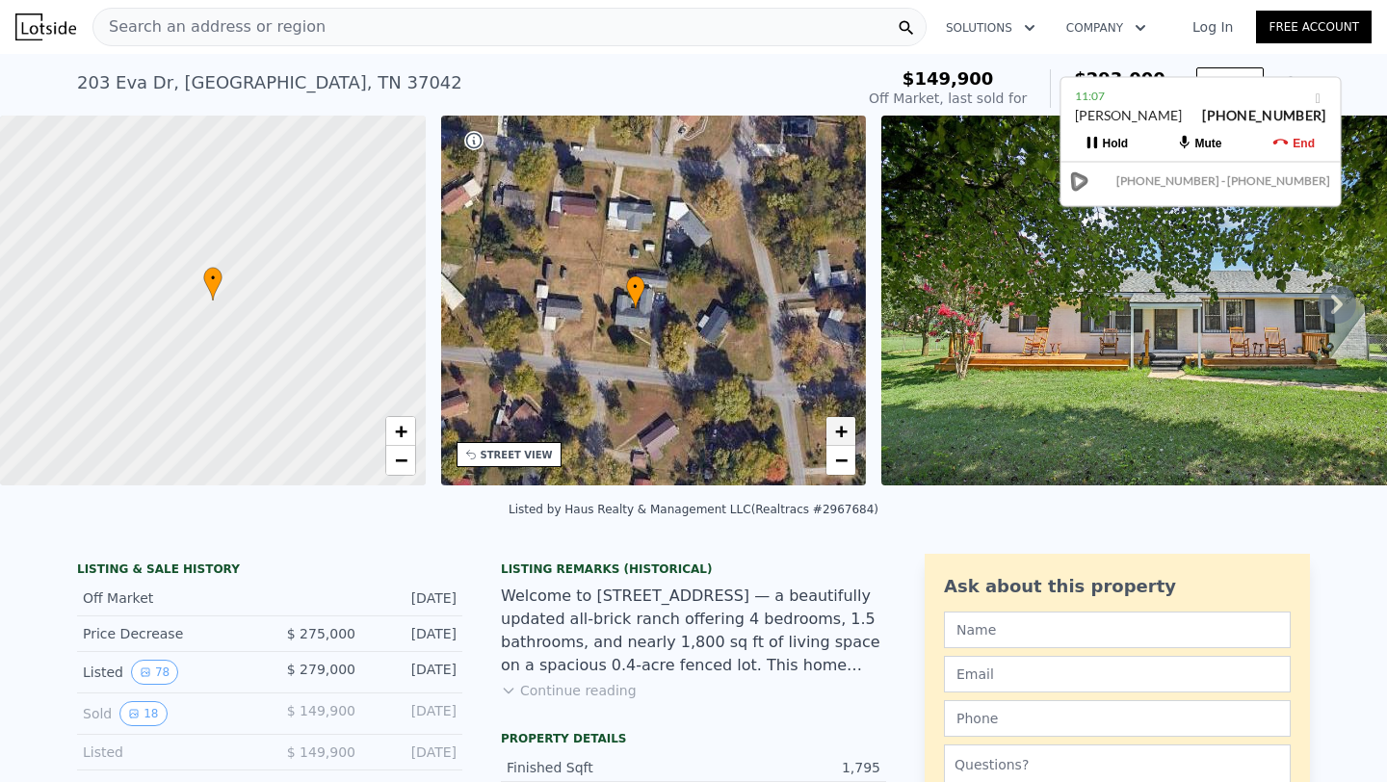
click at [843, 427] on span "+" at bounding box center [841, 431] width 13 height 24
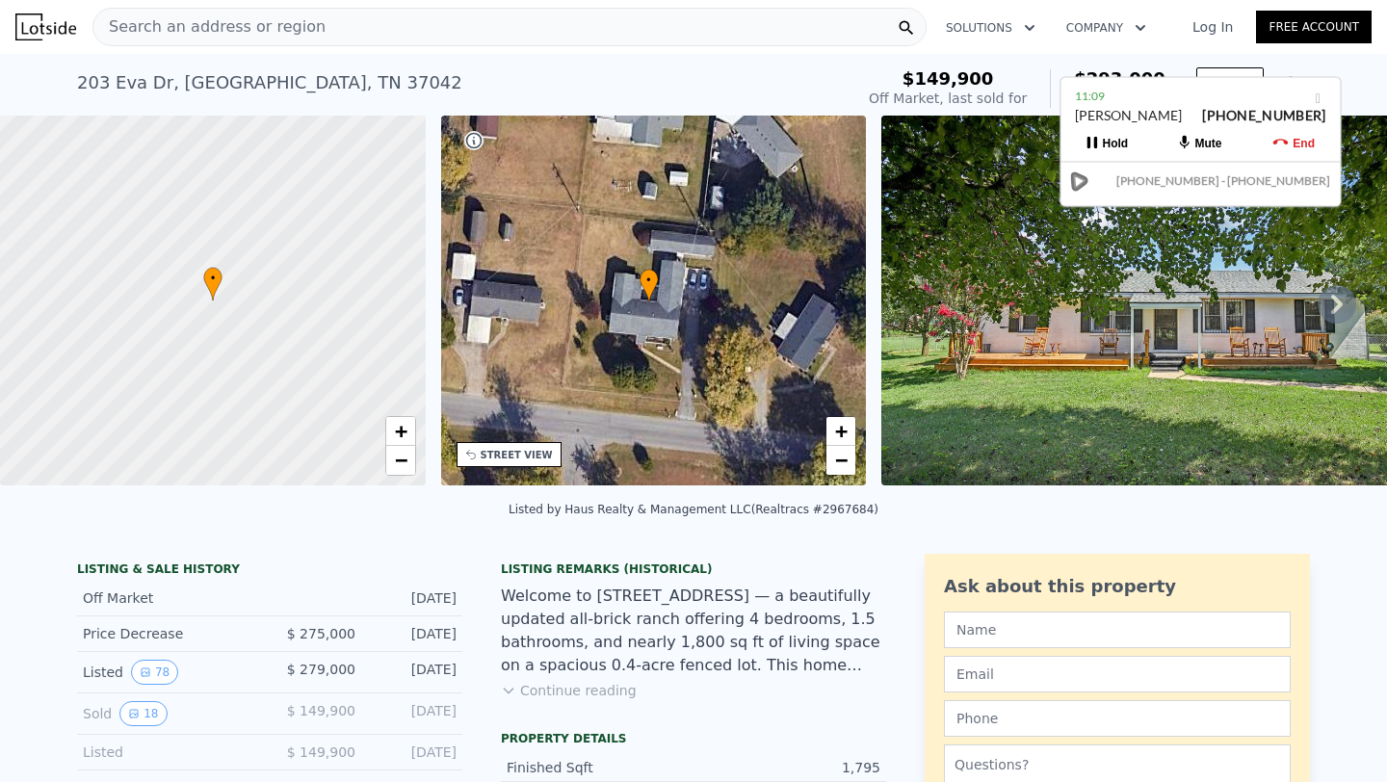
drag, startPoint x: 658, startPoint y: 348, endPoint x: 690, endPoint y: 331, distance: 36.6
click at [690, 331] on div "• + −" at bounding box center [654, 301] width 426 height 370
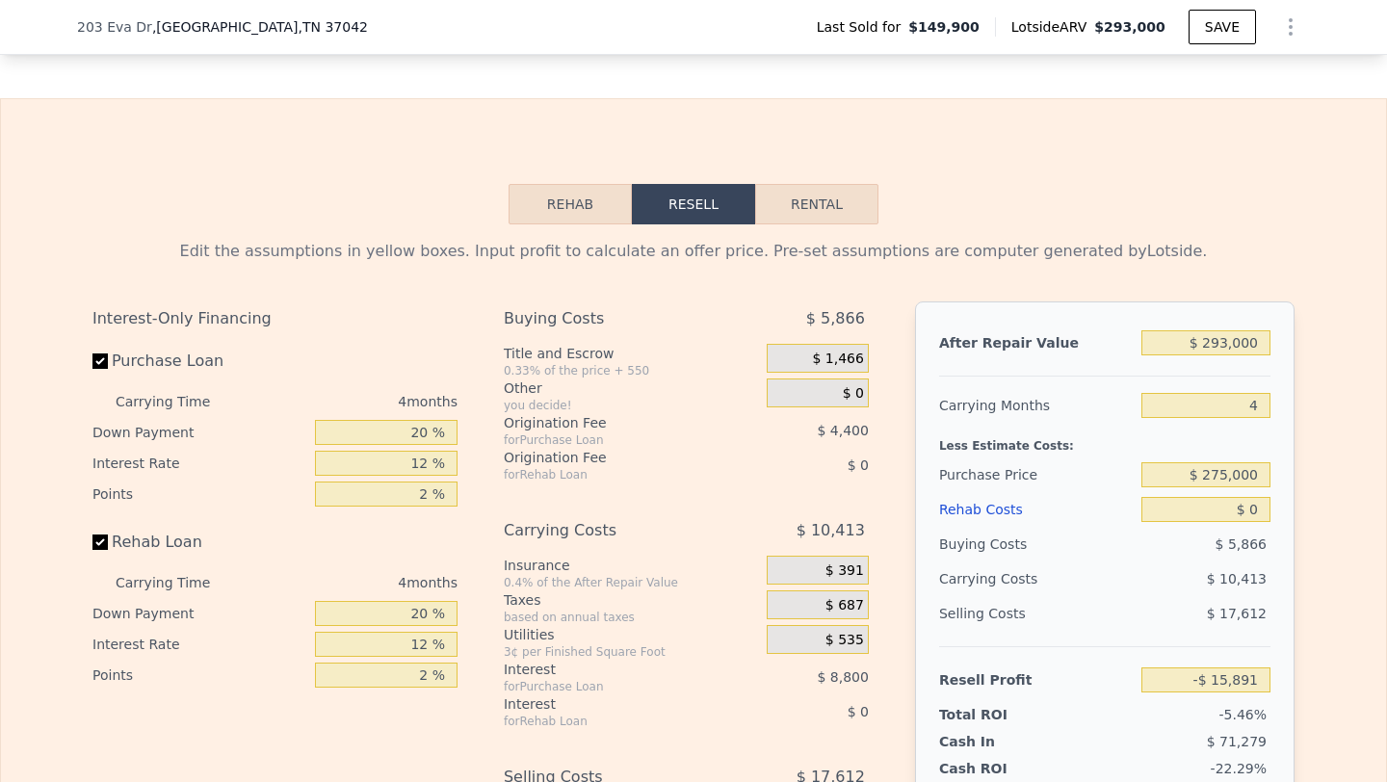
scroll to position [3160, 0]
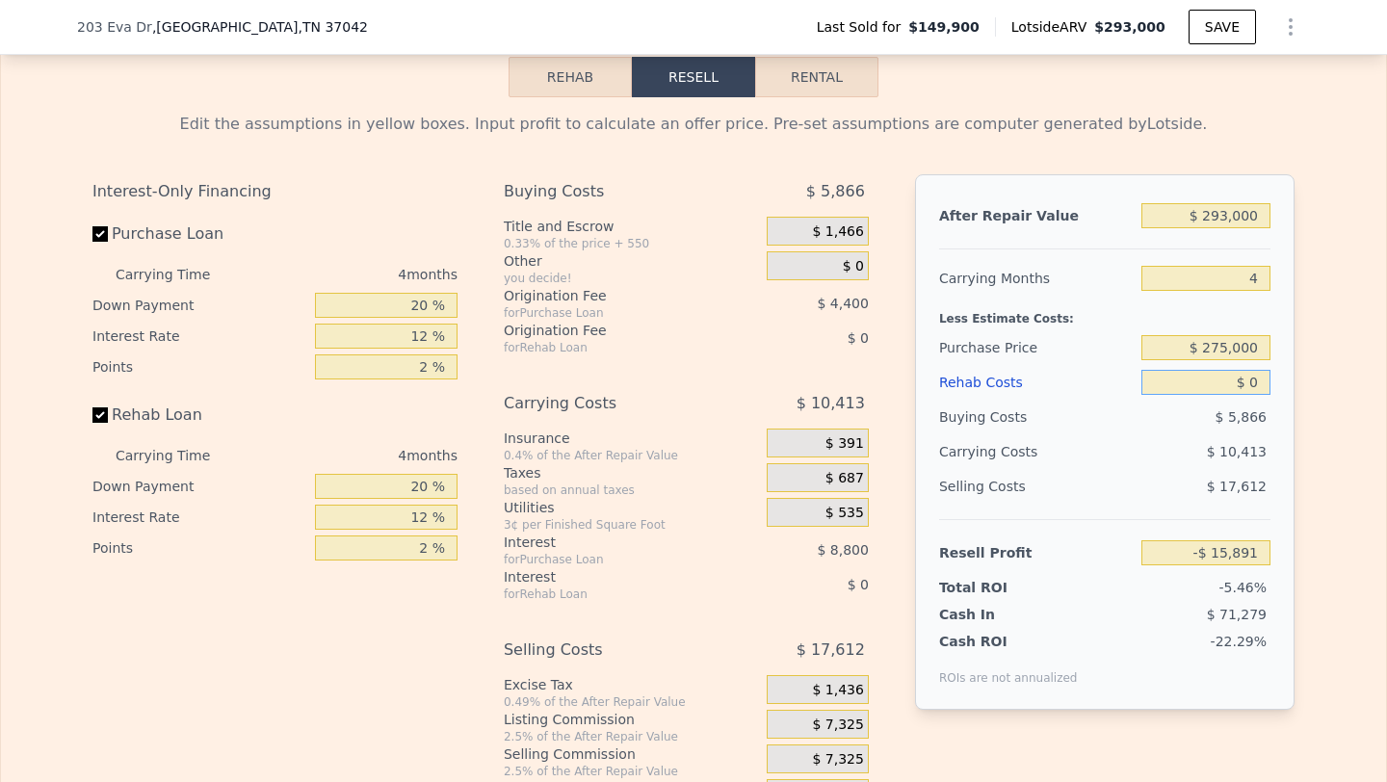
click at [1242, 370] on input "$ 0" at bounding box center [1205, 382] width 129 height 25
type input "$ 8"
type input "-$ 15,899"
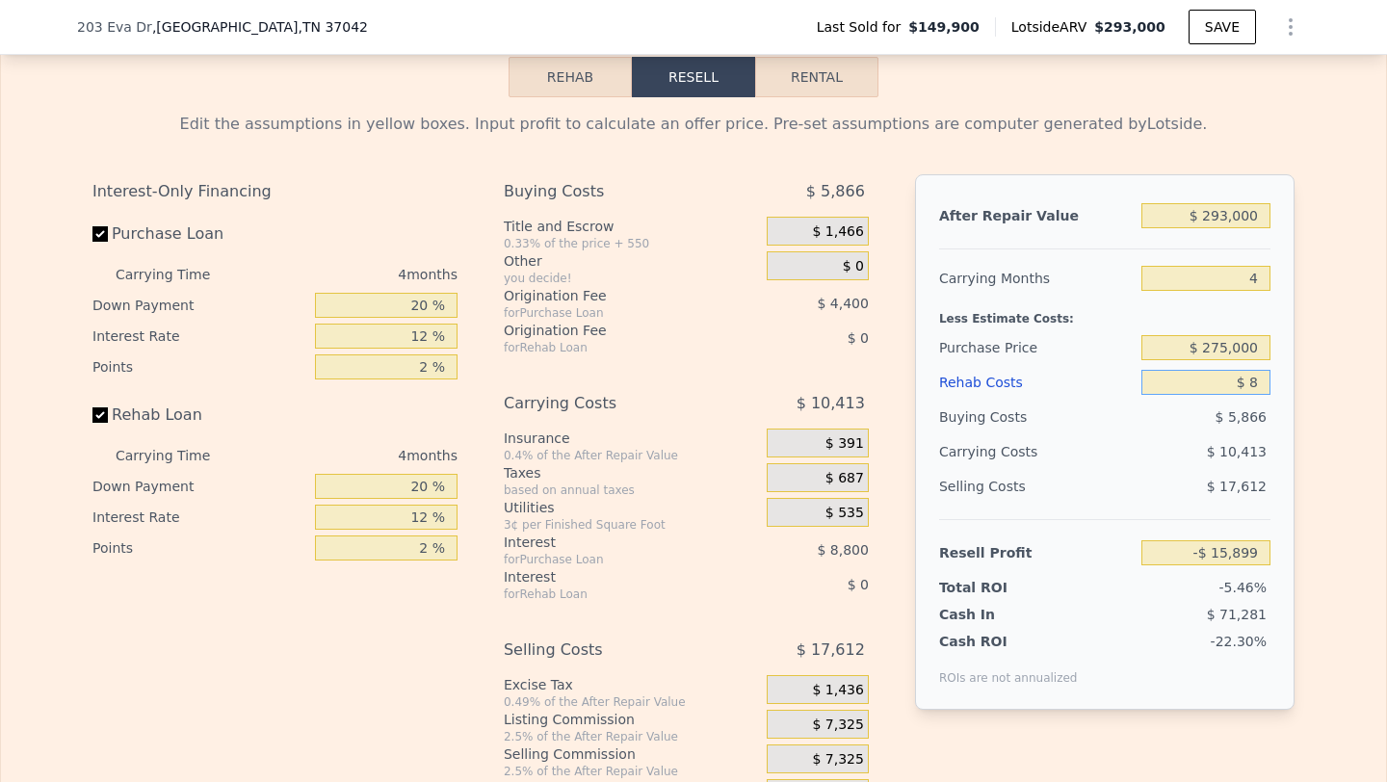
type input "$ 80"
type input "-$ 15,976"
type input "$ 800"
type input "-$ 16,728"
type input "$ 8,000"
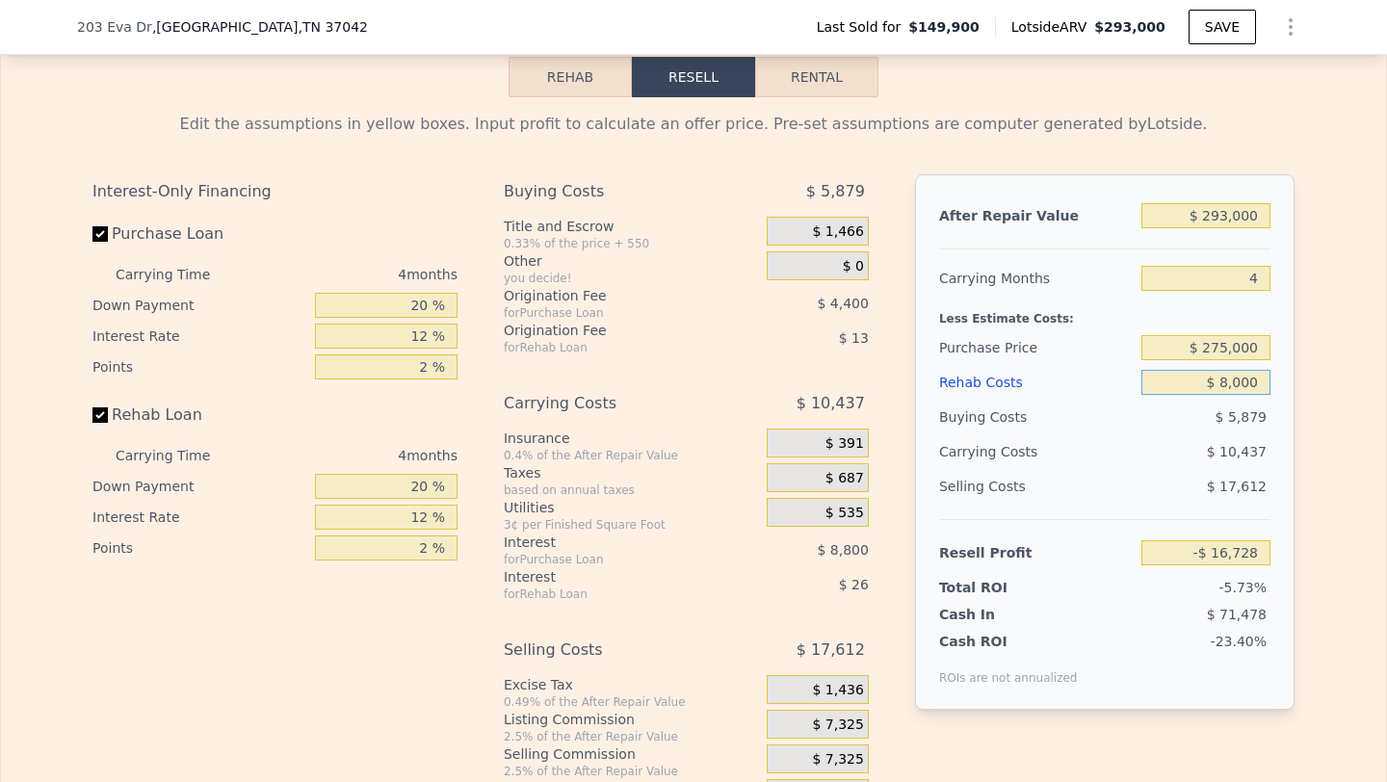
type input "-$ 24,275"
type input "$ 80,000"
type input "-$ 99,731"
type input "$ 80,000"
click at [1223, 335] on input "$ 275,000" at bounding box center [1205, 347] width 129 height 25
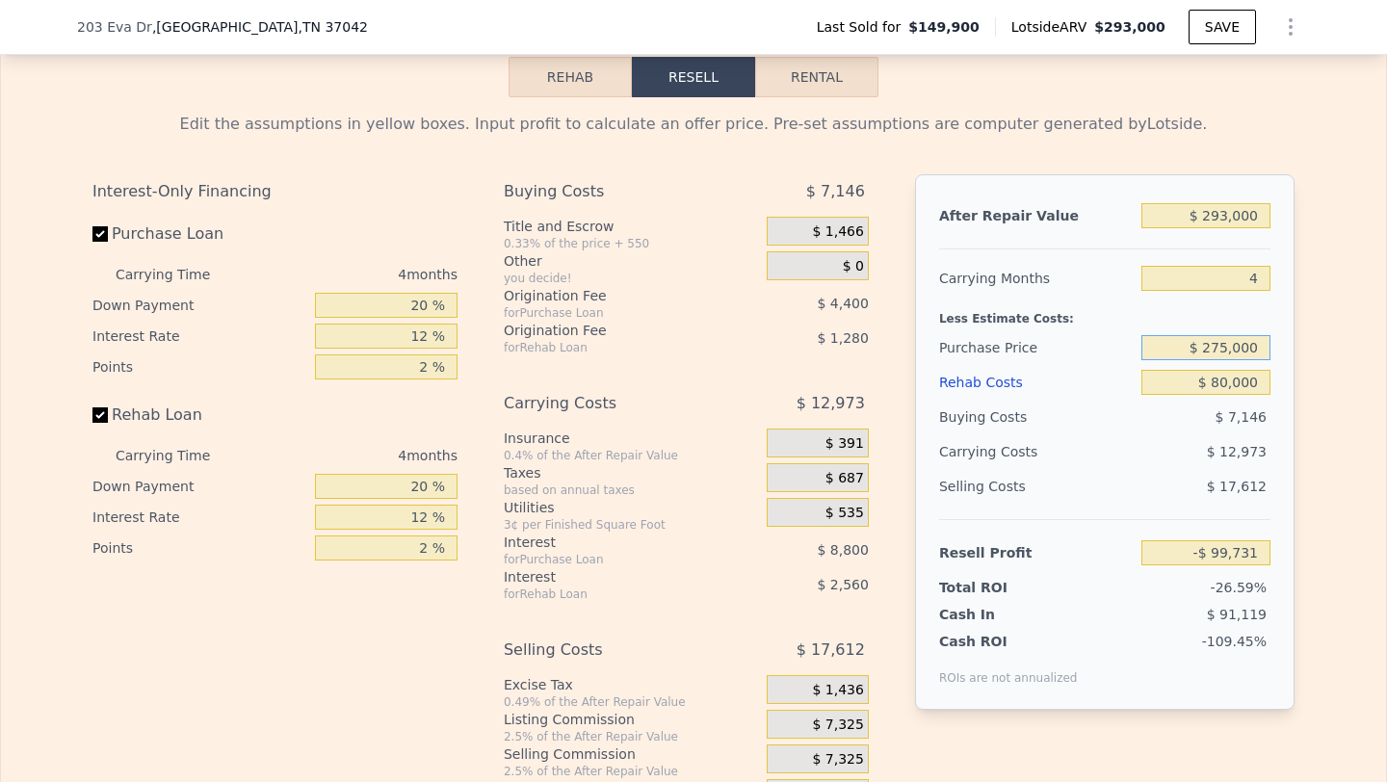
click at [1223, 335] on input "$ 275,000" at bounding box center [1205, 347] width 129 height 25
type input "$ 175,000"
type input "$ 5,402"
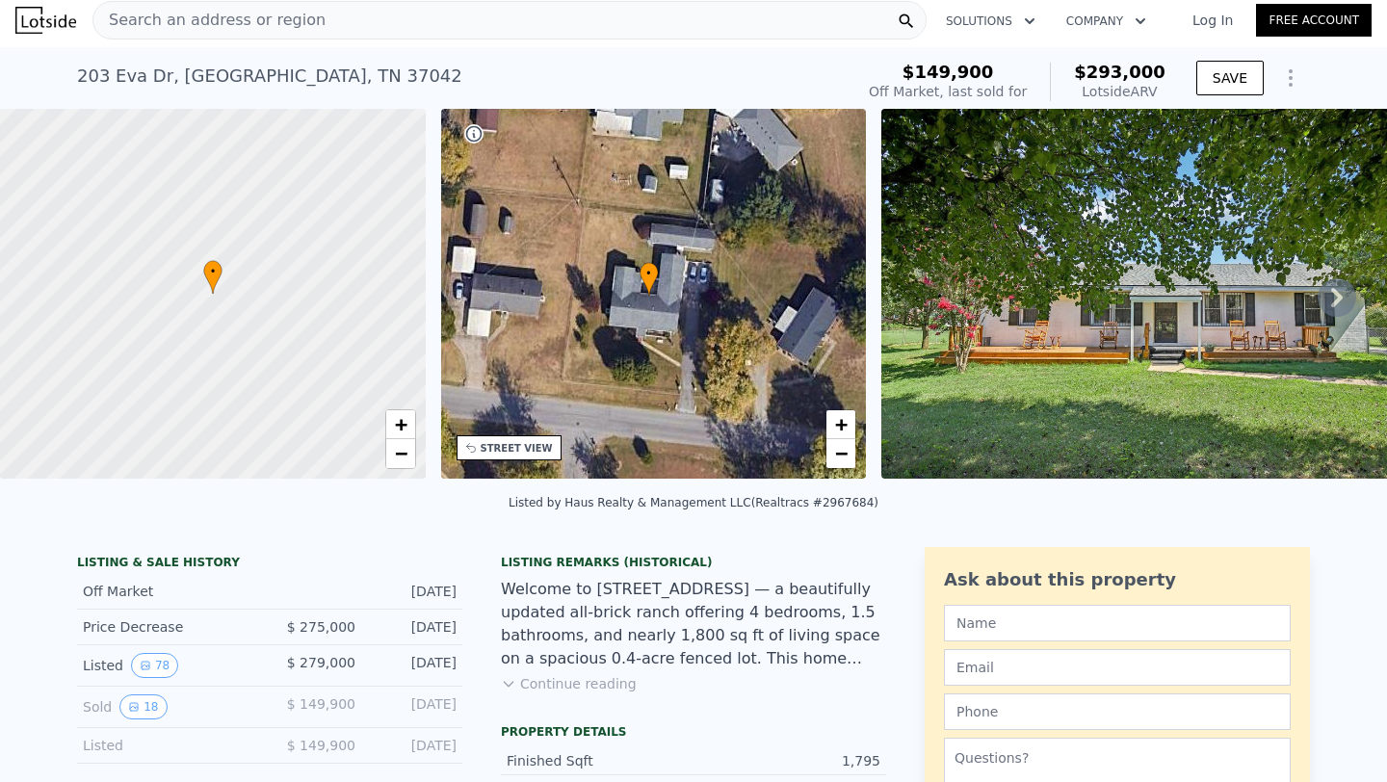
scroll to position [0, 0]
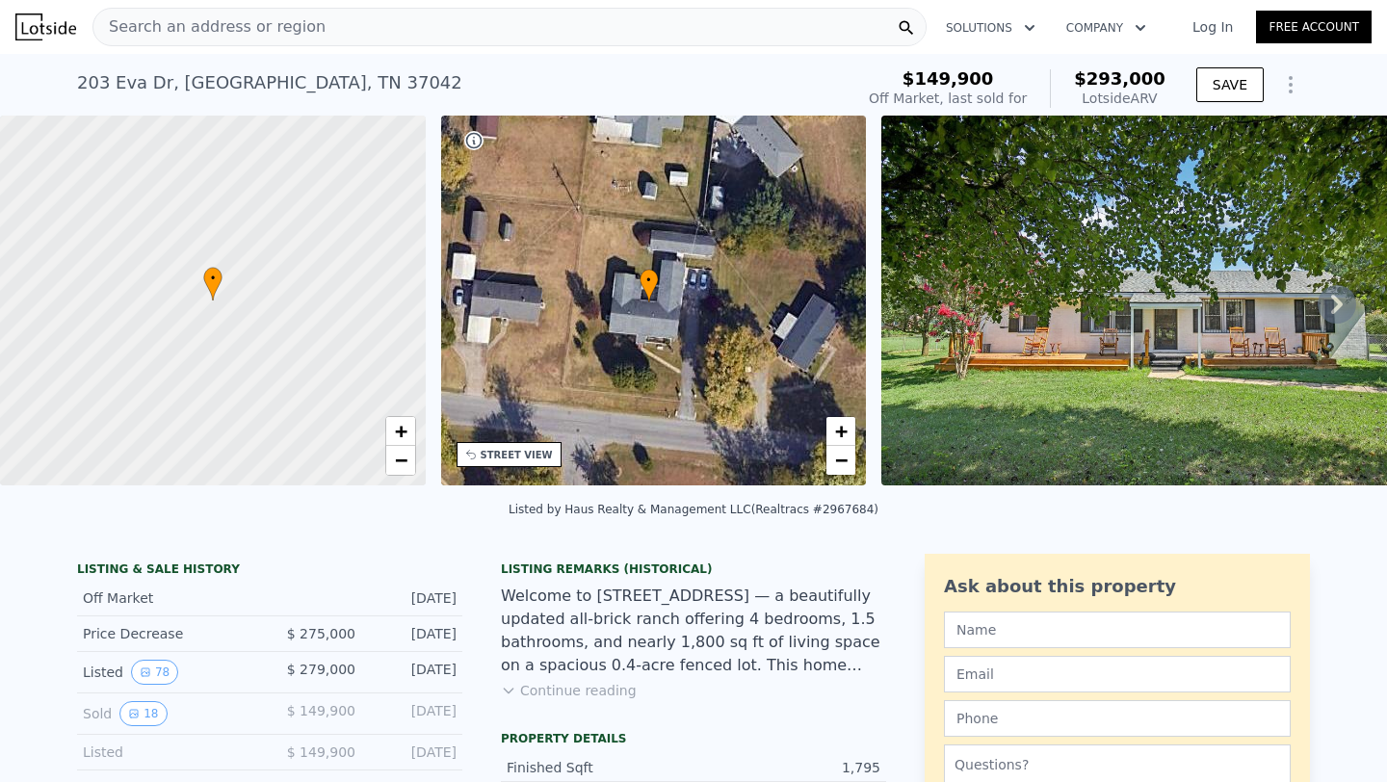
click at [364, 25] on div "Search an address or region" at bounding box center [509, 27] width 834 height 39
type input "$ 0"
type input "-$ 15,891"
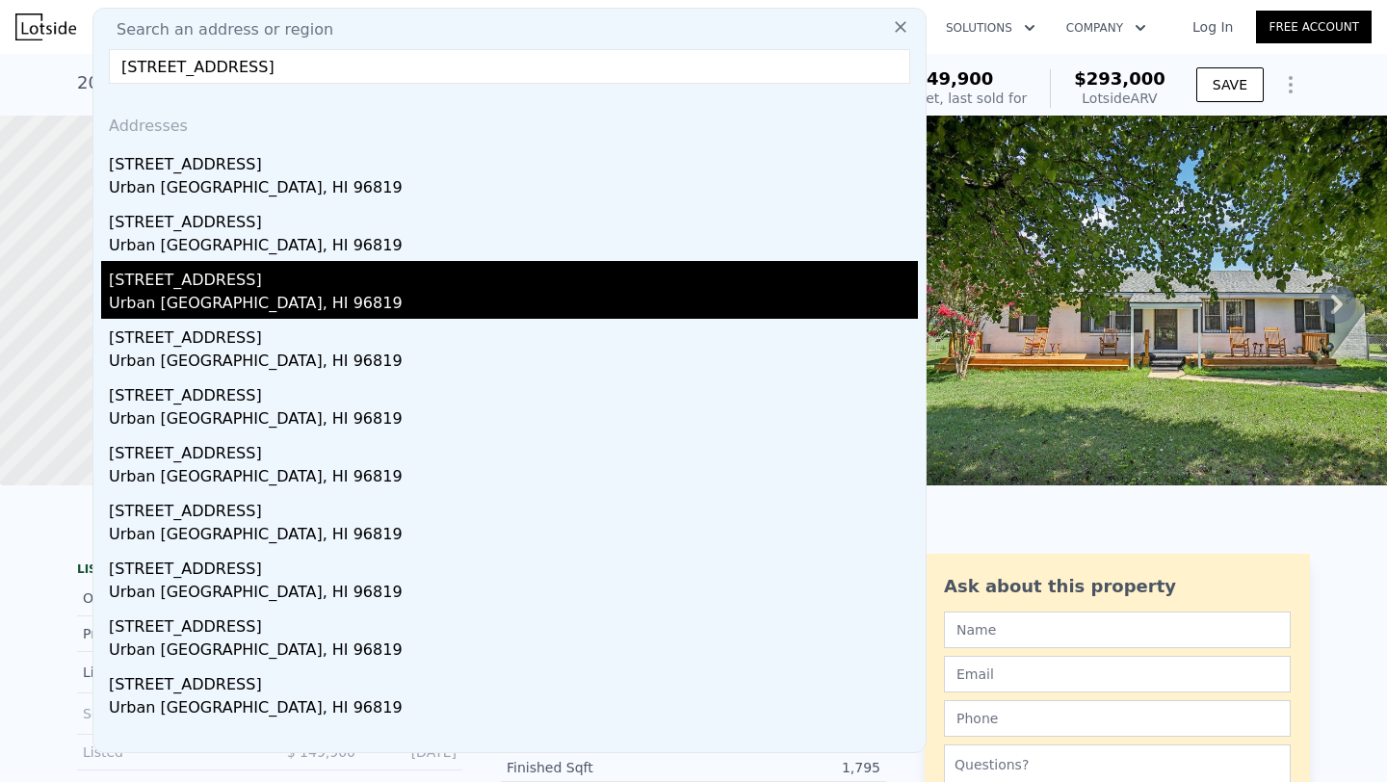
type input "[STREET_ADDRESS]"
click at [309, 272] on div "[STREET_ADDRESS]" at bounding box center [513, 276] width 809 height 31
